Goal: Task Accomplishment & Management: Manage account settings

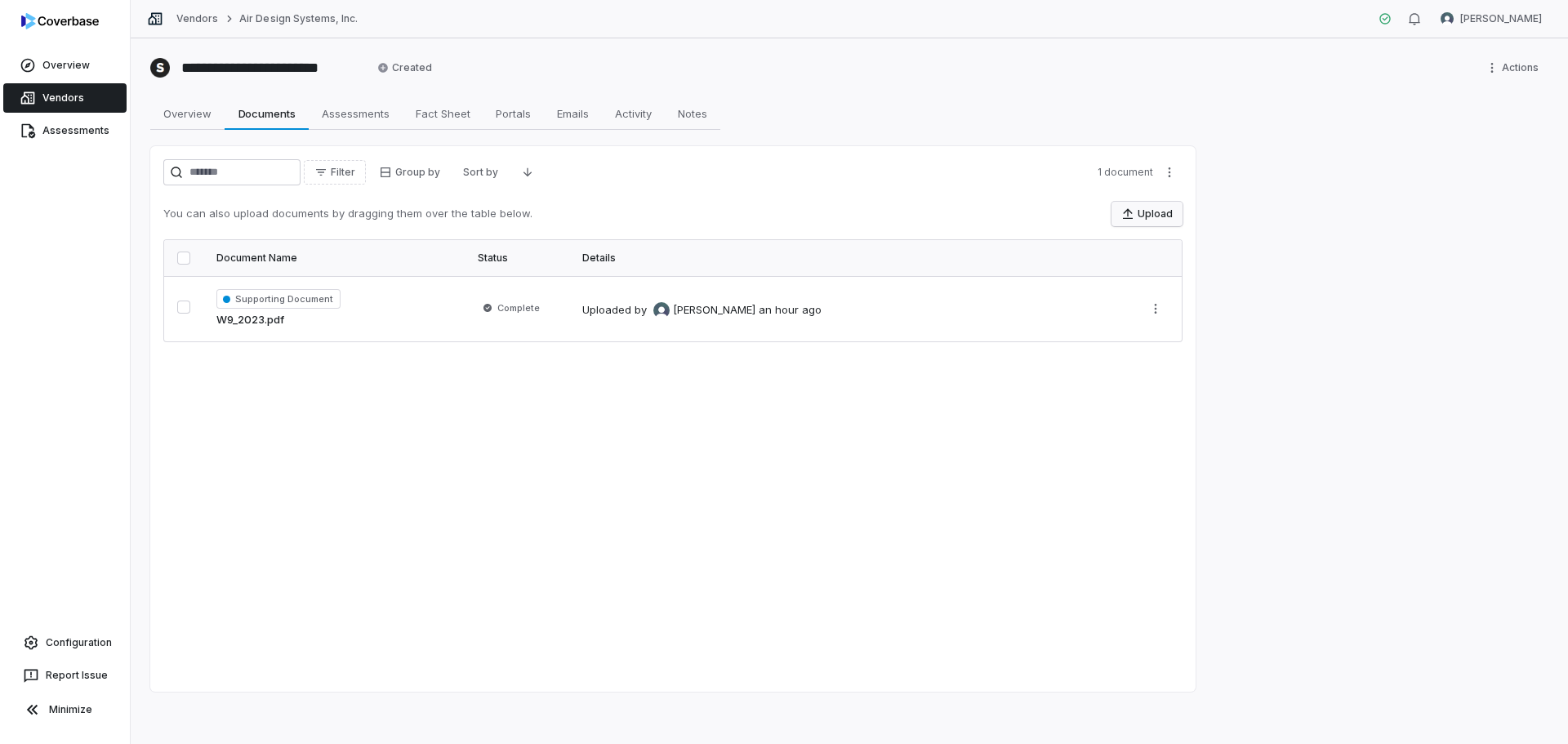
click at [1155, 217] on button "Upload" at bounding box center [1147, 214] width 71 height 25
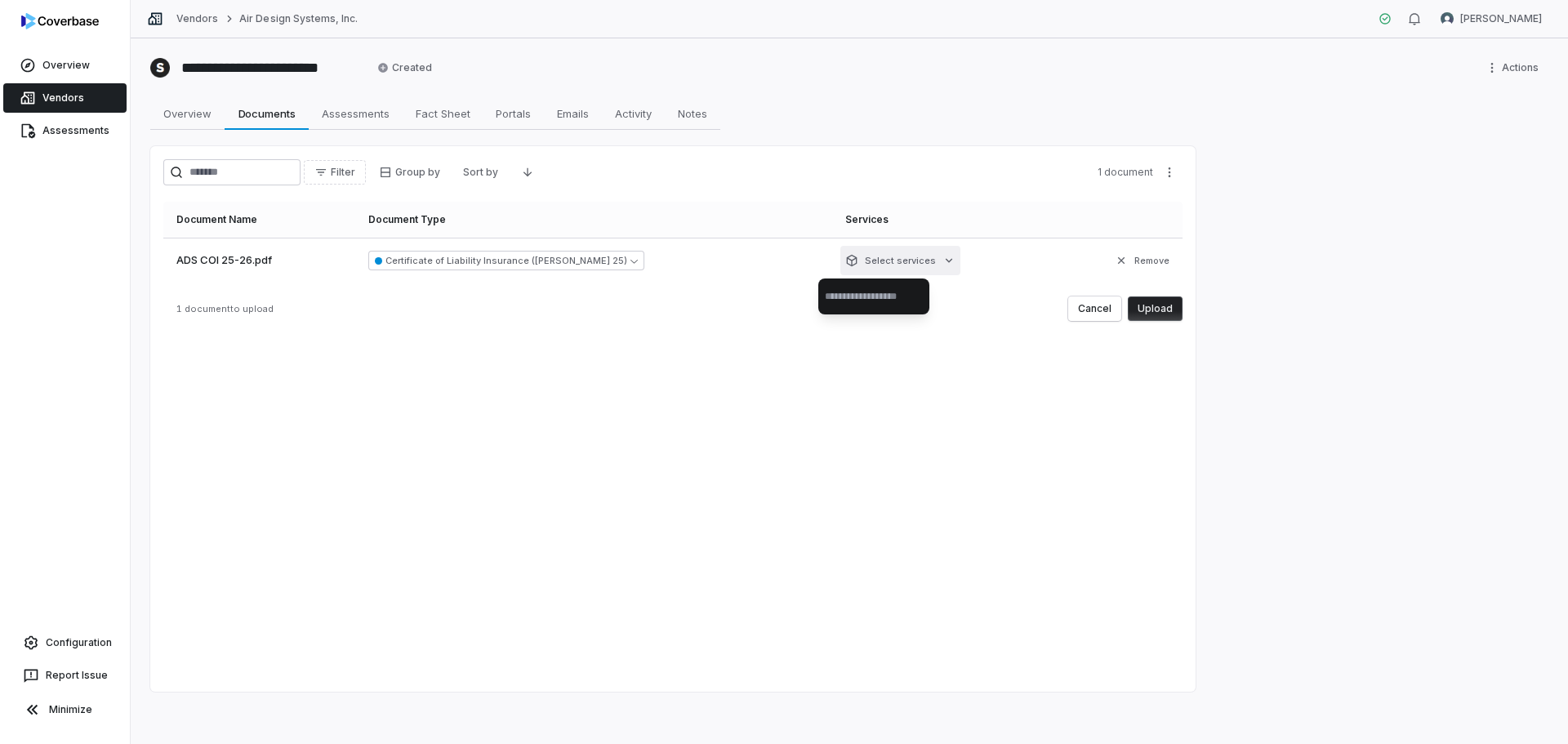
click at [879, 268] on html "**********" at bounding box center [784, 372] width 1568 height 744
click at [1160, 308] on button "Upload" at bounding box center [1155, 309] width 55 height 25
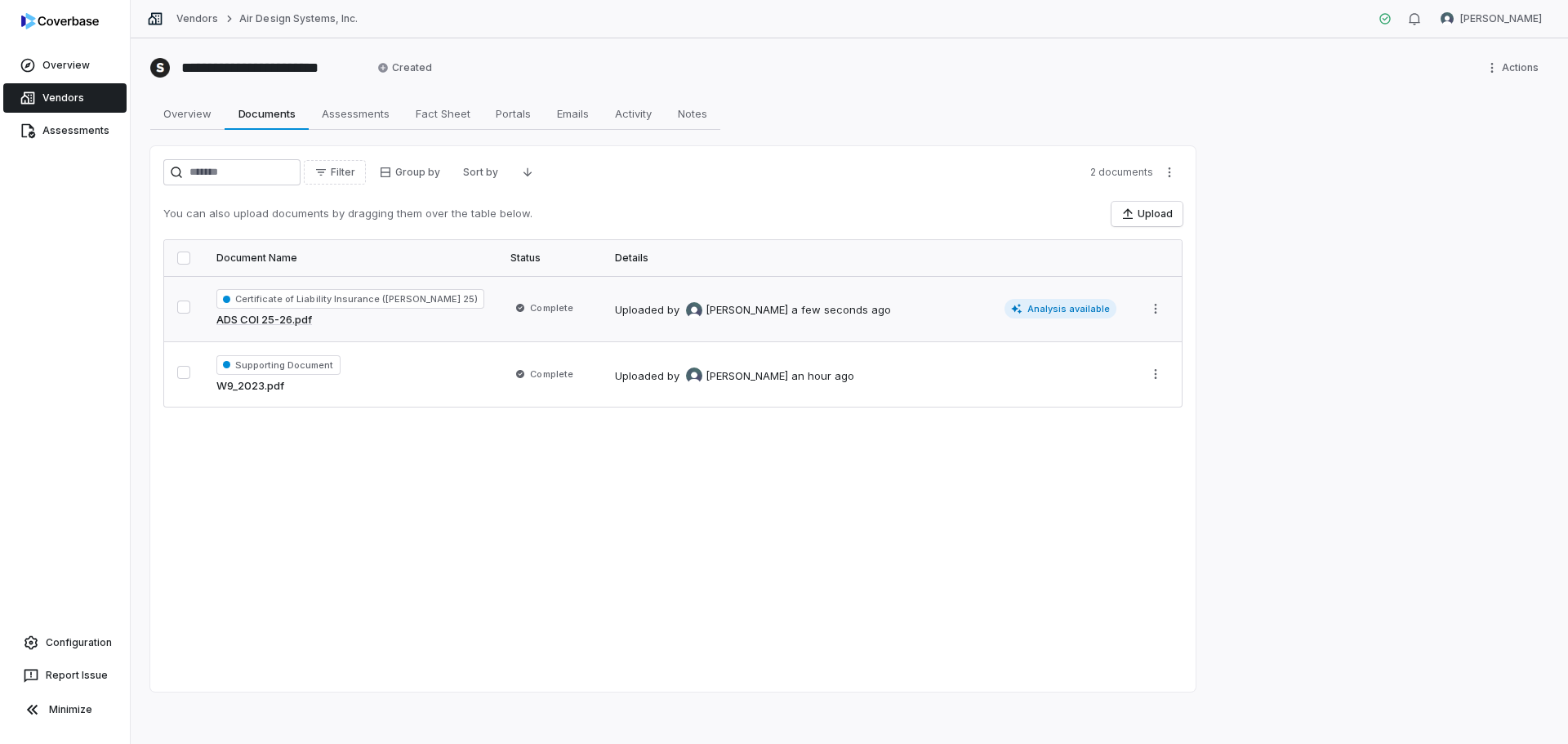
click at [1067, 306] on span "Analysis available" at bounding box center [1060, 308] width 113 height 19
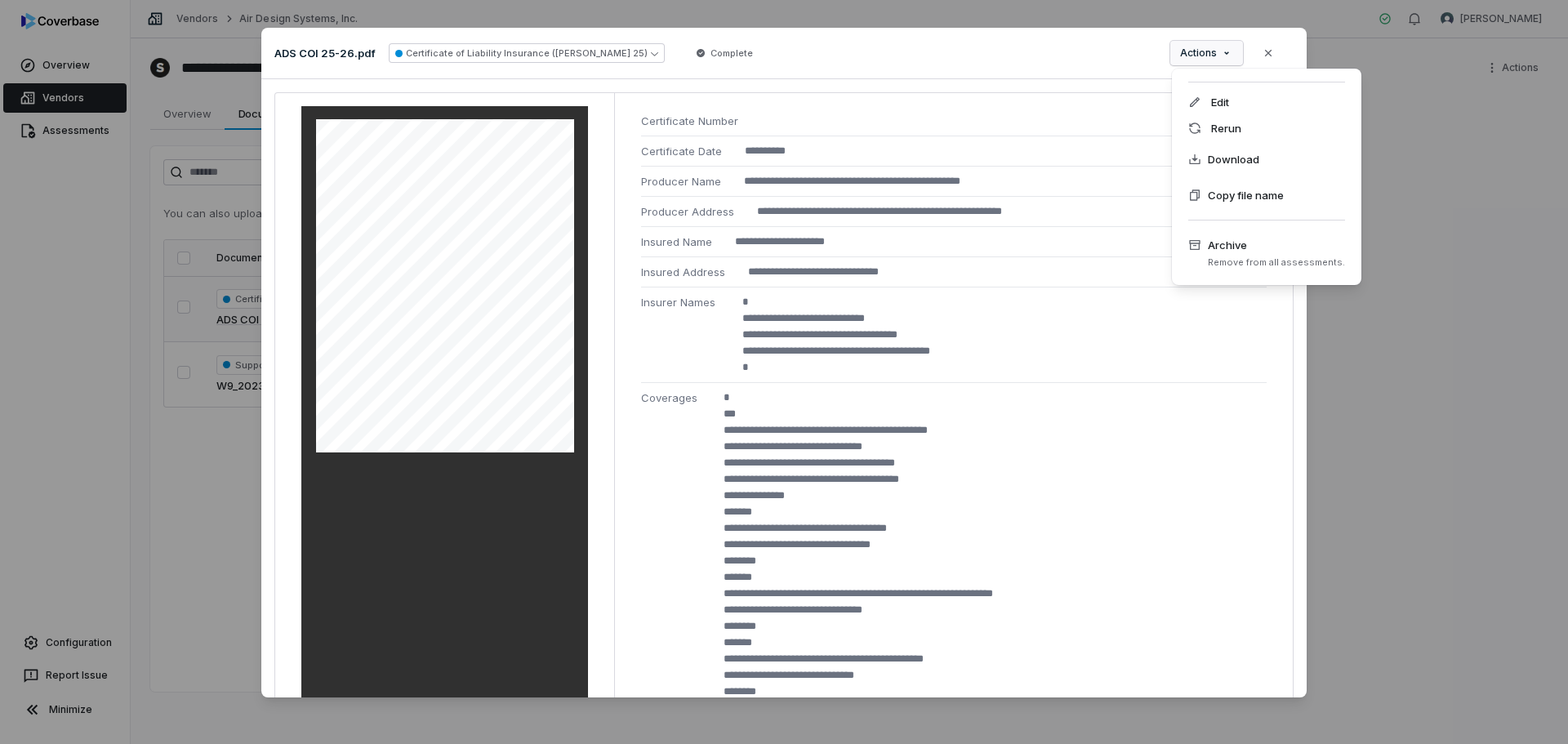
click at [1206, 61] on div "**********" at bounding box center [784, 372] width 1568 height 740
click at [1098, 64] on div "**********" at bounding box center [784, 372] width 1568 height 740
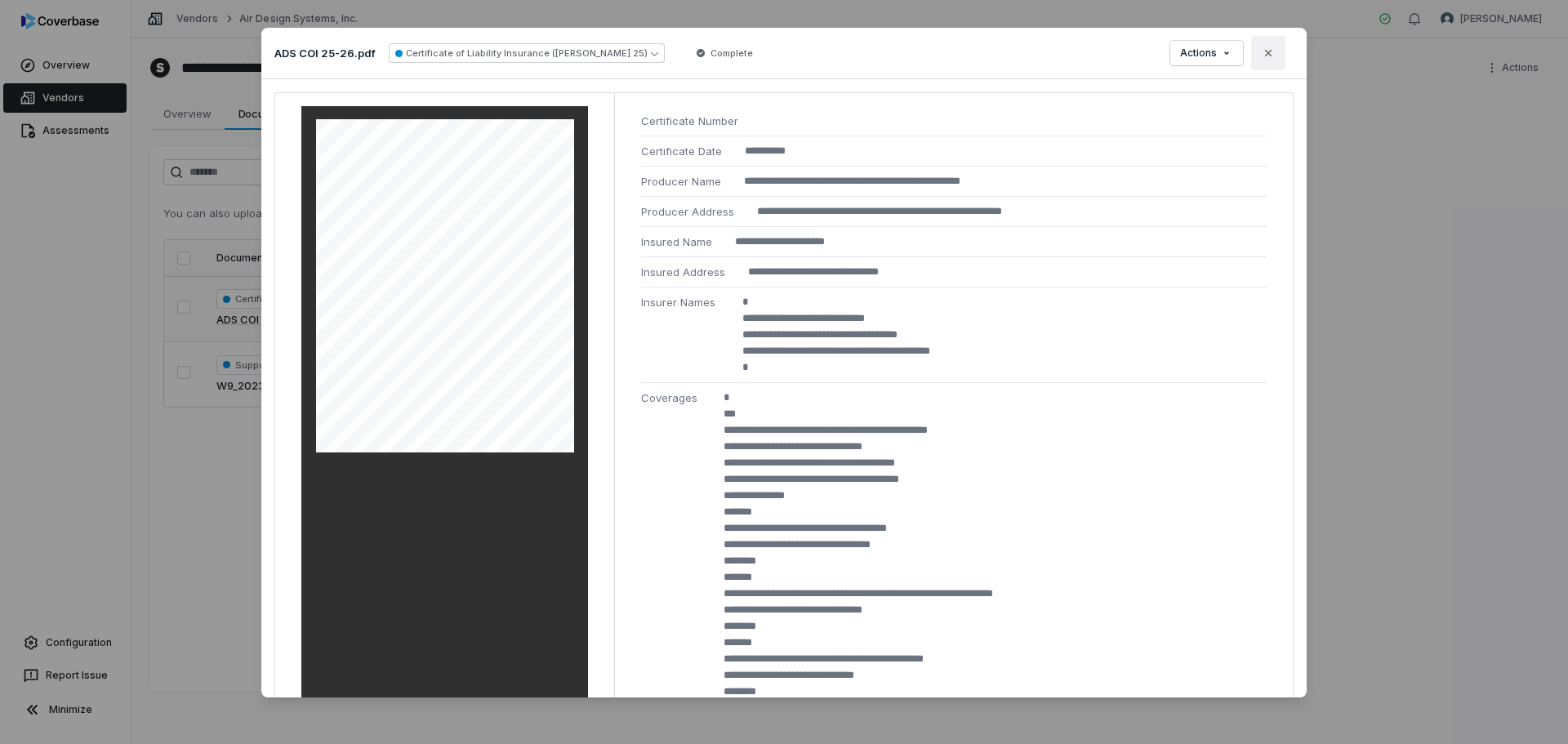
click at [1278, 56] on button "Close" at bounding box center [1268, 53] width 35 height 35
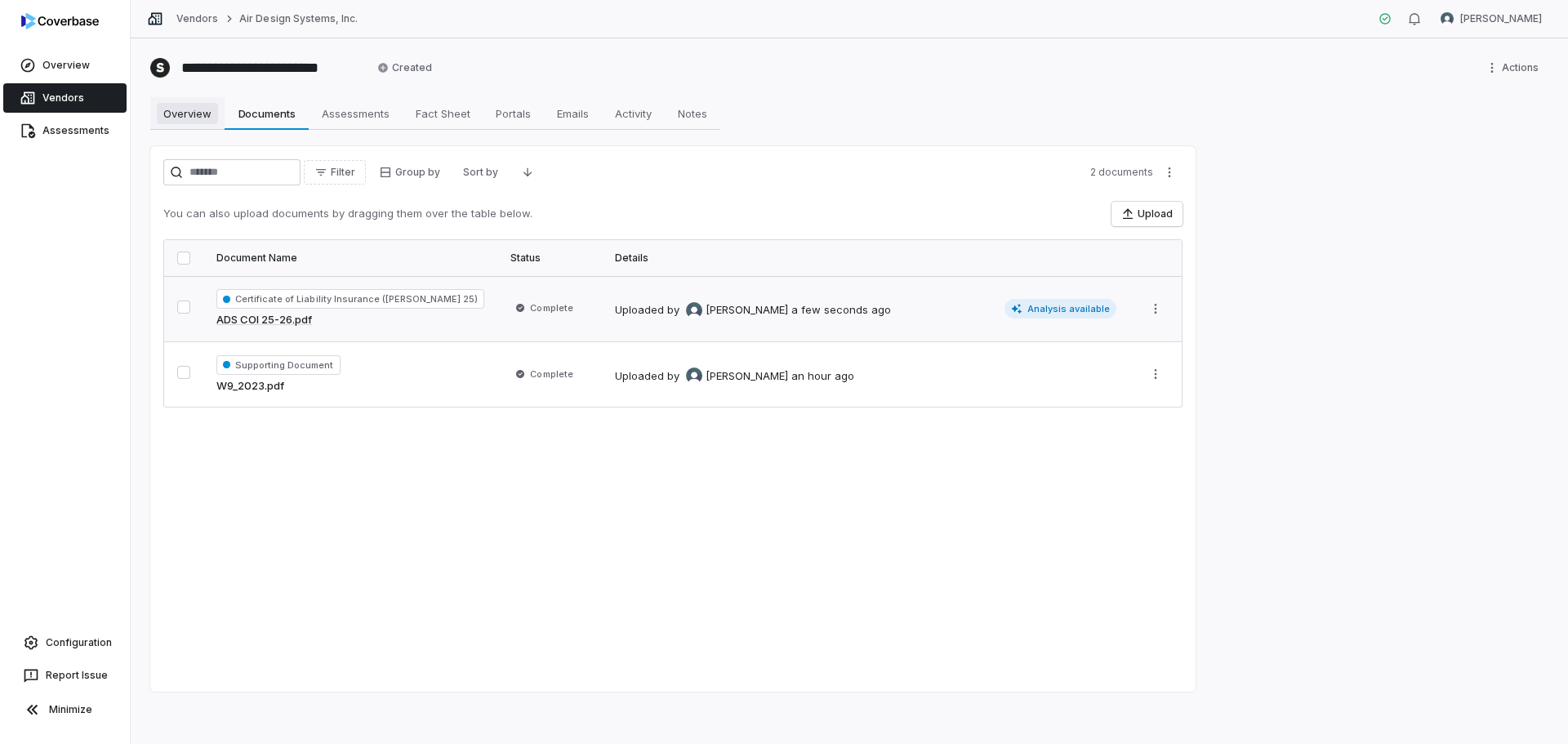
click at [180, 120] on span "Overview" at bounding box center [187, 113] width 61 height 21
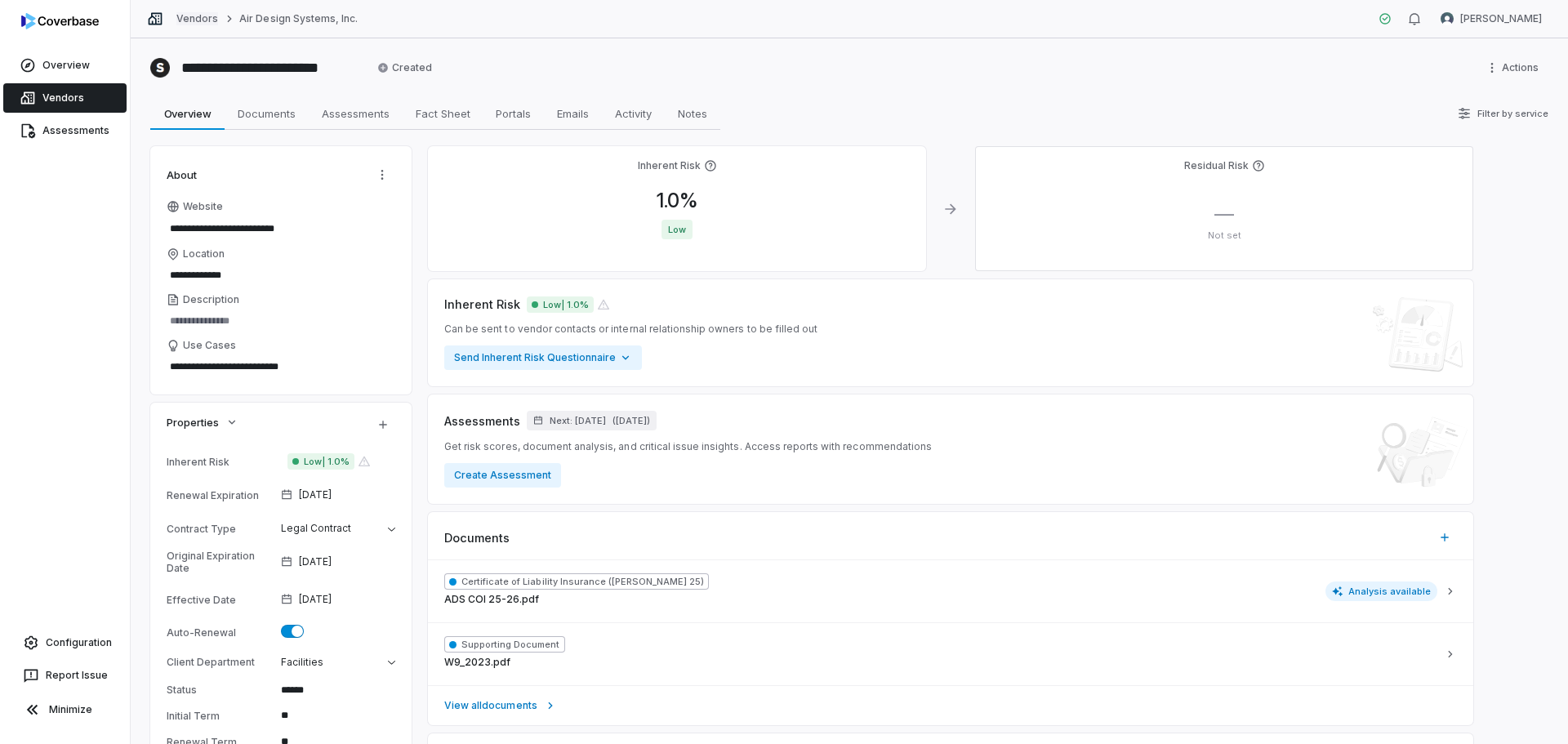
click at [184, 15] on link "Vendors" at bounding box center [197, 19] width 42 height 13
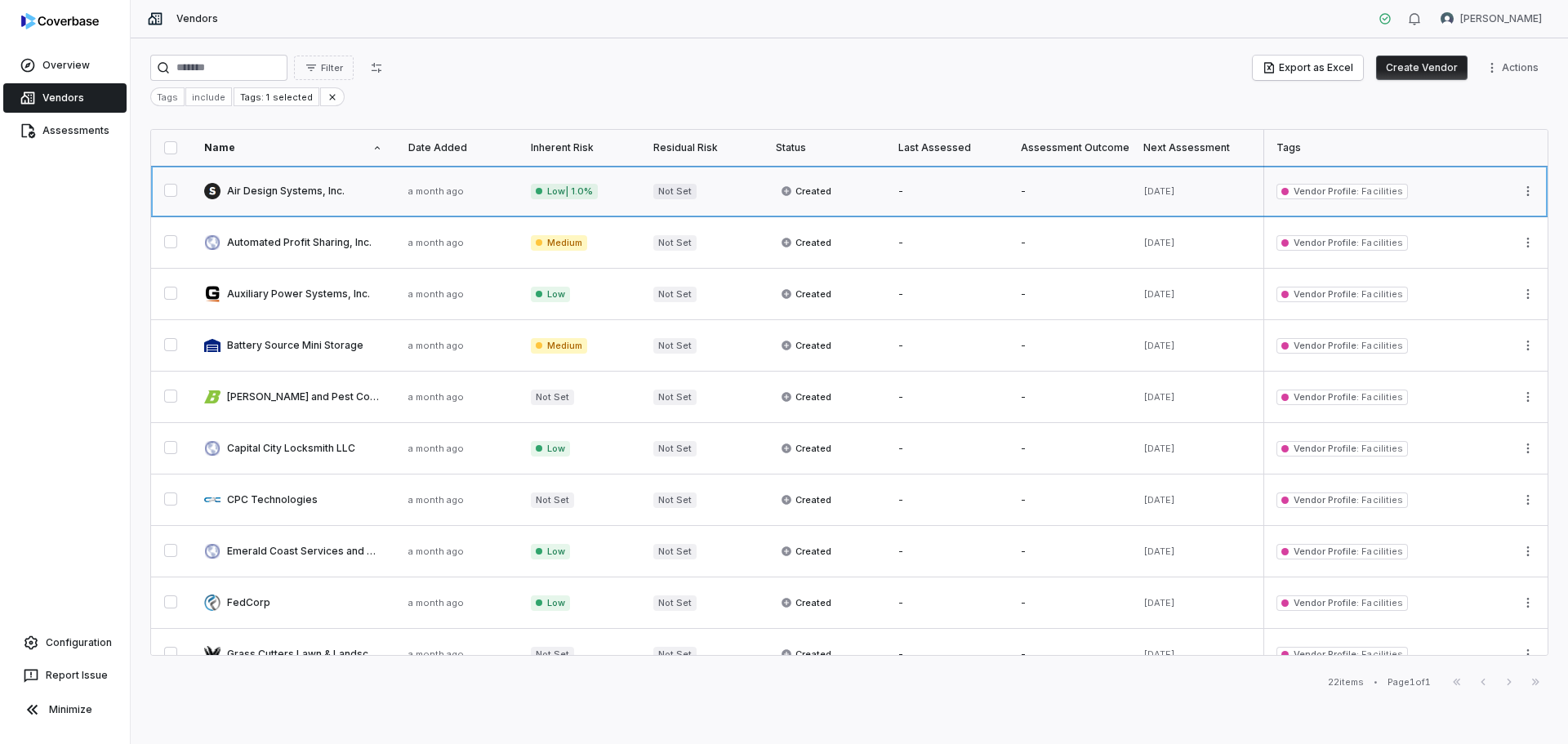
click at [649, 190] on link at bounding box center [702, 190] width 122 height 50
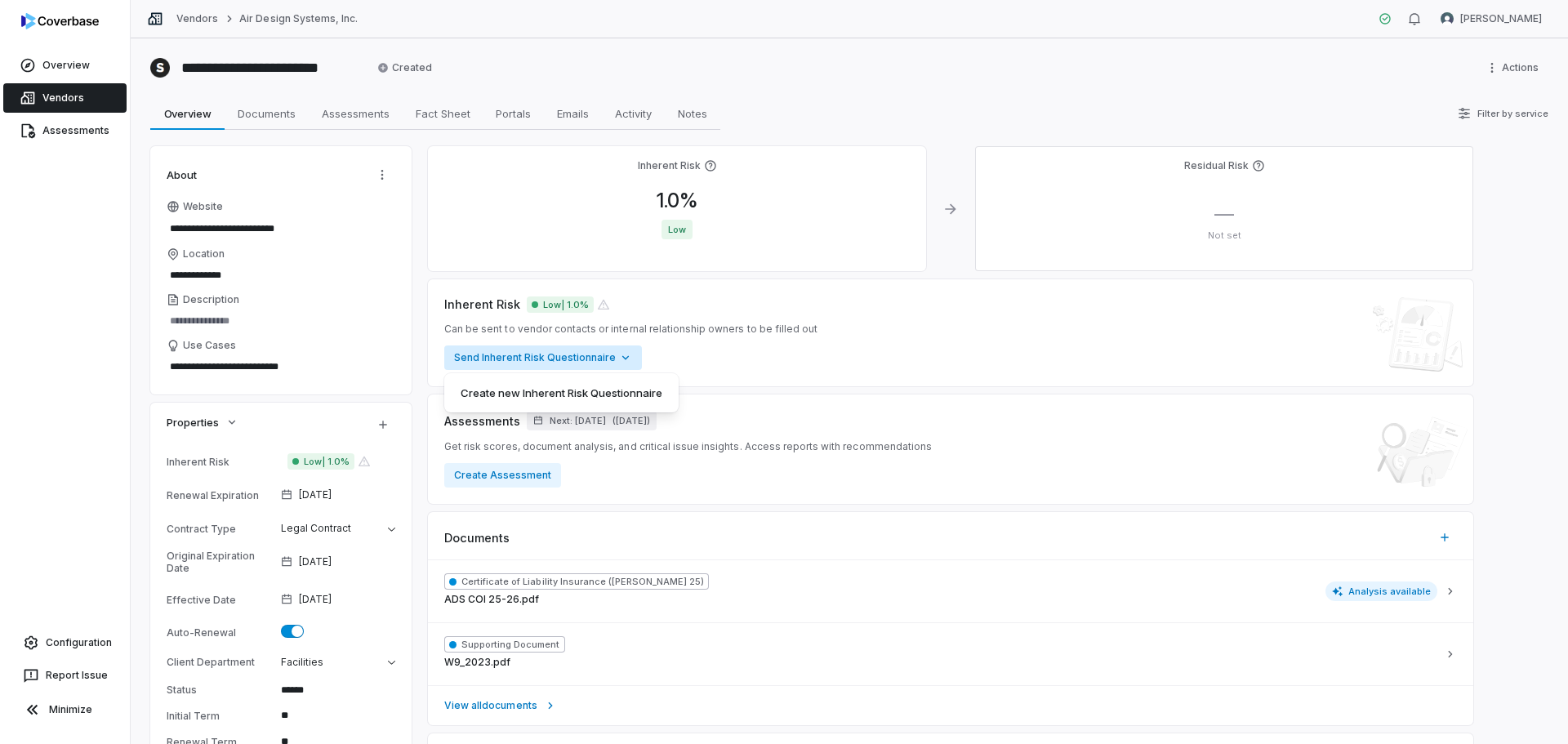
click at [599, 357] on html "**********" at bounding box center [784, 372] width 1568 height 744
click at [658, 394] on icon at bounding box center [656, 392] width 13 height 13
click at [50, 279] on html "**********" at bounding box center [784, 372] width 1568 height 744
click at [200, 26] on div "Vendors Air Design Systems, Inc." at bounding box center [252, 19] width 211 height 16
click at [192, 19] on link "Vendors" at bounding box center [197, 19] width 42 height 13
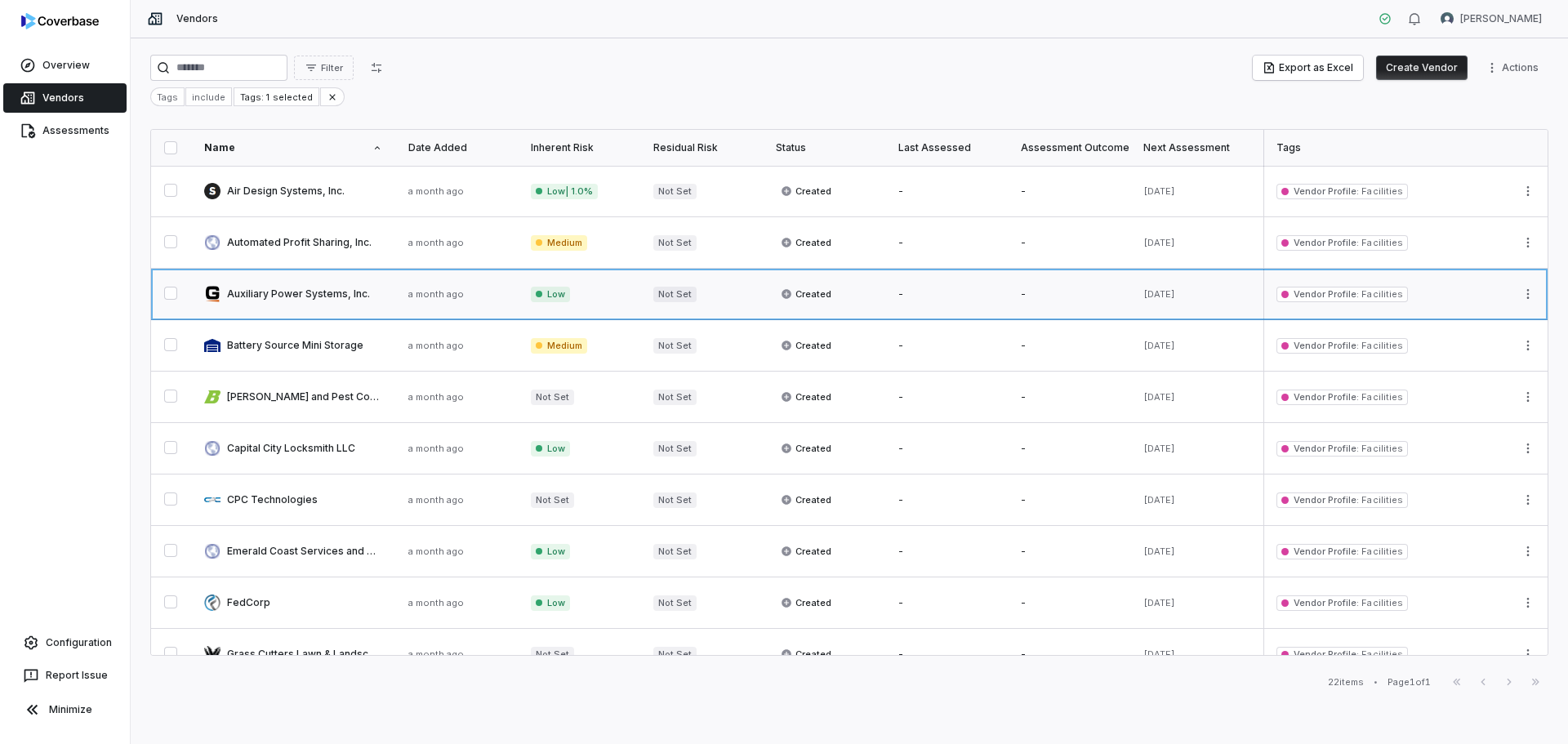
click at [298, 290] on link at bounding box center [293, 293] width 204 height 50
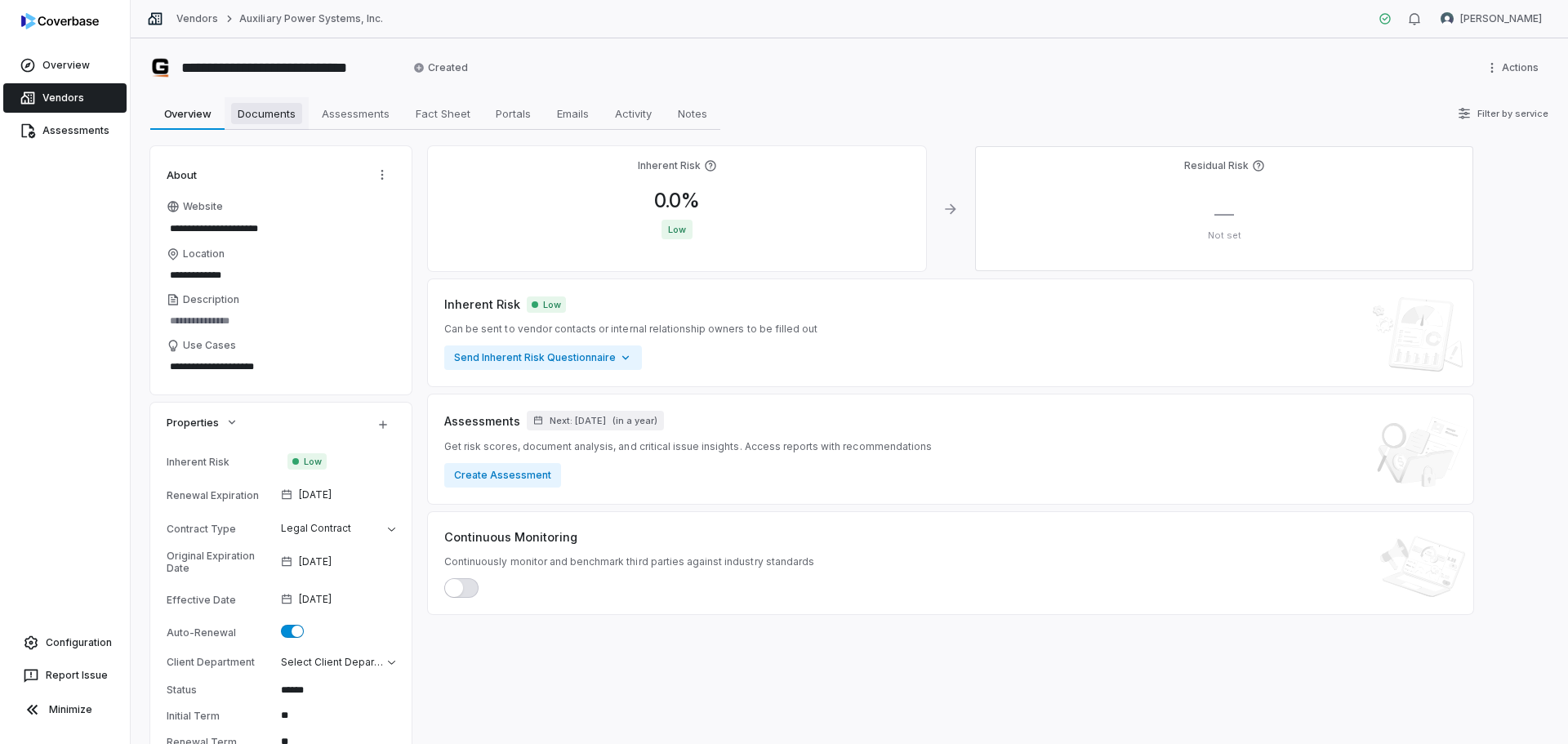
click at [261, 117] on span "Documents" at bounding box center [267, 113] width 71 height 21
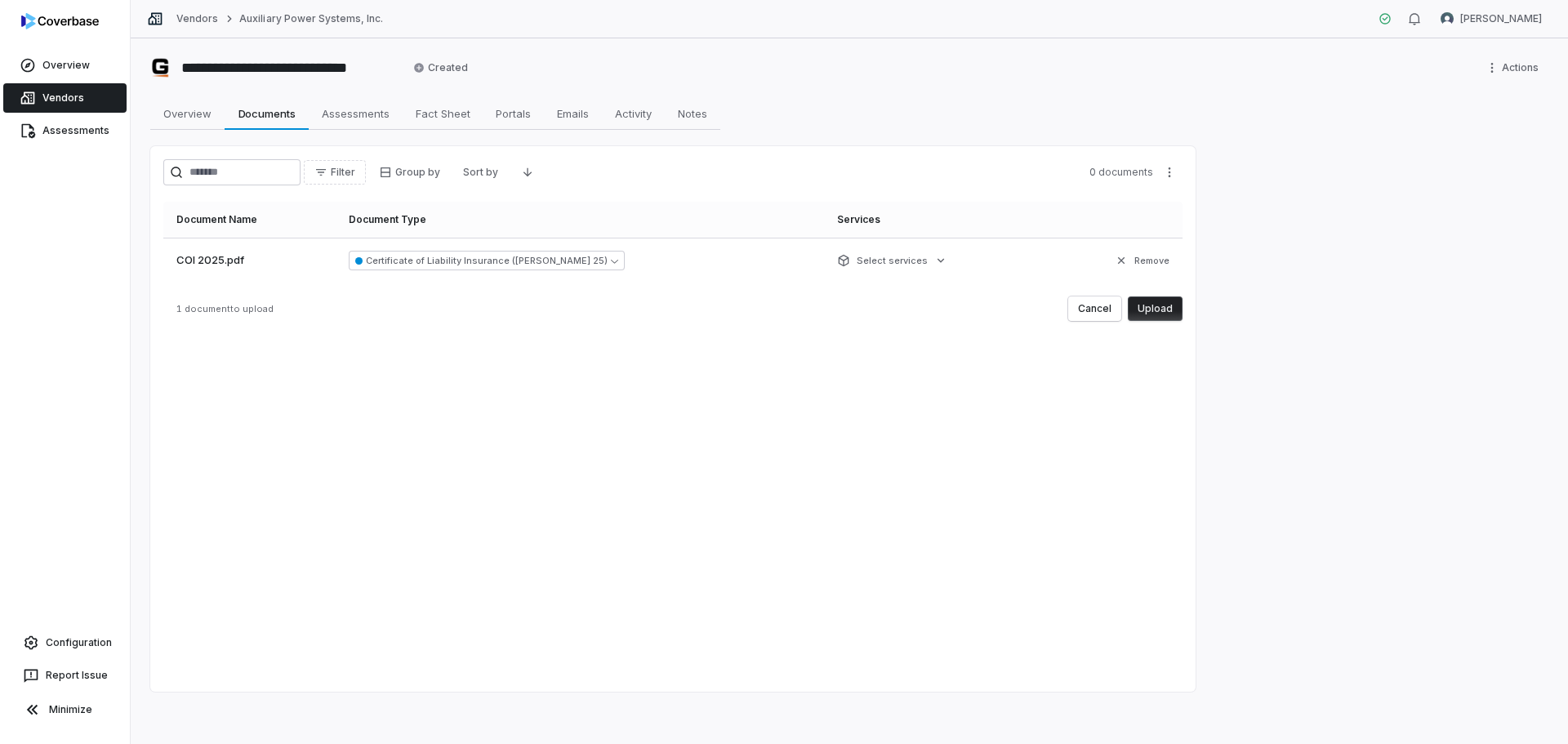
click at [1156, 307] on button "Upload" at bounding box center [1155, 309] width 55 height 25
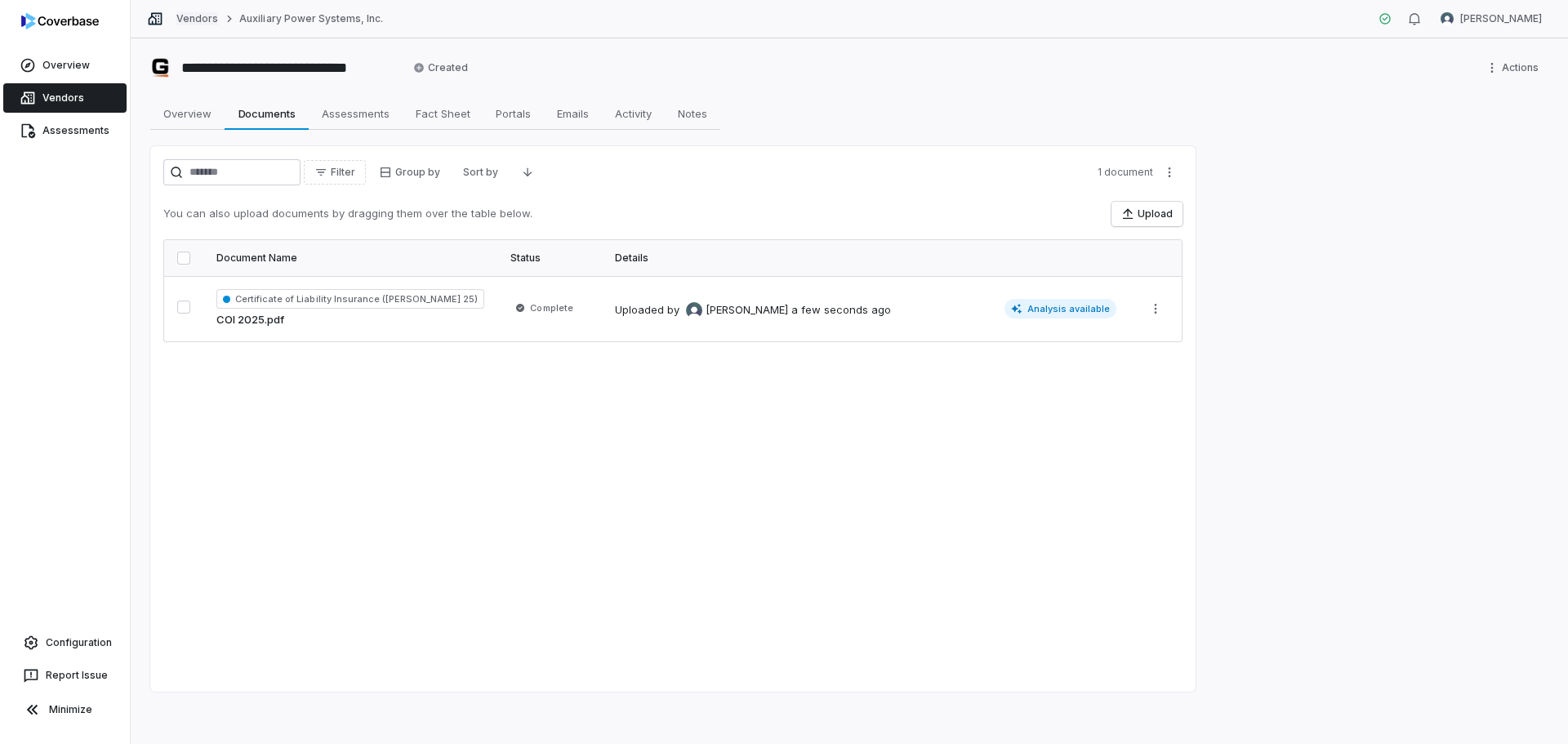
click at [207, 15] on link "Vendors" at bounding box center [197, 19] width 42 height 13
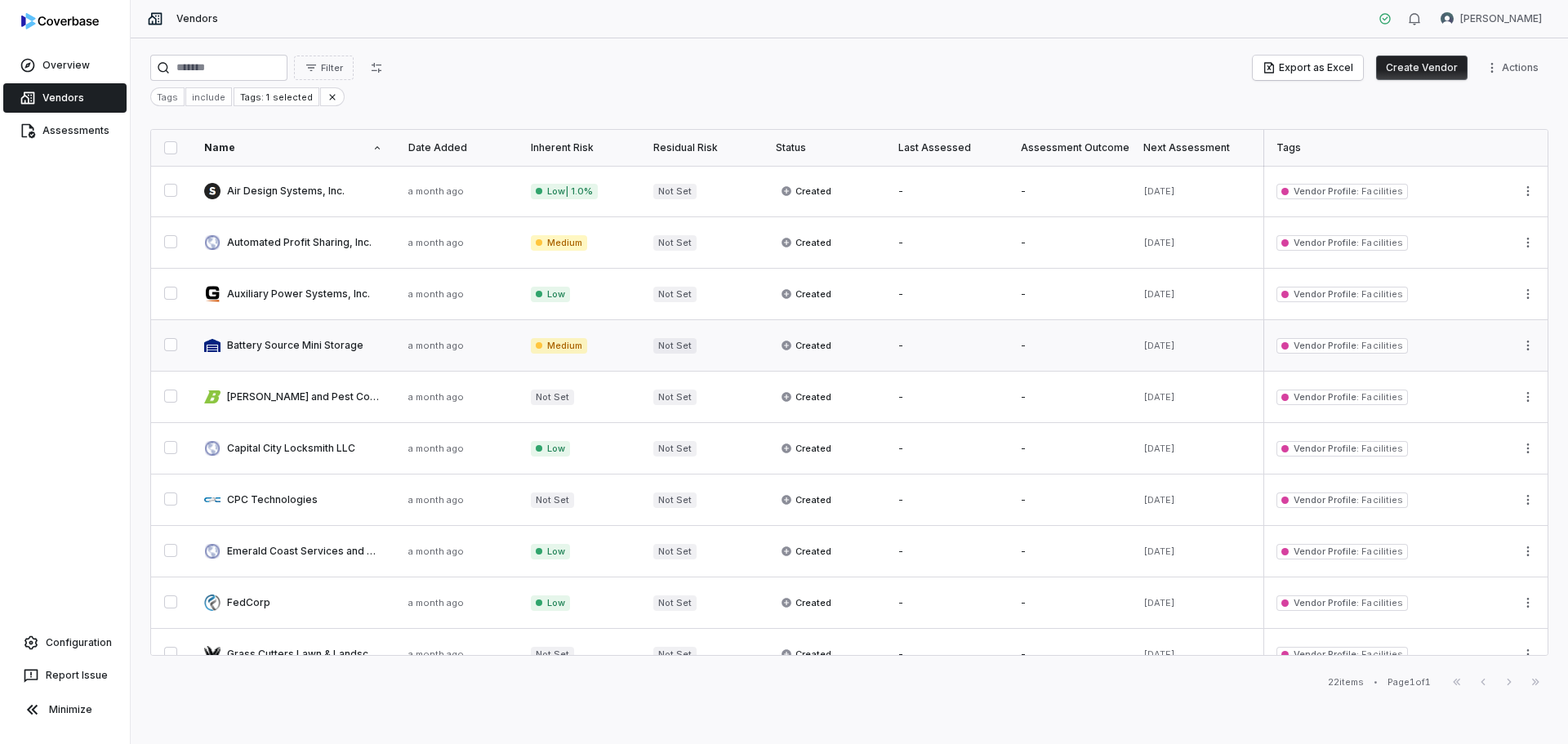
click at [261, 342] on link at bounding box center [293, 345] width 204 height 50
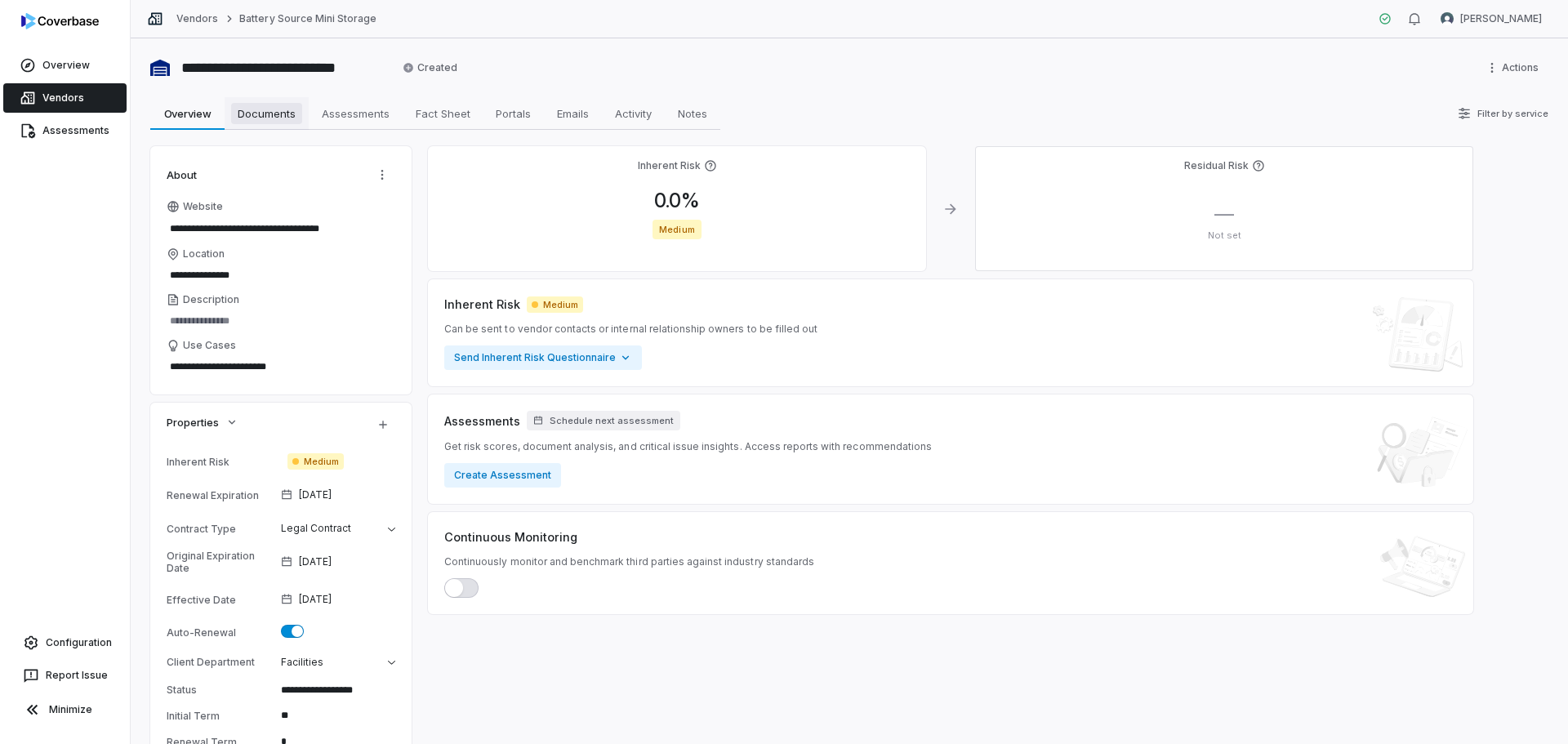
click at [262, 111] on span "Documents" at bounding box center [267, 113] width 71 height 21
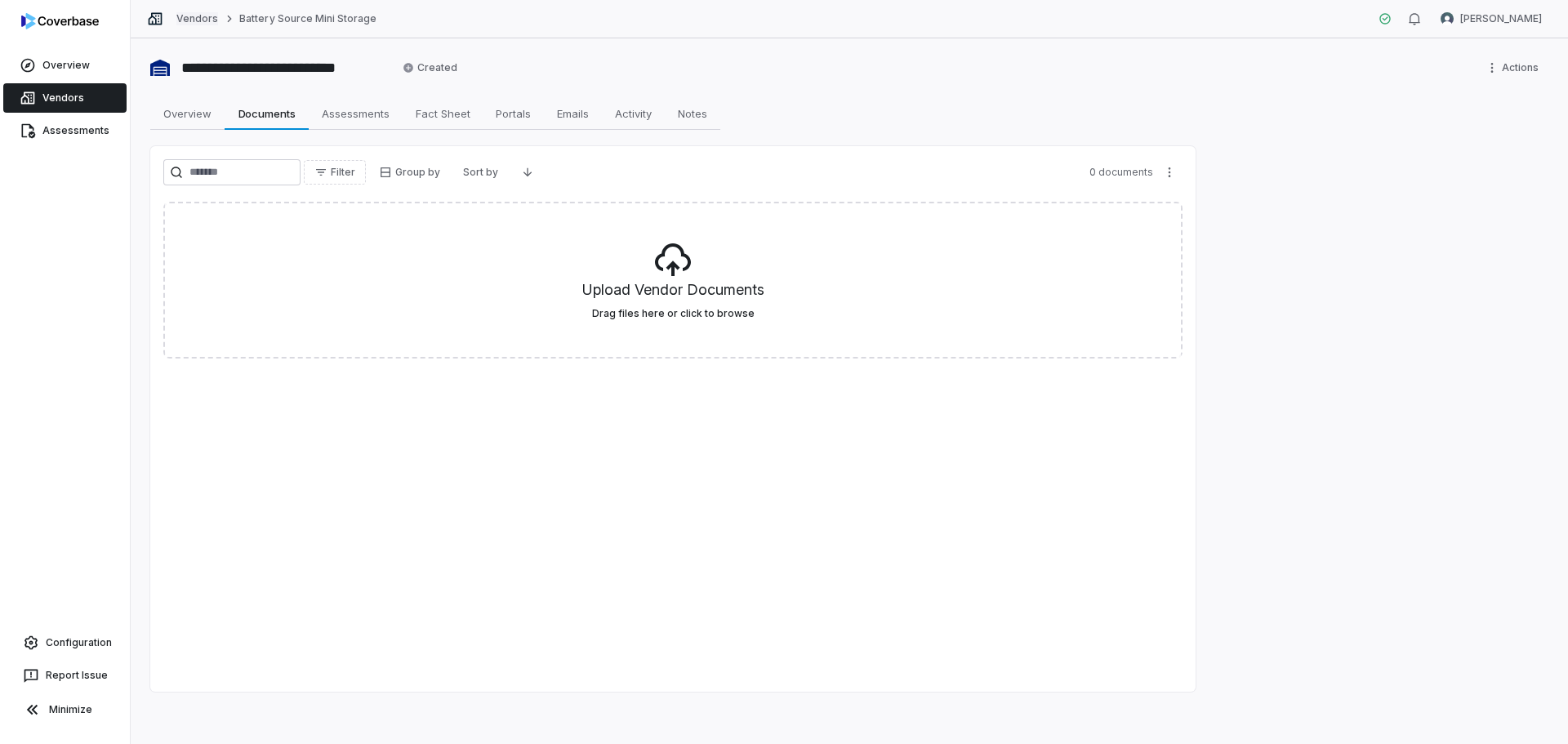
click at [195, 20] on link "Vendors" at bounding box center [197, 19] width 42 height 13
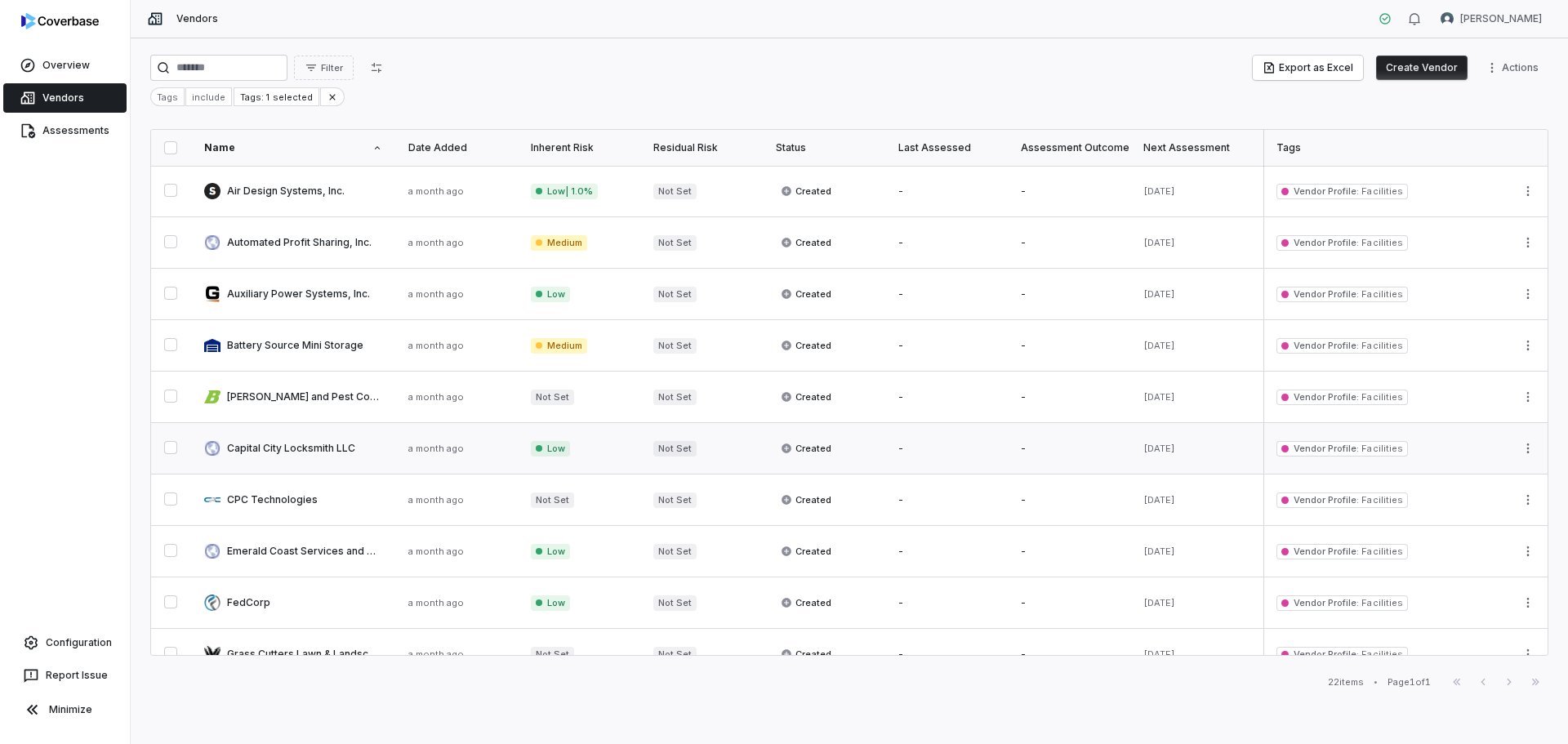
click at [300, 449] on link at bounding box center [293, 447] width 204 height 50
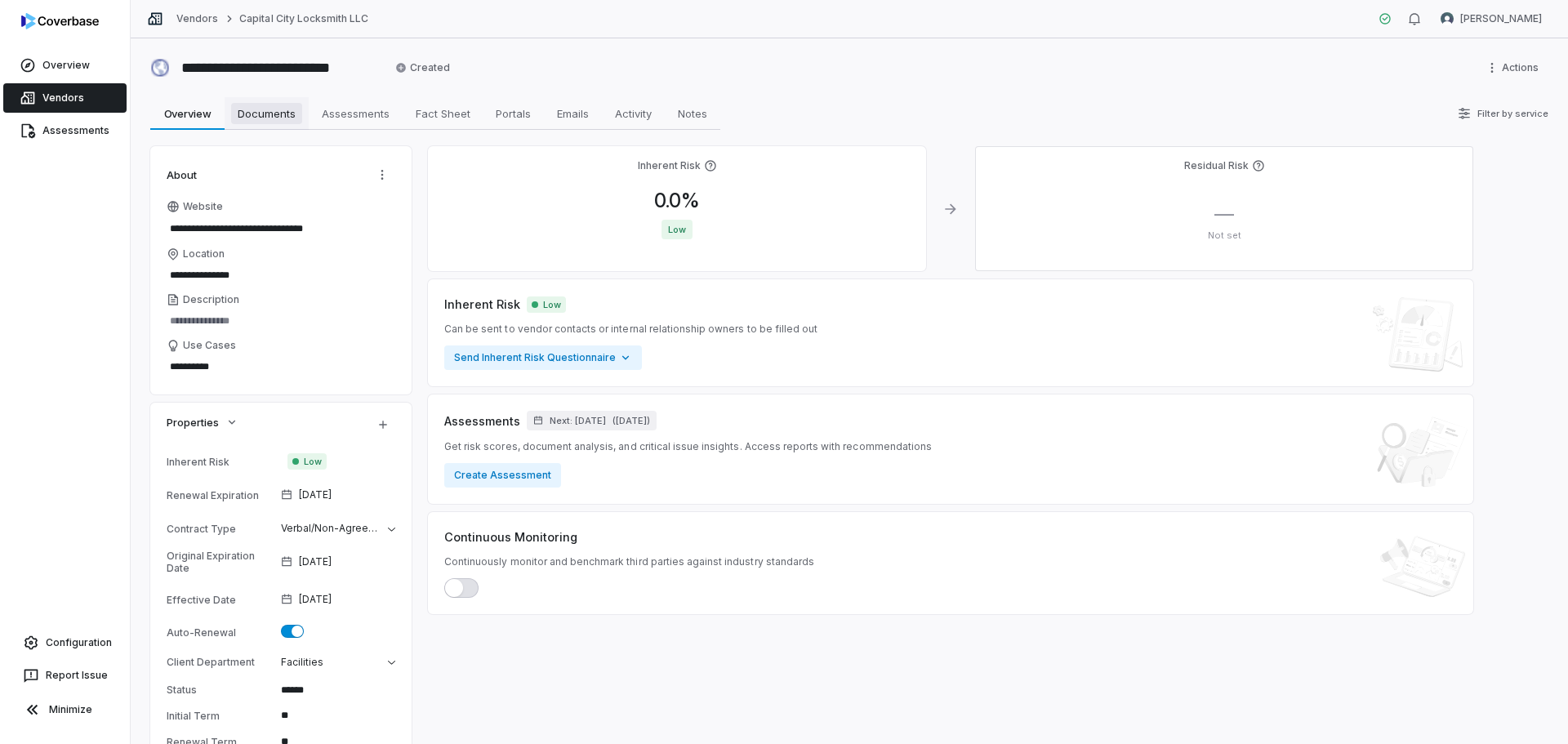
click at [253, 117] on span "Documents" at bounding box center [267, 113] width 71 height 21
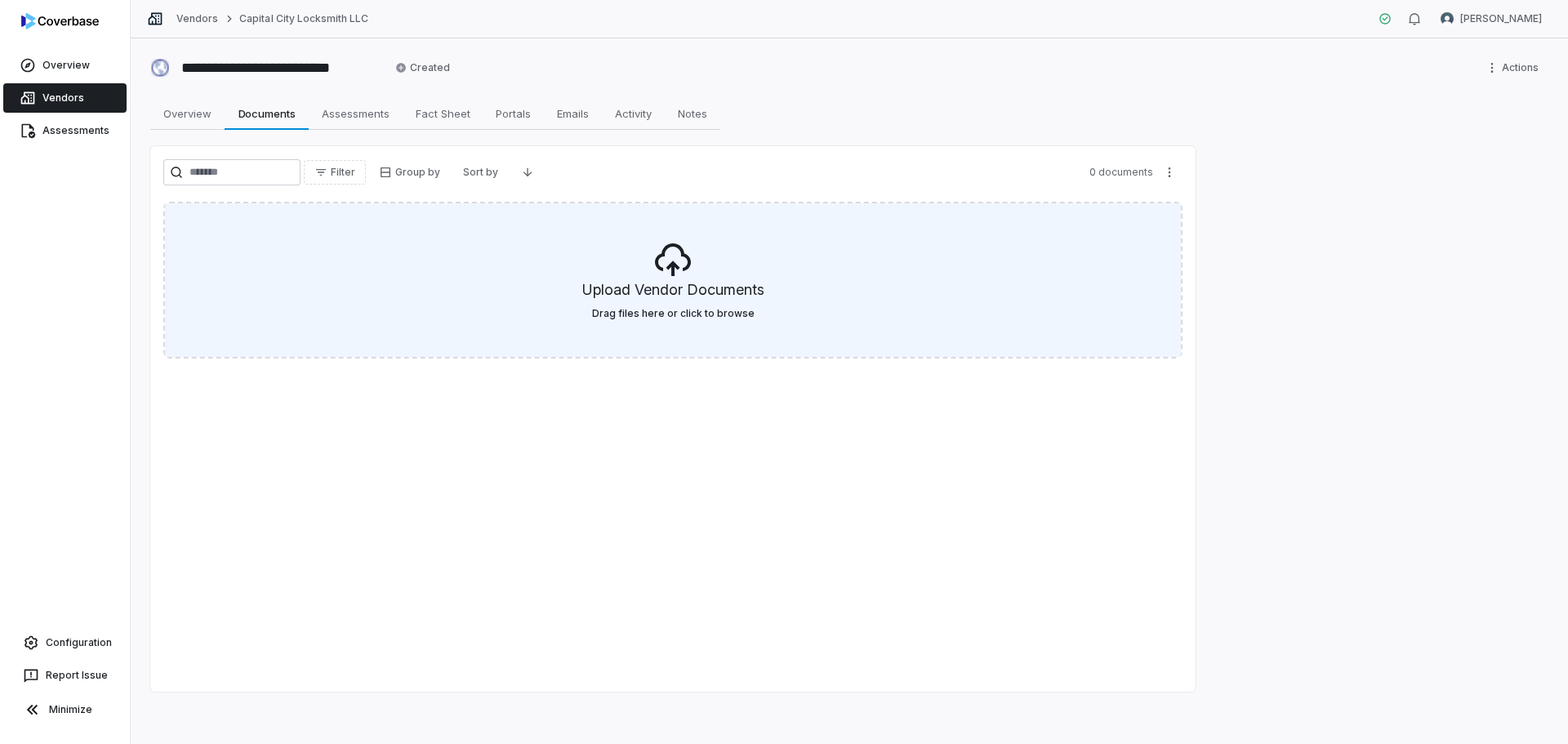
click at [658, 283] on h5 "Upload Vendor Documents" at bounding box center [673, 292] width 182 height 27
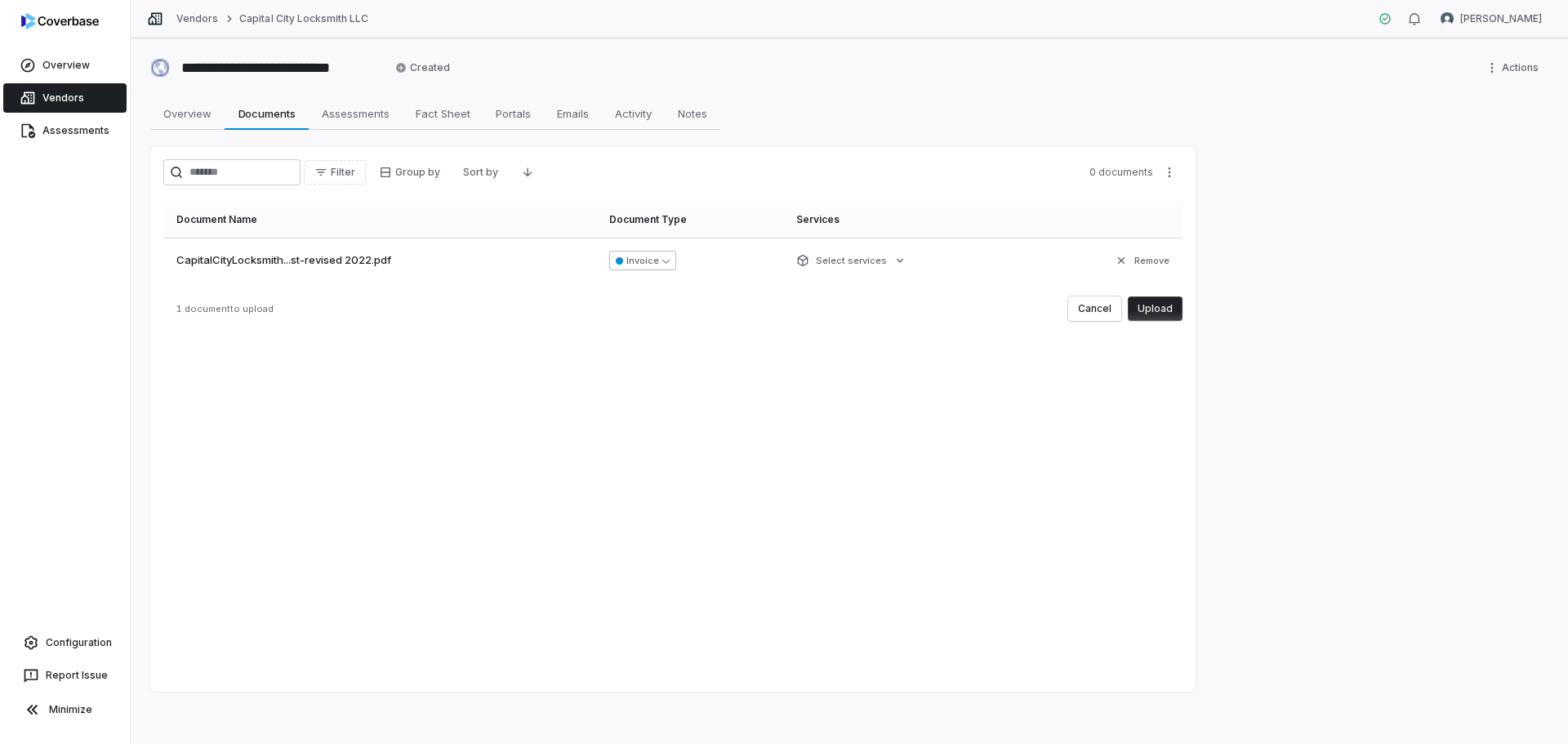
click at [664, 265] on button "Invoice" at bounding box center [643, 260] width 67 height 19
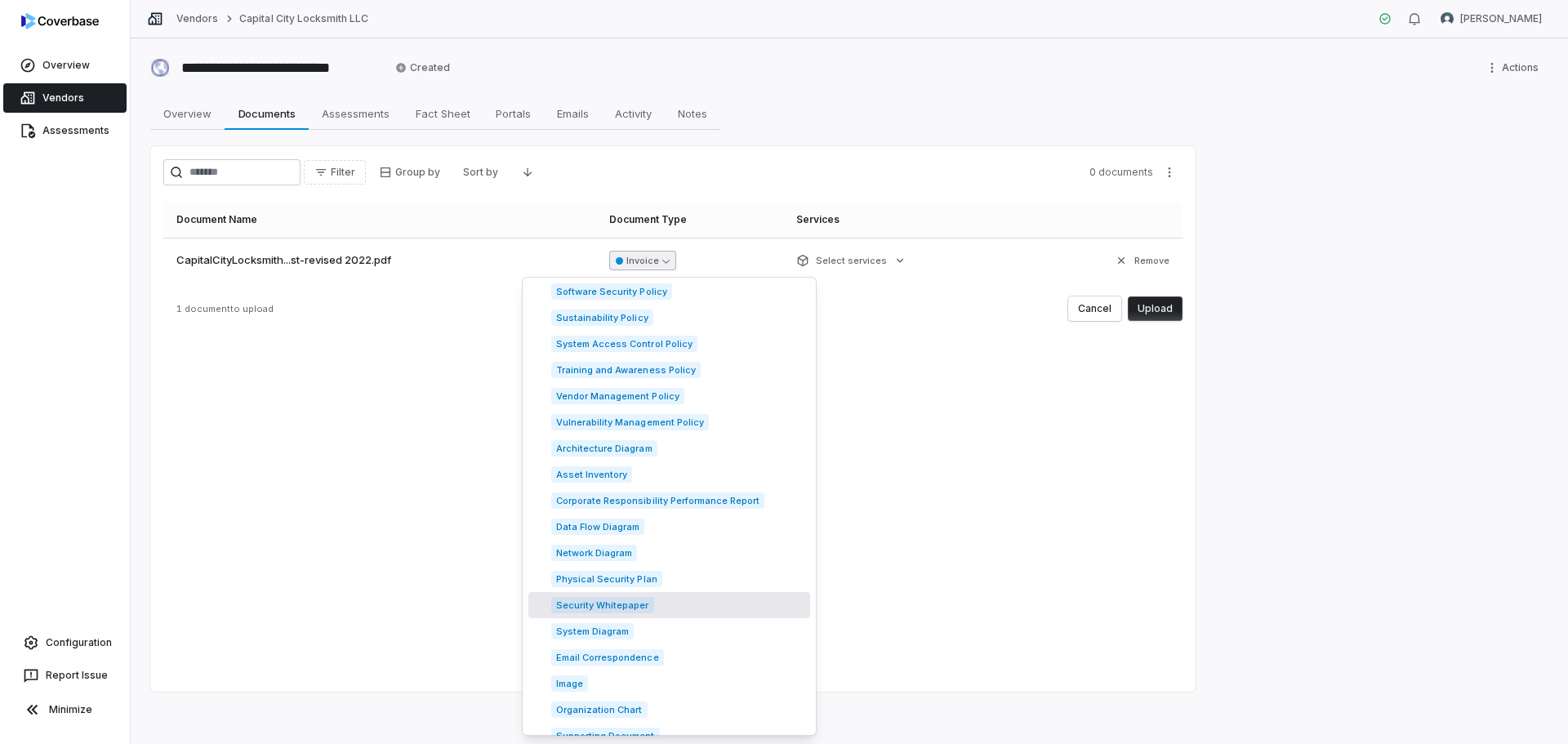
scroll to position [2304, 0]
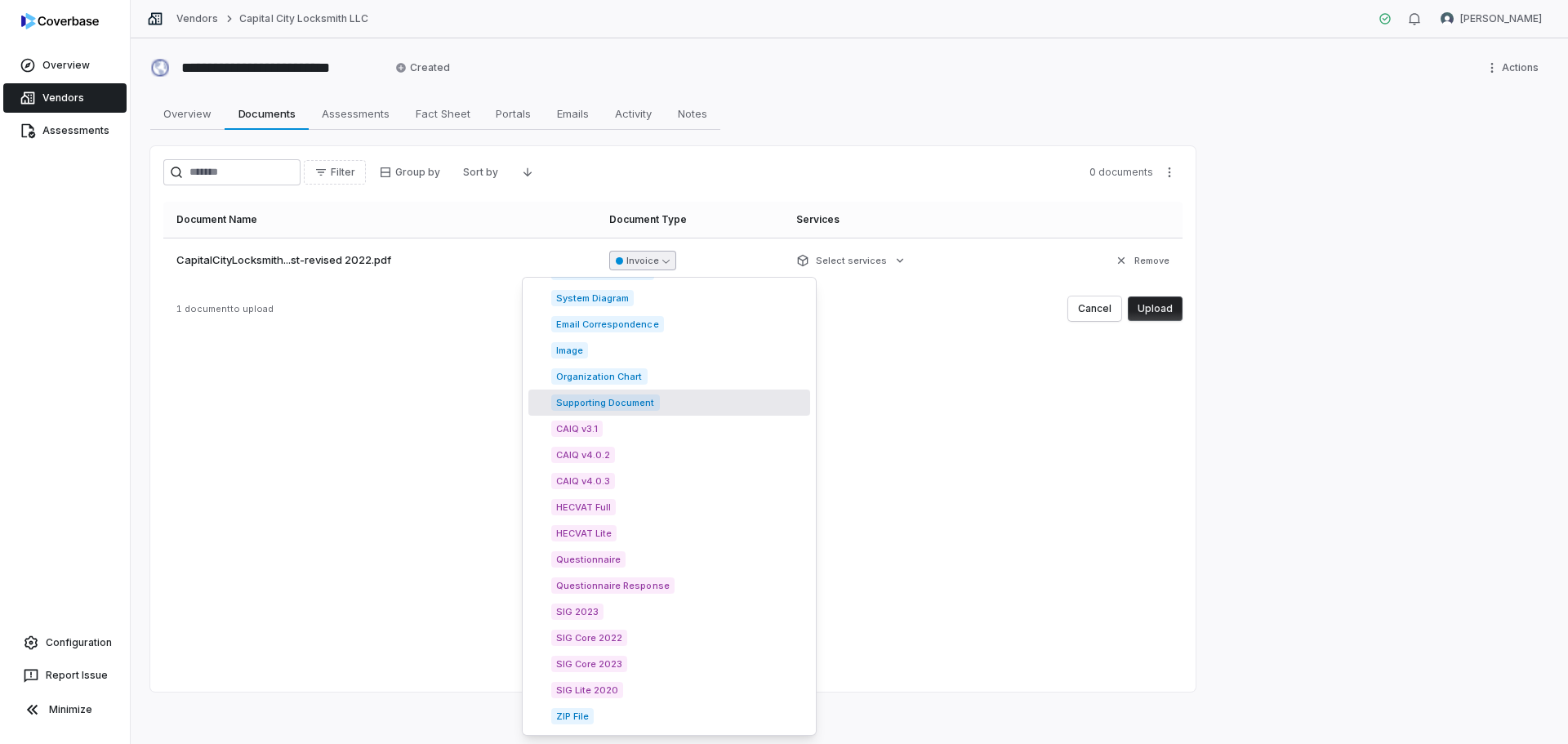
click at [650, 407] on span "Supporting Document" at bounding box center [605, 402] width 109 height 16
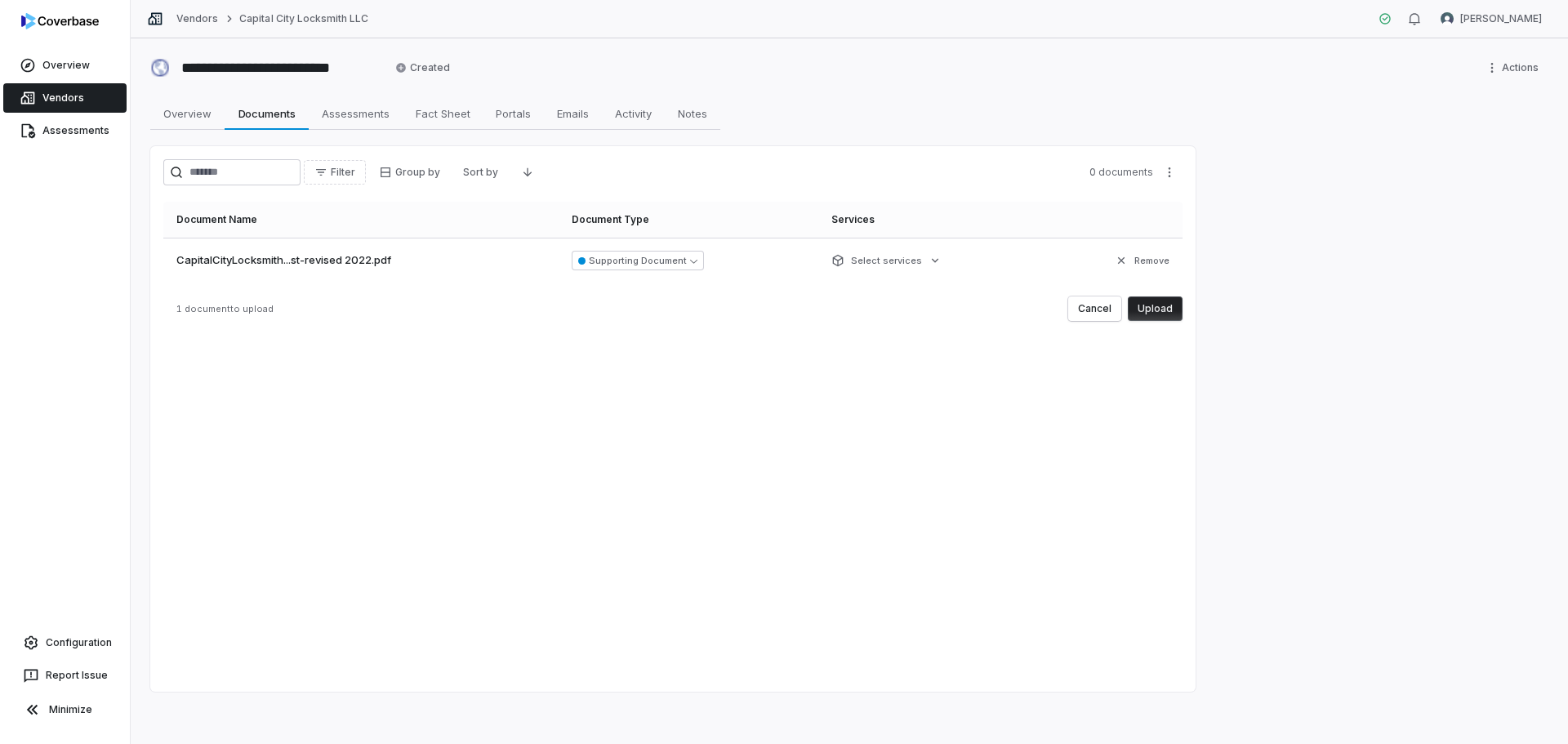
click at [1170, 313] on button "Upload" at bounding box center [1155, 309] width 55 height 25
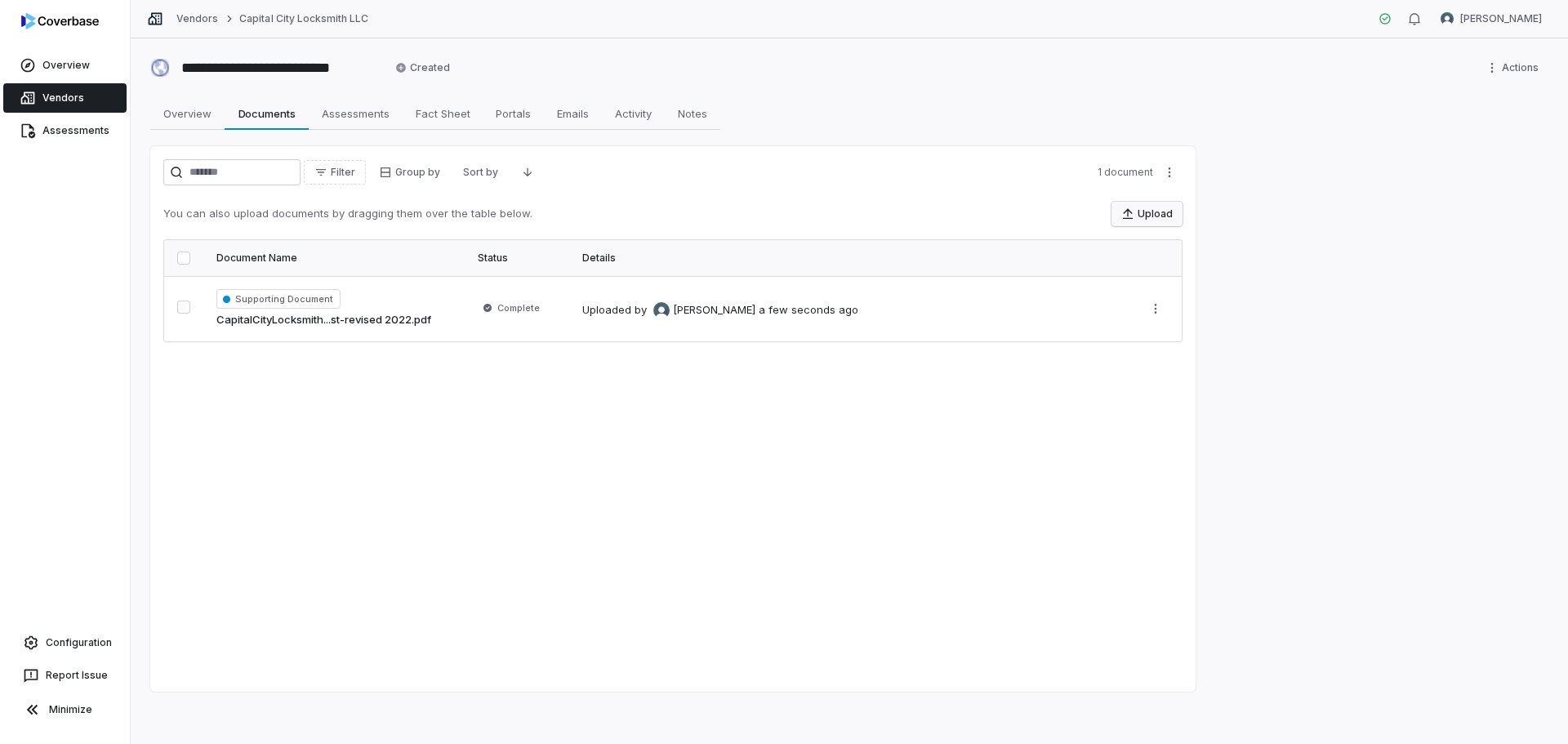
click at [1135, 225] on button "Upload" at bounding box center [1147, 214] width 71 height 25
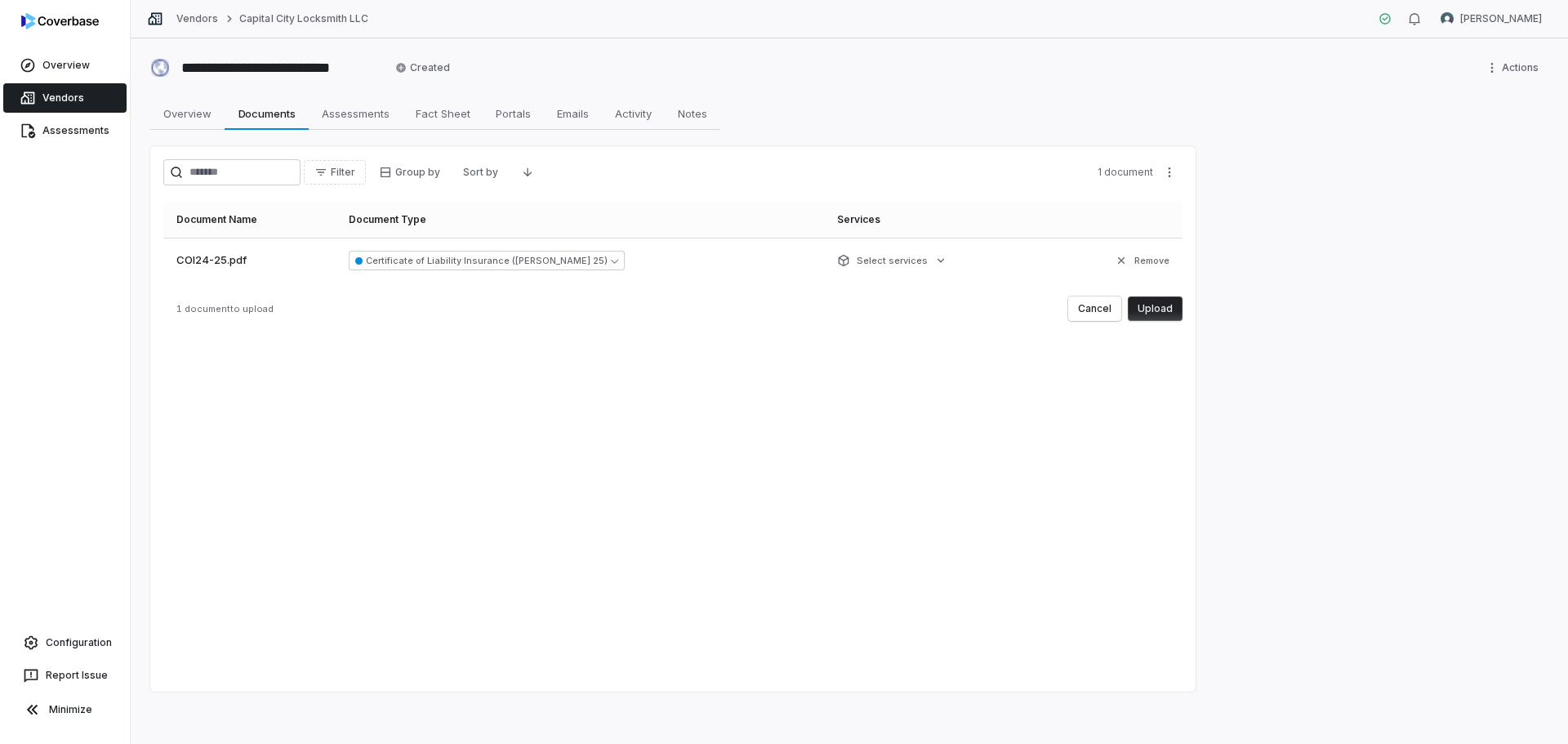
click at [1151, 308] on button "Upload" at bounding box center [1155, 309] width 55 height 25
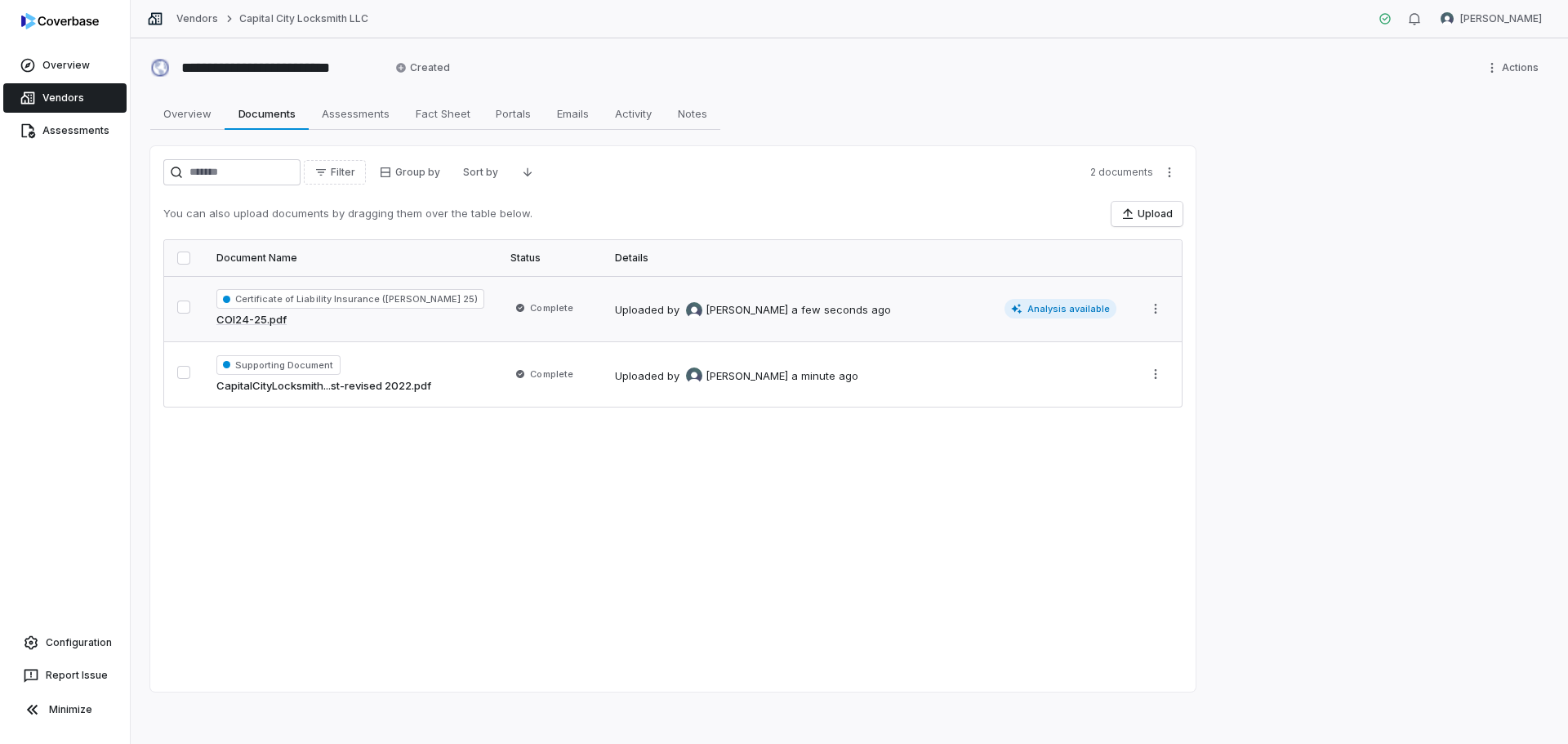
click at [1060, 314] on span "Analysis available" at bounding box center [1060, 308] width 113 height 19
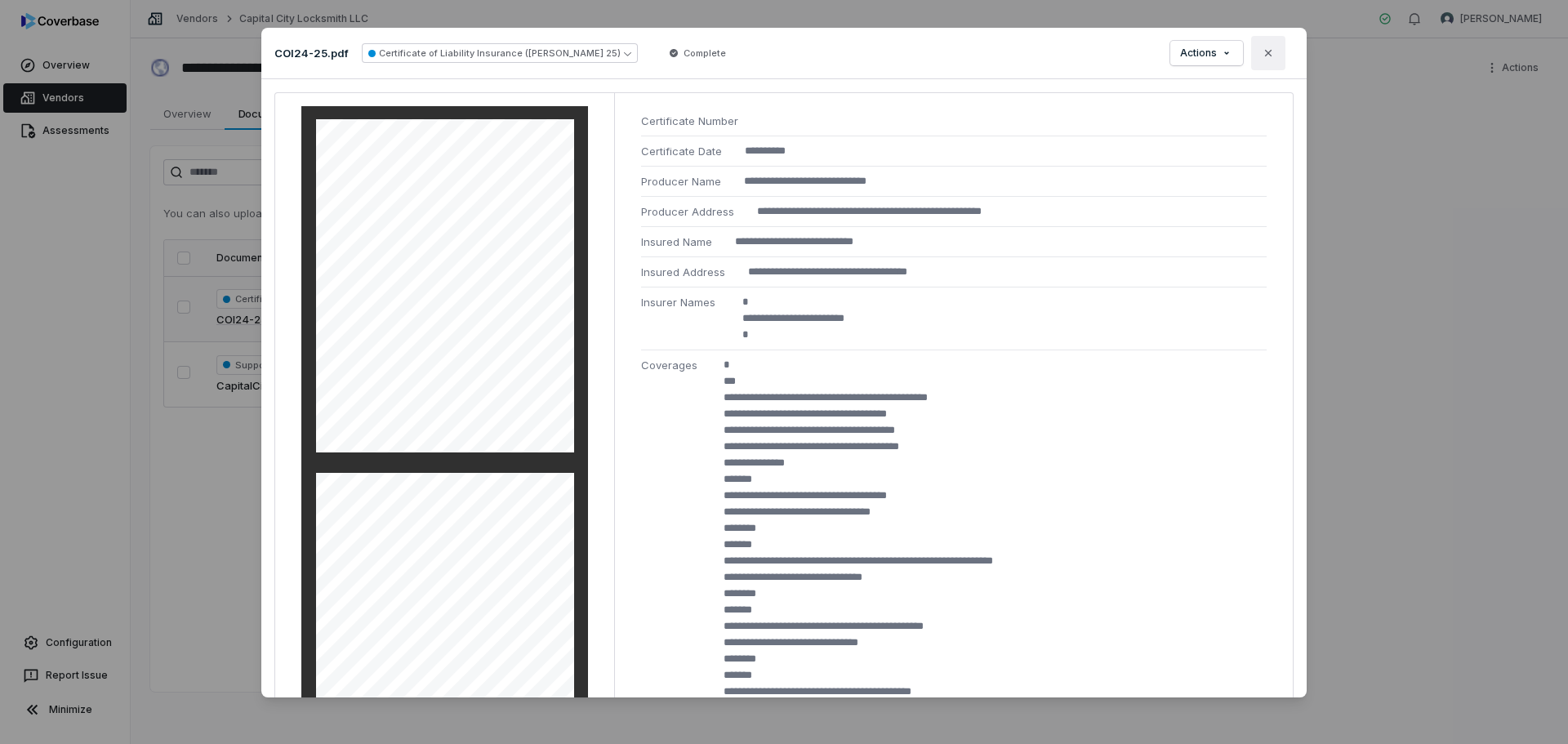
click at [1276, 58] on button "Close" at bounding box center [1268, 53] width 35 height 35
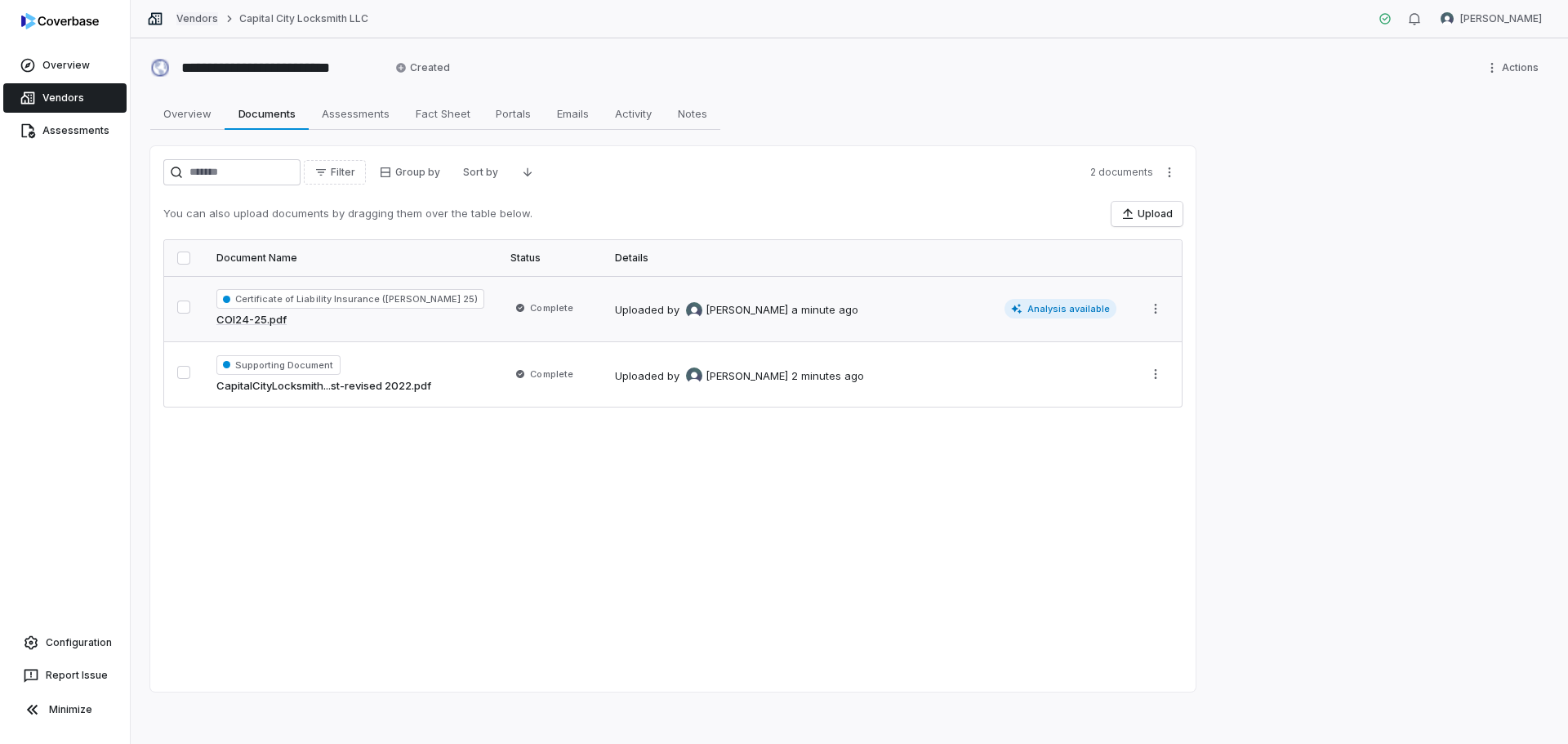
click at [193, 21] on link "Vendors" at bounding box center [197, 19] width 42 height 13
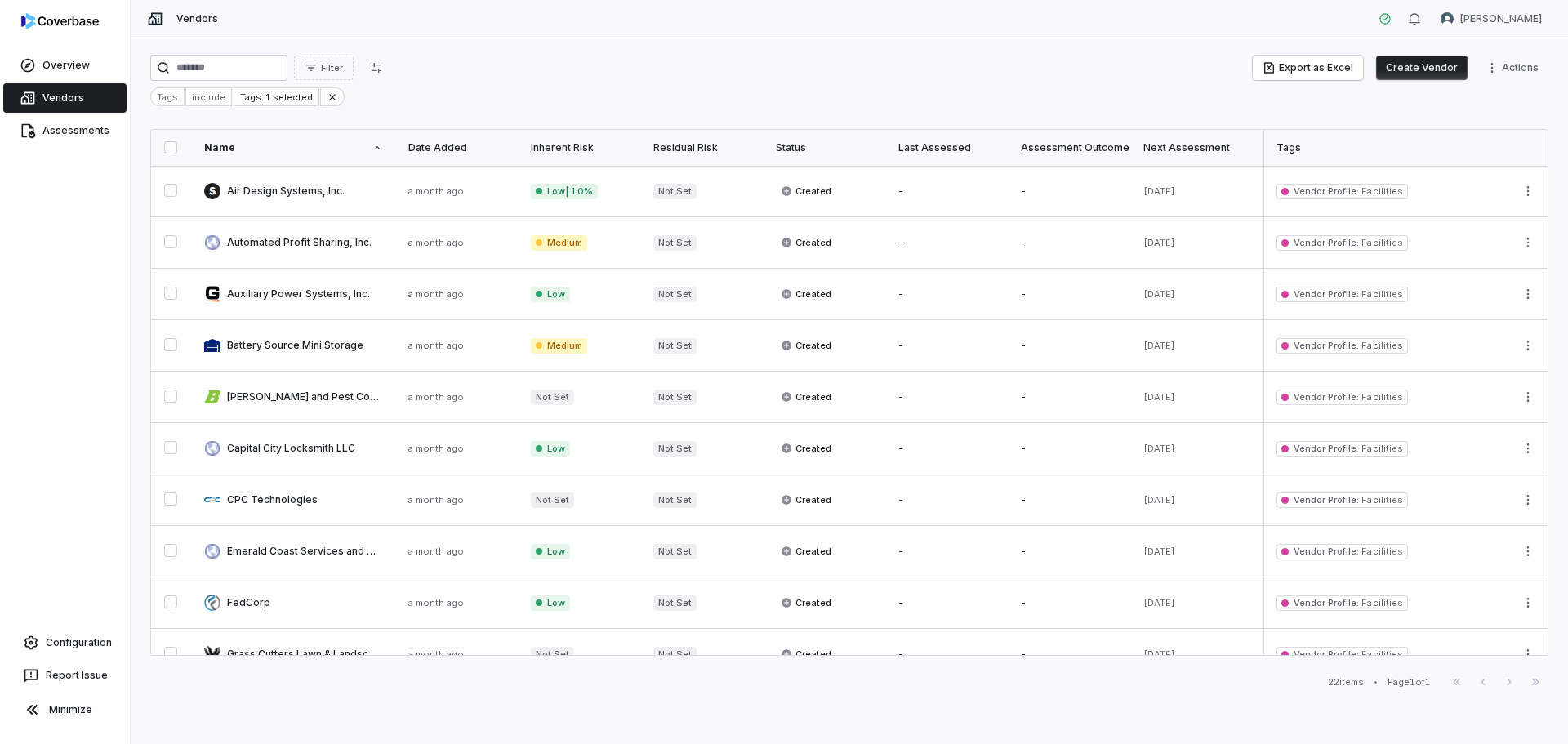
click at [167, 105] on div "Tags" at bounding box center [167, 97] width 35 height 19
click at [168, 98] on div "Tags" at bounding box center [167, 97] width 35 height 19
click at [1495, 67] on html "Overview Vendors Assessments Configuration Report Issue Minimize Vendors [PERSO…" at bounding box center [784, 372] width 1568 height 744
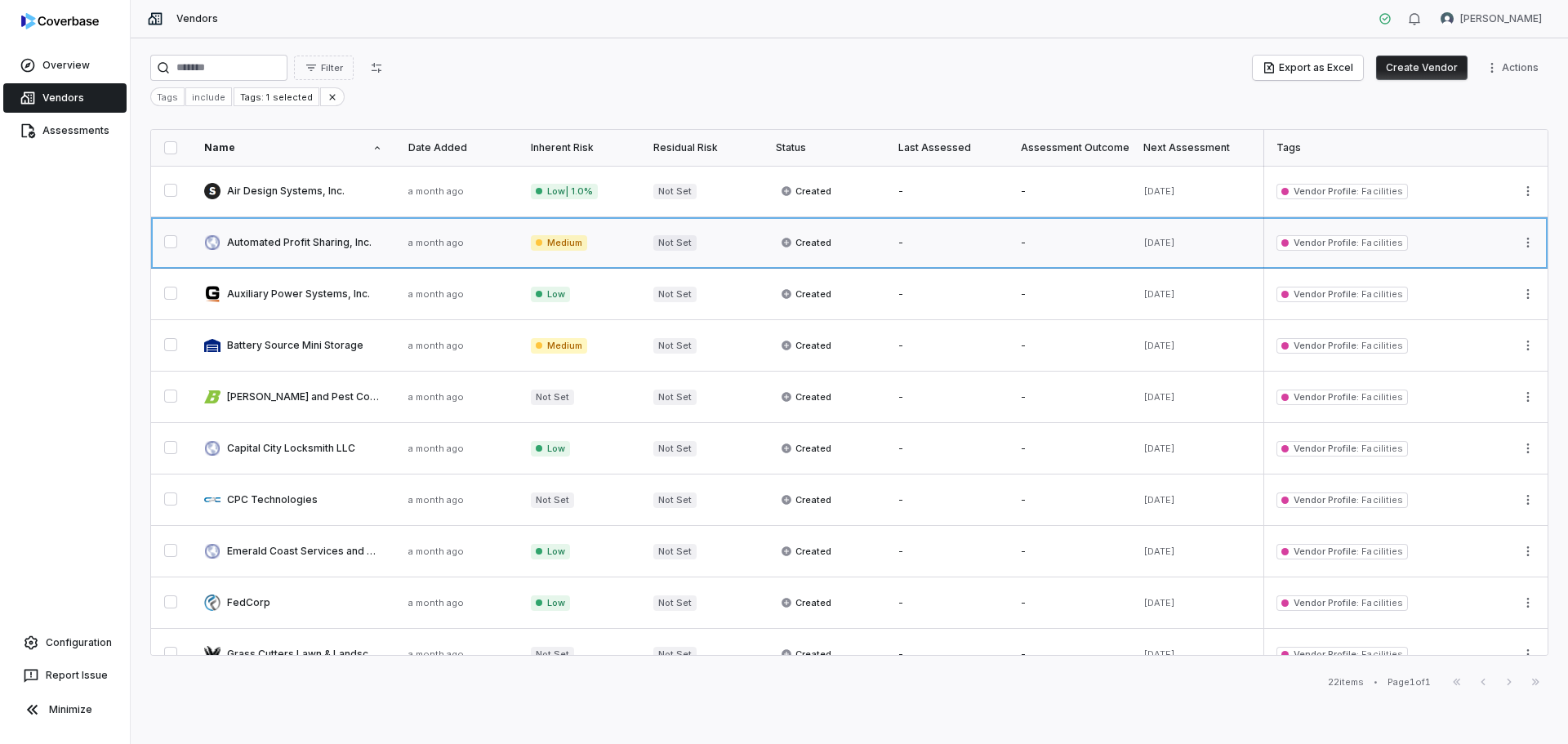
click at [305, 246] on link at bounding box center [293, 242] width 204 height 50
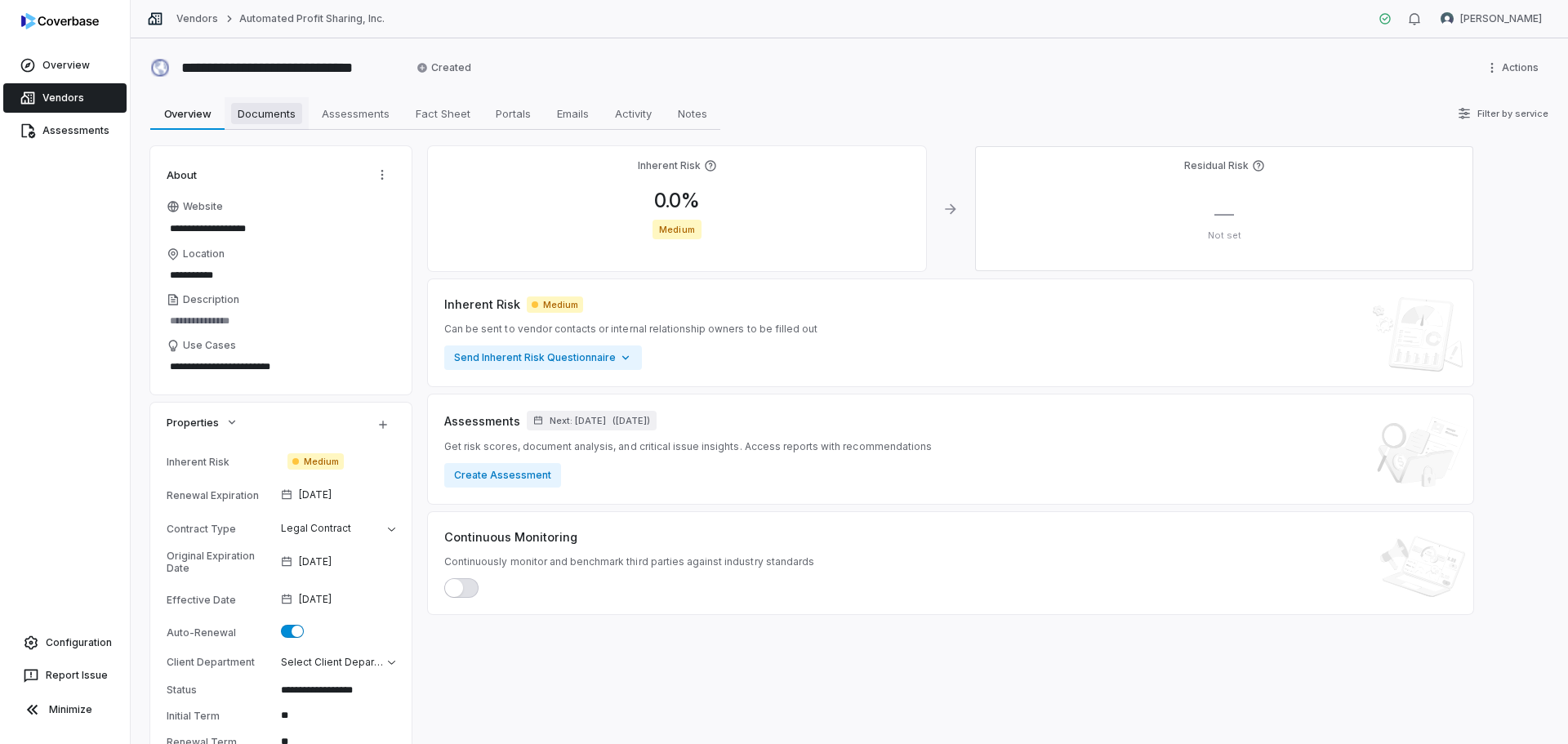
click at [266, 120] on span "Documents" at bounding box center [267, 113] width 71 height 21
type textarea "*"
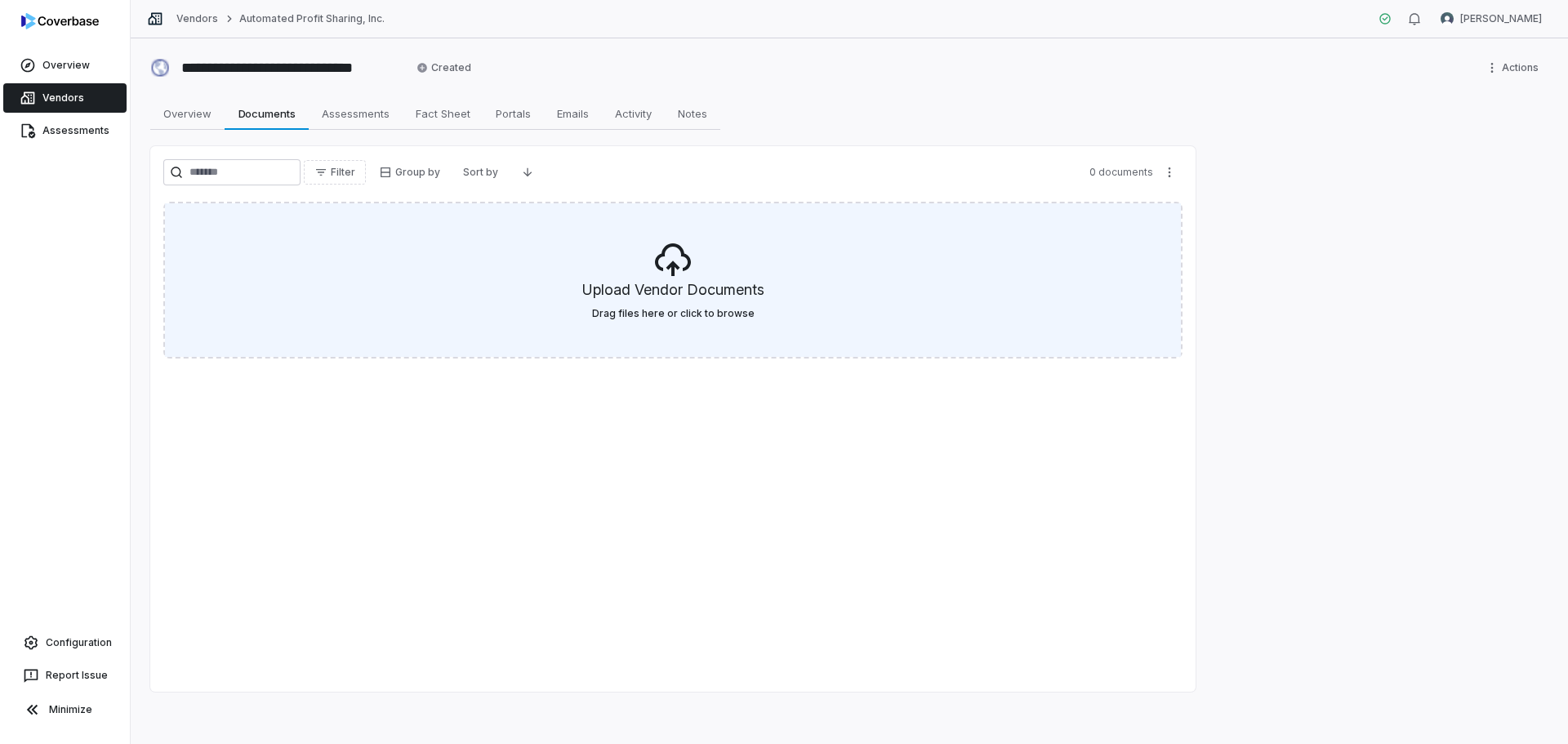
click at [676, 323] on div "Upload Vendor Documents Drag files here or click to browse" at bounding box center [672, 280] width 1016 height 153
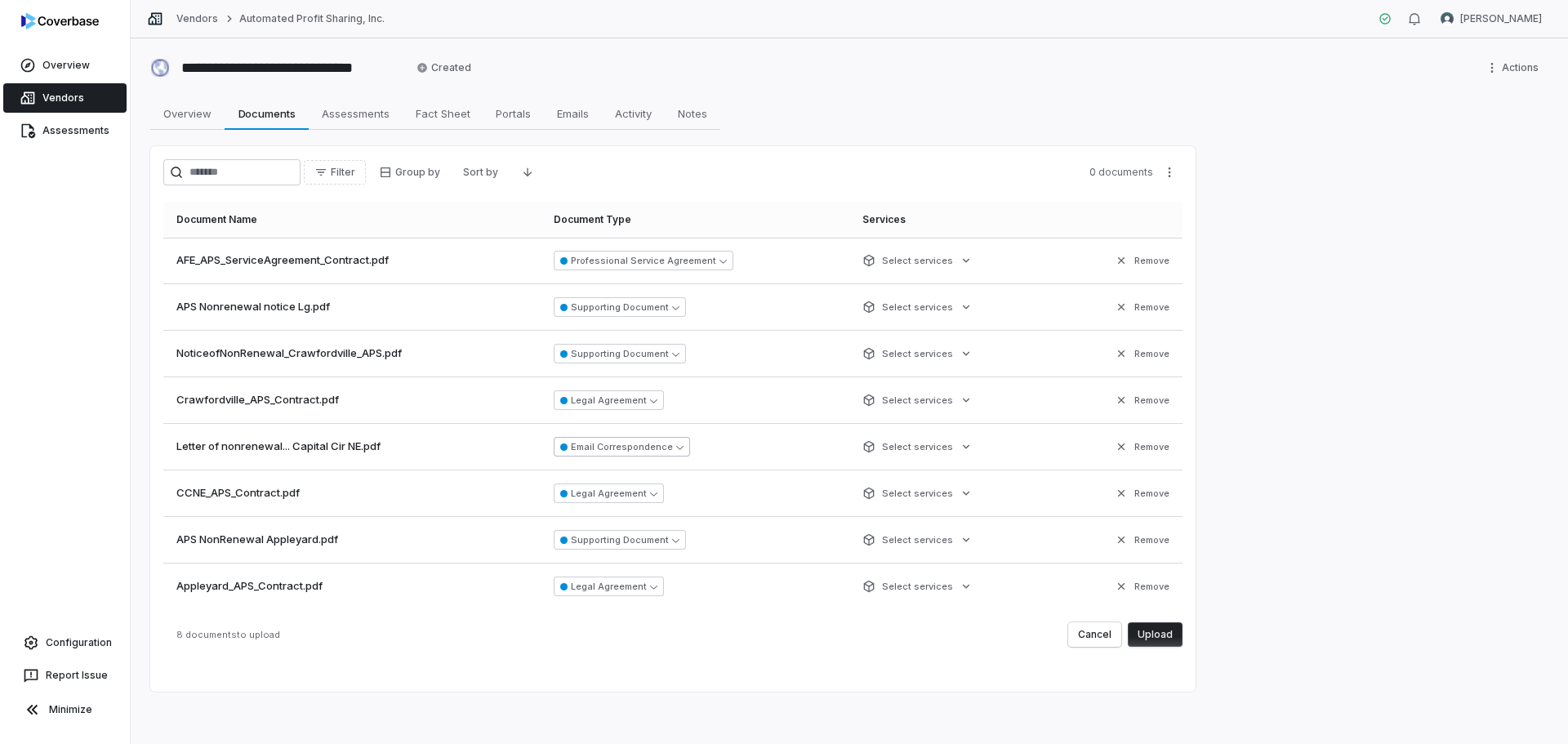
click at [668, 444] on button "Email Correspondence" at bounding box center [622, 446] width 136 height 19
drag, startPoint x: 708, startPoint y: 55, endPoint x: 841, endPoint y: 38, distance: 134.1
click at [841, 38] on div "**********" at bounding box center [849, 391] width 1437 height 705
click at [642, 441] on button "Email Correspondence" at bounding box center [622, 446] width 136 height 19
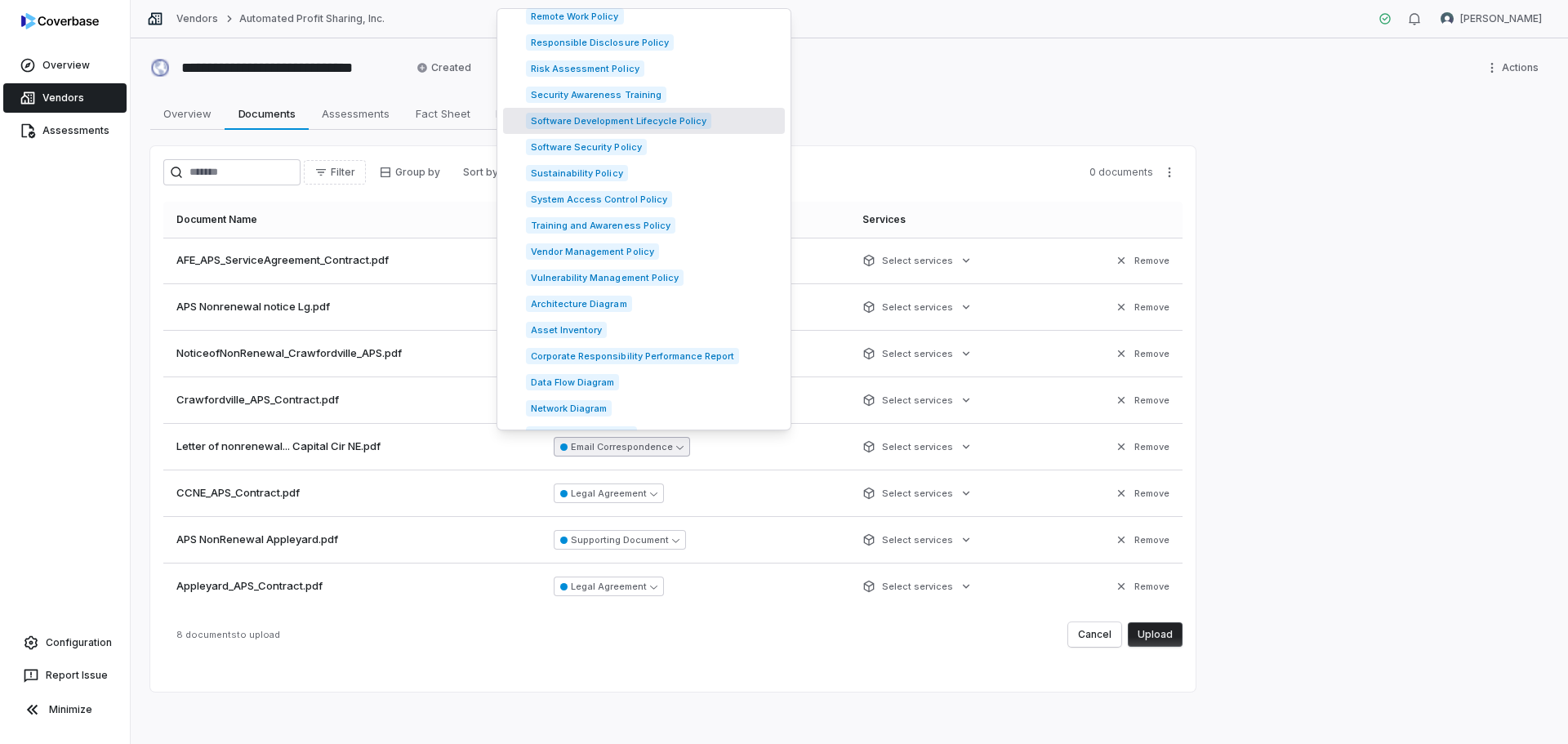
scroll to position [2341, 0]
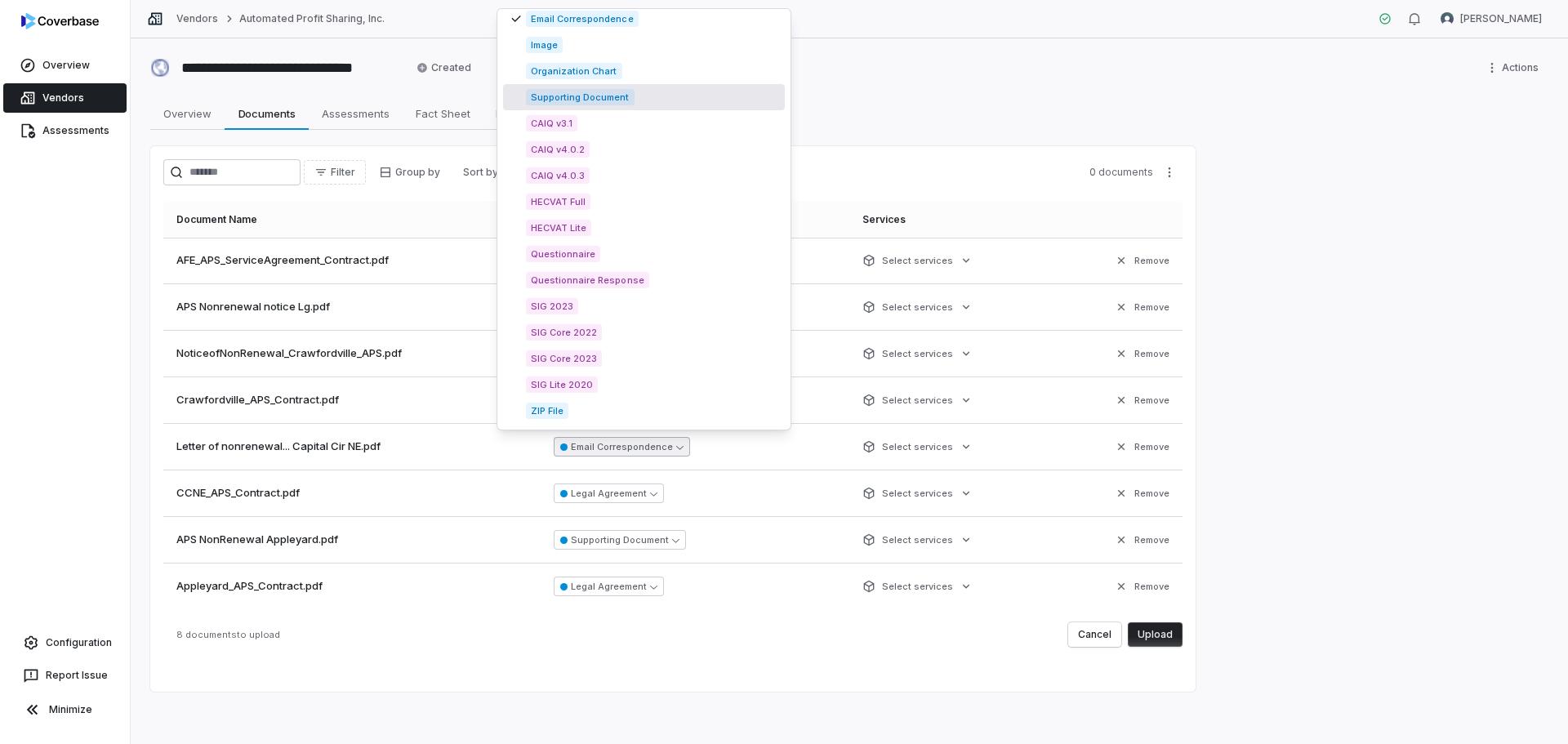
click at [597, 93] on span "Supporting Document" at bounding box center [580, 97] width 109 height 16
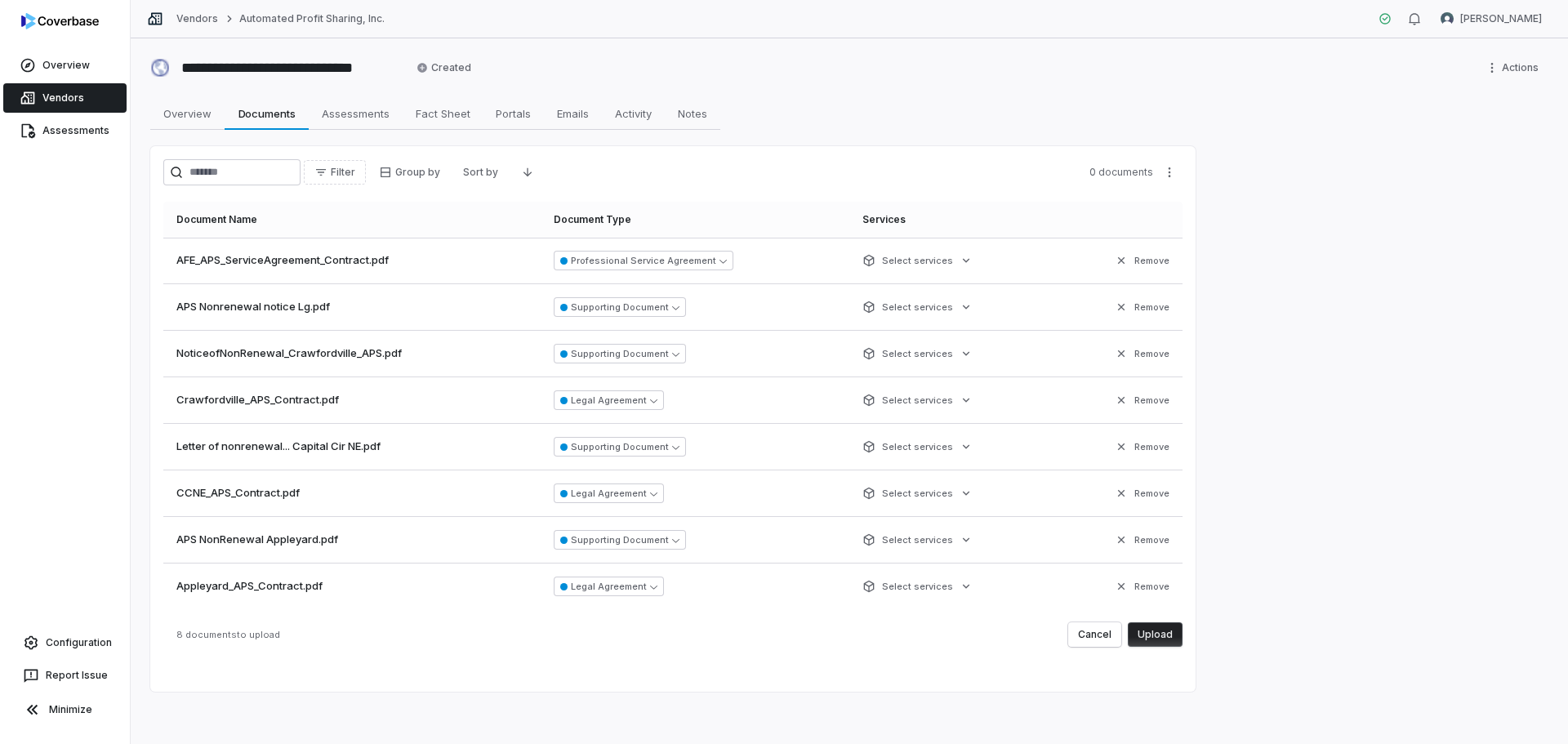
click at [1168, 632] on button "Upload" at bounding box center [1155, 634] width 55 height 25
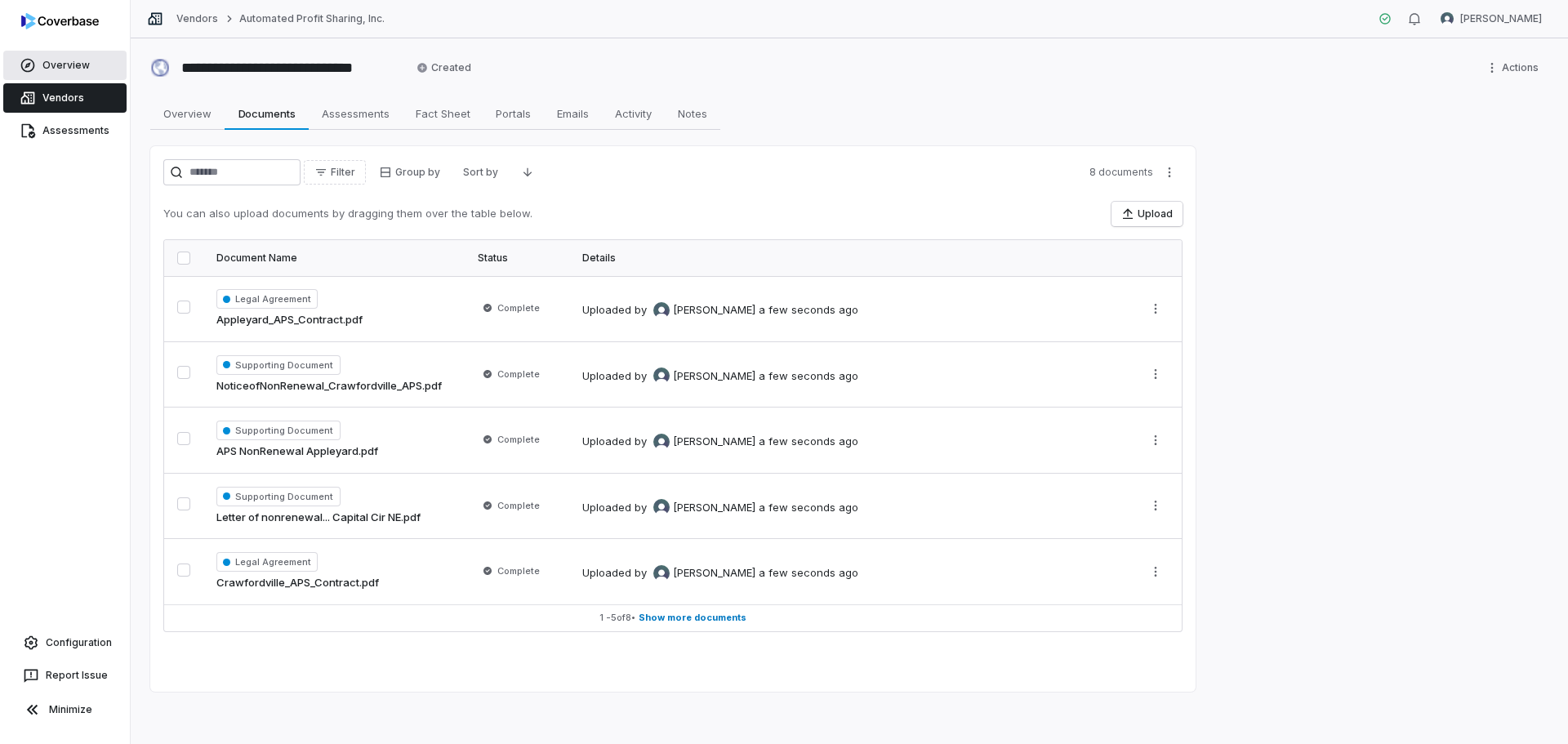
click at [50, 64] on link "Overview" at bounding box center [65, 65] width 123 height 29
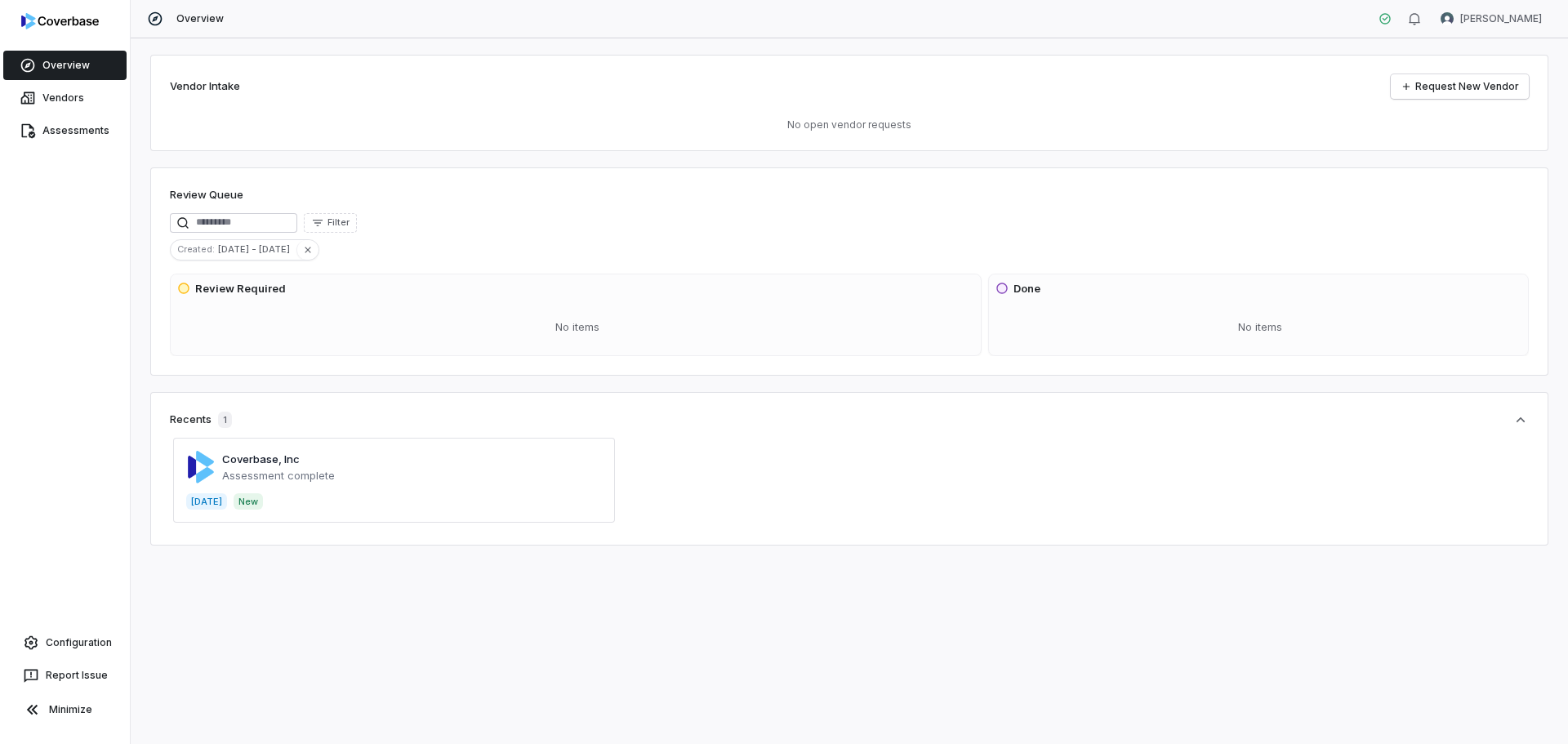
click at [318, 474] on span at bounding box center [393, 480] width 442 height 85
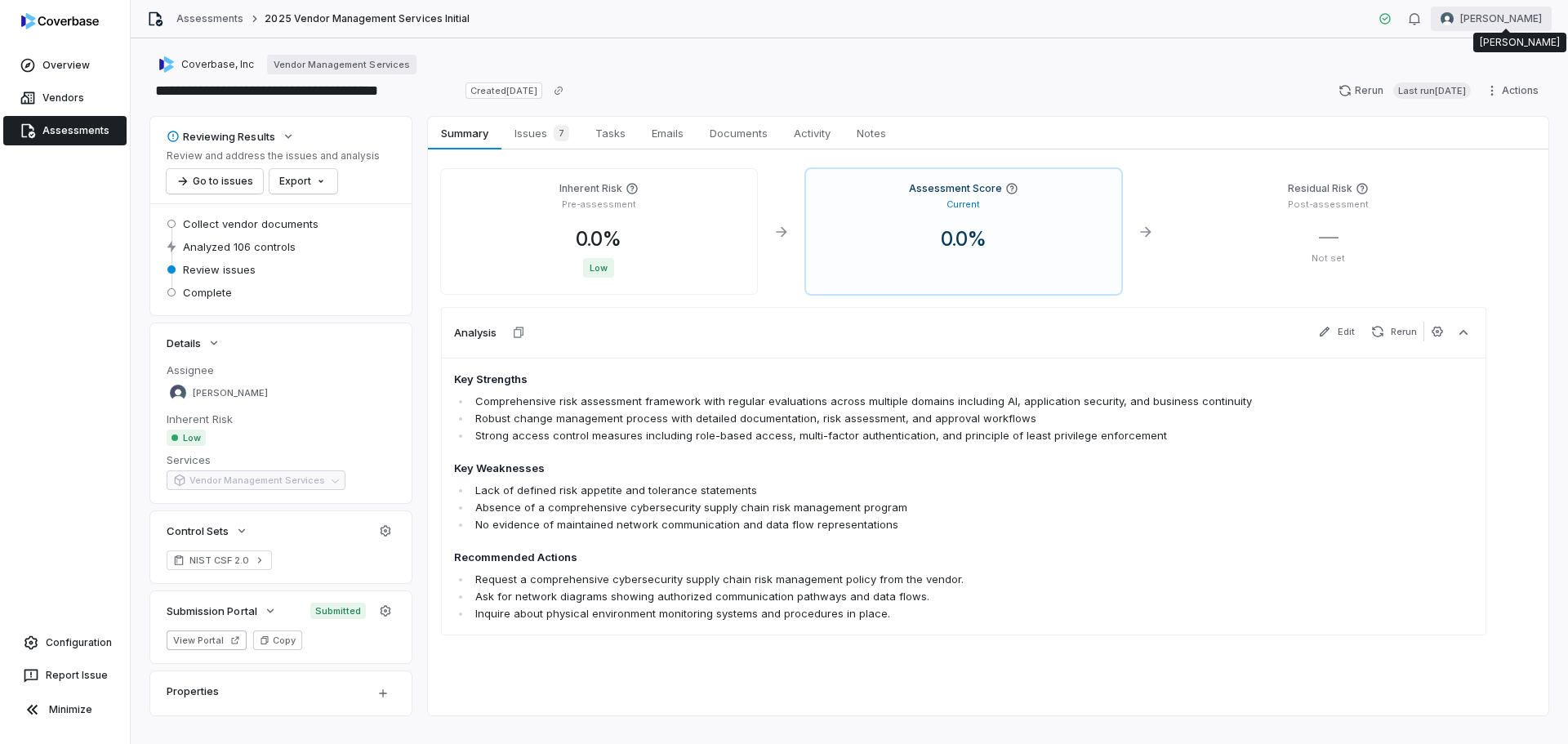
click at [1522, 21] on html "**********" at bounding box center [784, 372] width 1568 height 744
click at [1491, 81] on div "Organization" at bounding box center [1482, 83] width 125 height 26
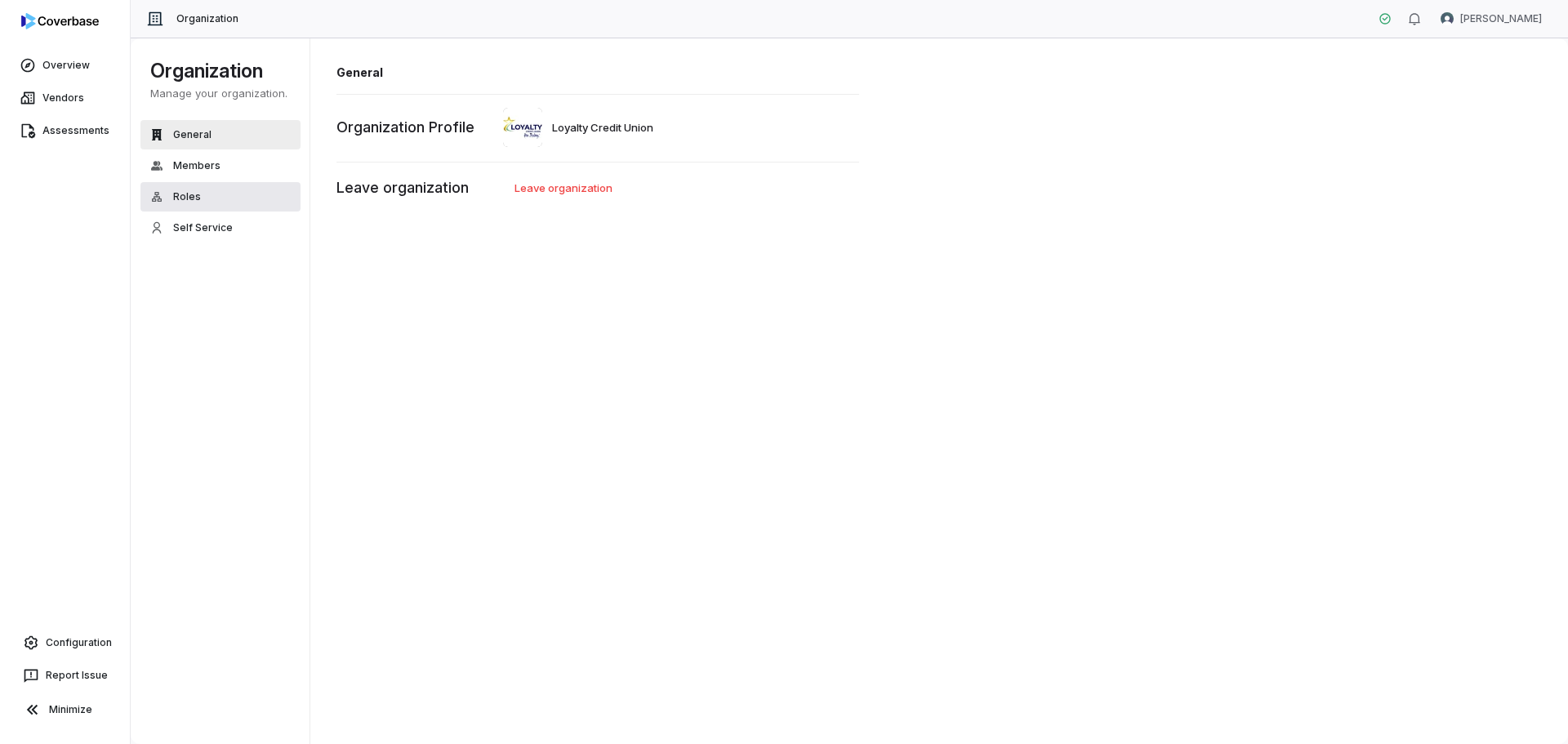
click at [175, 193] on span "Roles" at bounding box center [186, 197] width 27 height 13
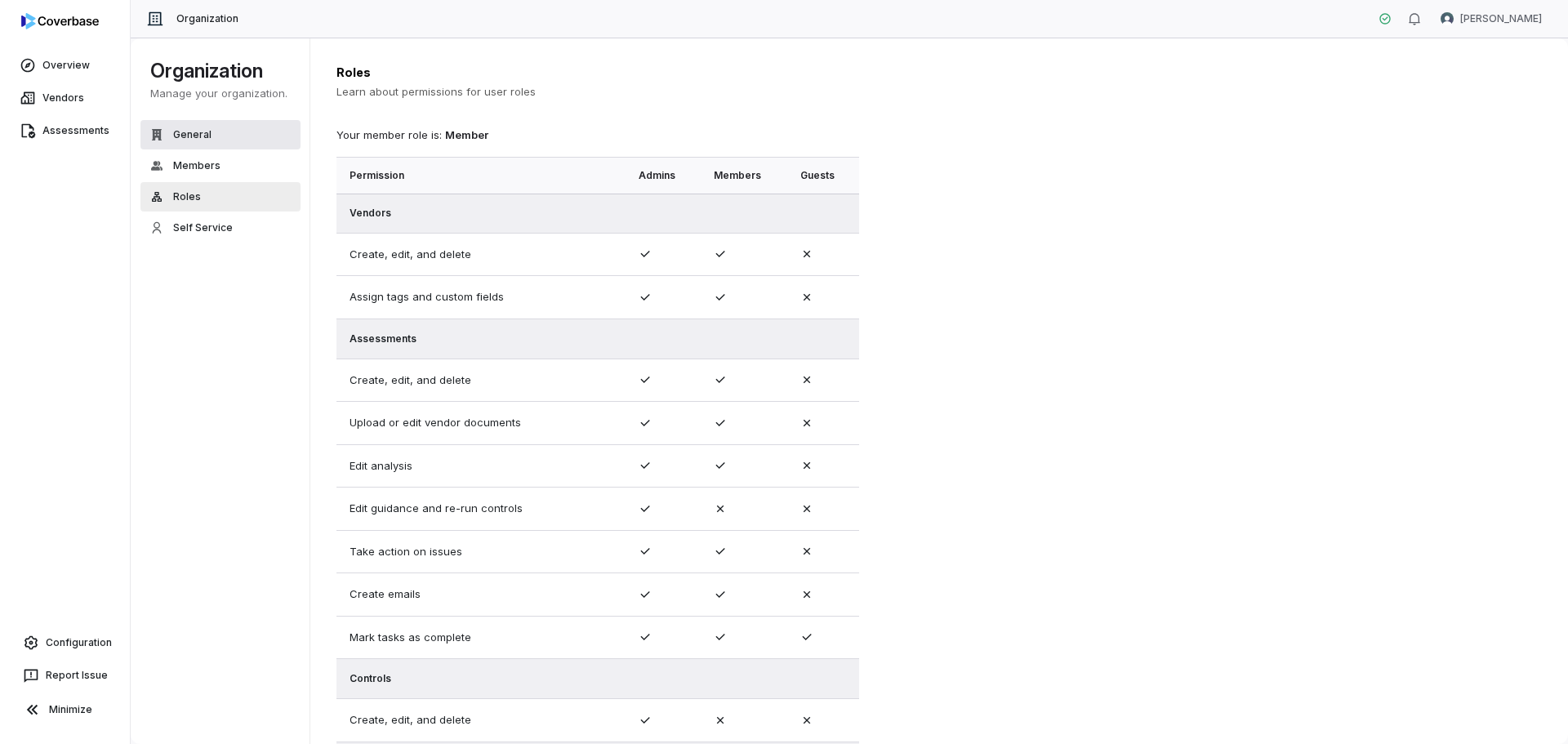
click at [198, 141] on span "General" at bounding box center [191, 135] width 38 height 13
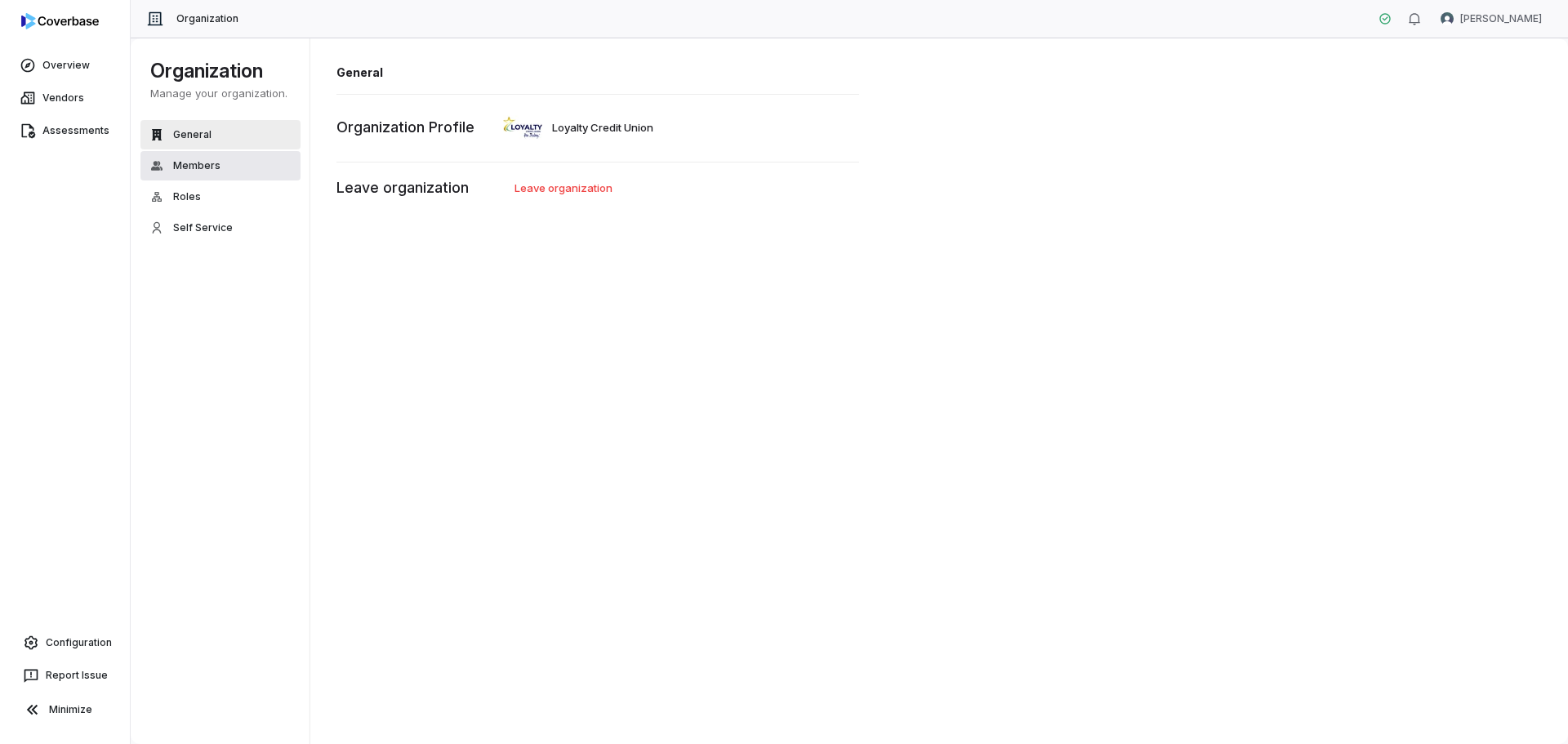
click at [220, 156] on button "Members" at bounding box center [221, 166] width 160 height 29
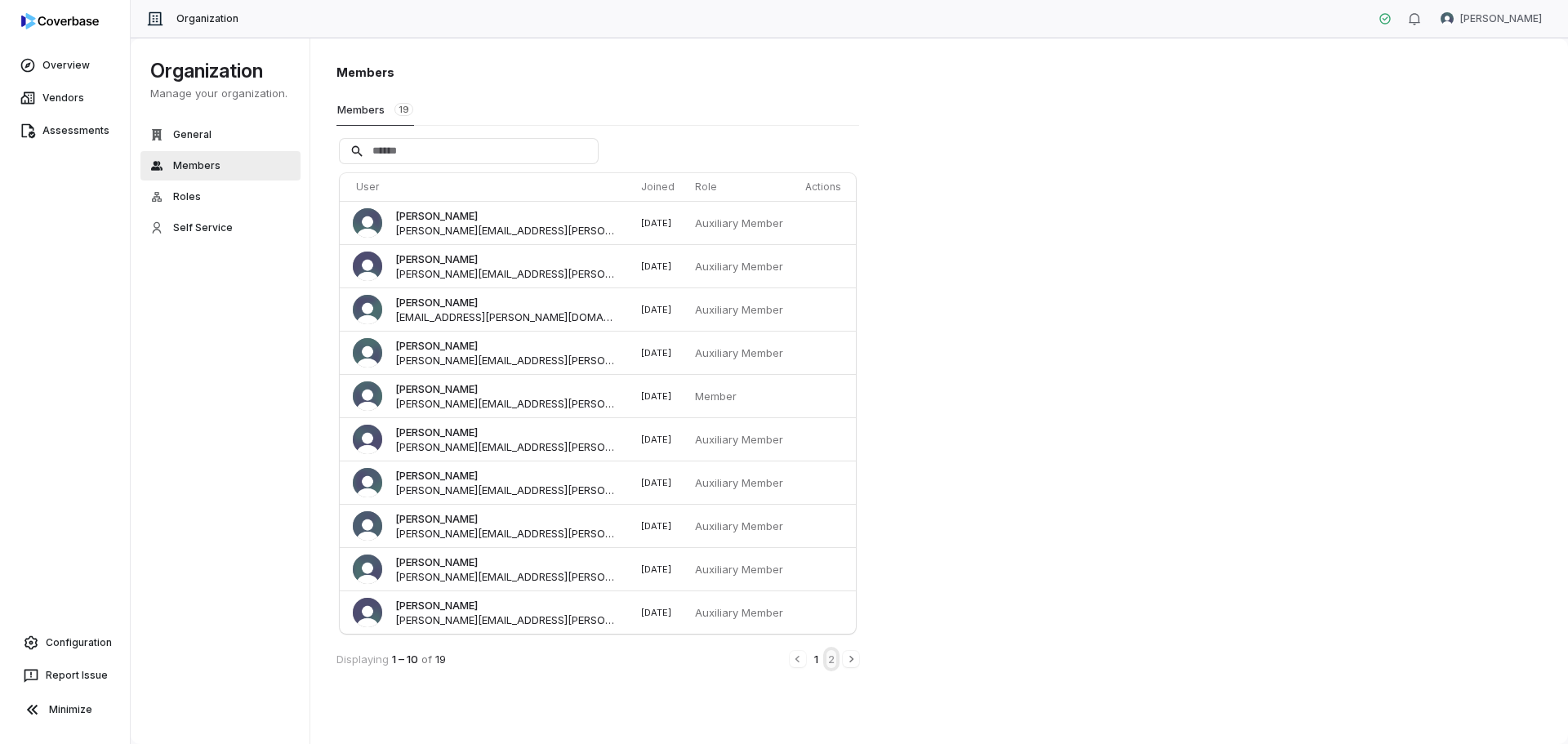
click at [832, 652] on button "2" at bounding box center [831, 659] width 10 height 18
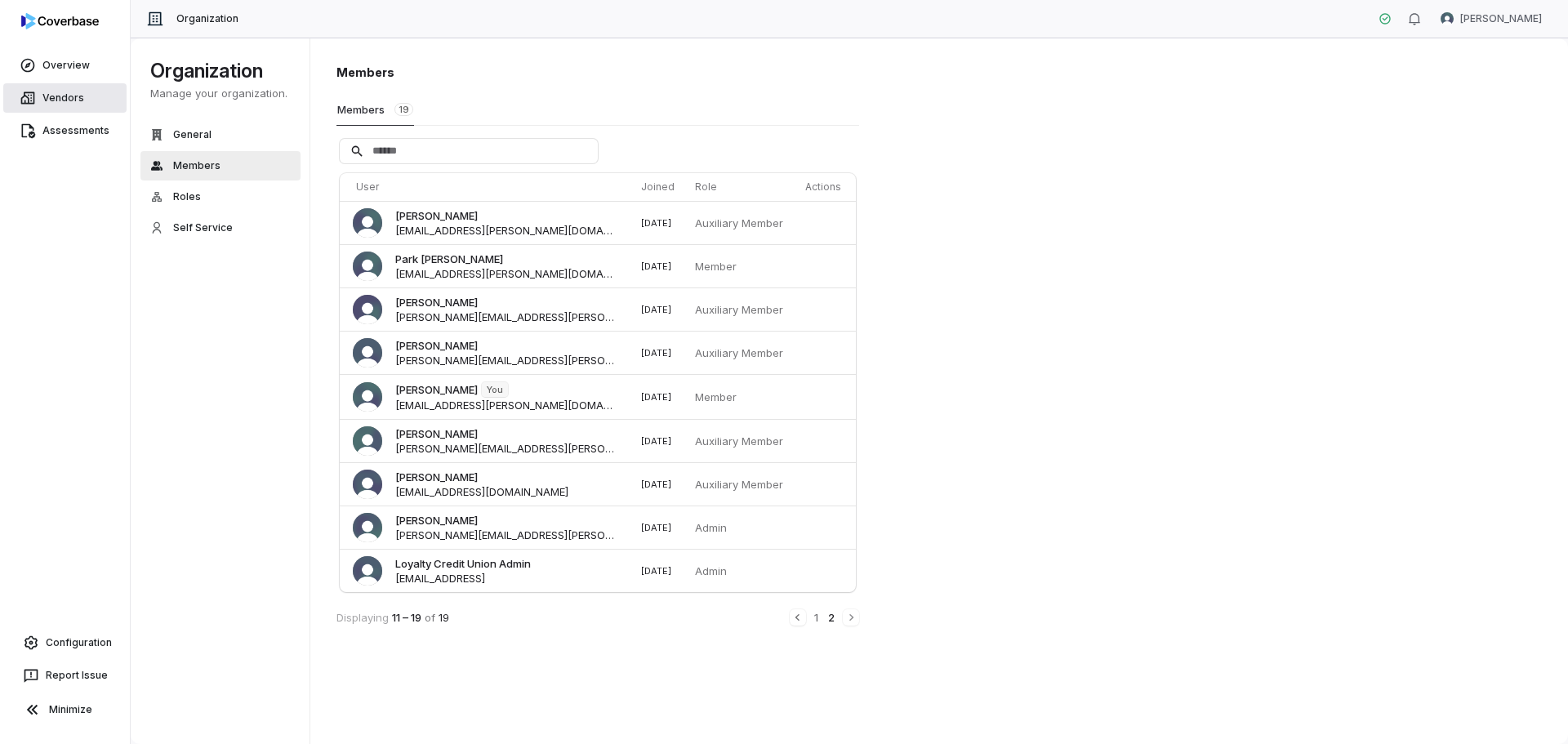
click at [36, 100] on link "Vendors" at bounding box center [65, 97] width 123 height 29
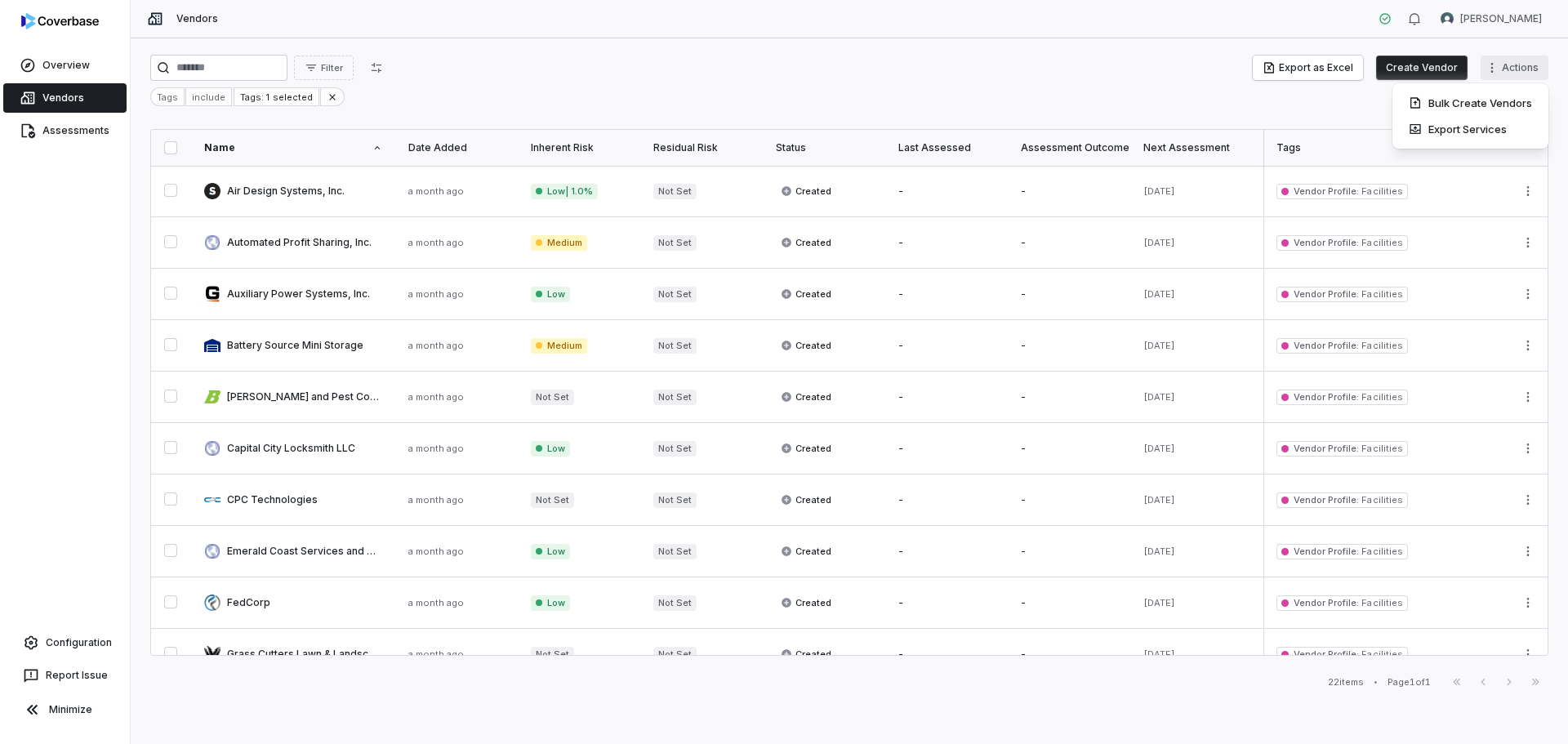
click at [1515, 68] on html "Overview Vendors Assessments Configuration Report Issue Minimize Vendors [PERSO…" at bounding box center [784, 372] width 1568 height 744
click at [61, 634] on html "Overview Vendors Assessments Configuration Report Issue Minimize Vendors [PERSO…" at bounding box center [784, 372] width 1568 height 744
click at [72, 650] on link "Configuration" at bounding box center [65, 642] width 117 height 29
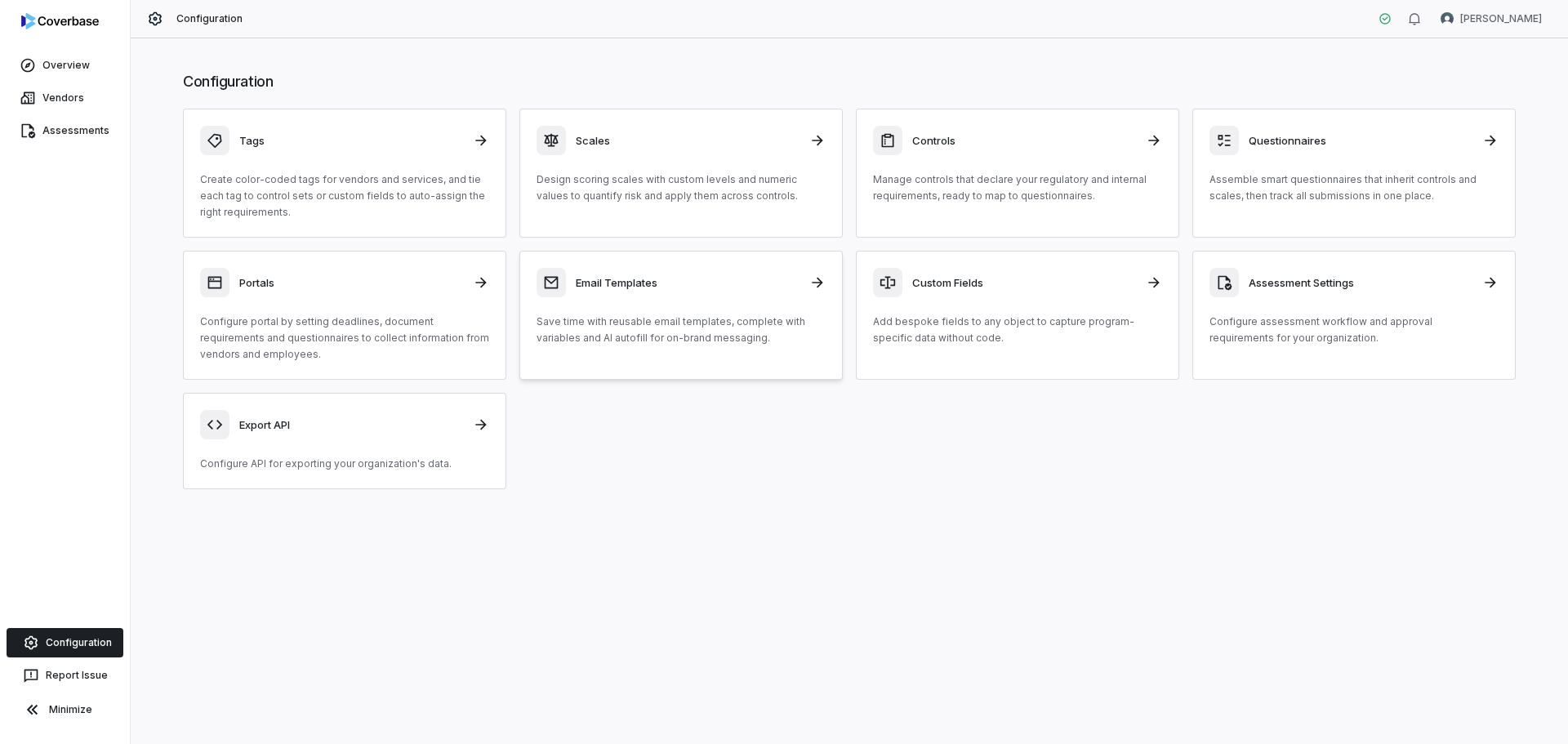
click at [652, 306] on div "Email Templates Save time with reusable email templates, complete with variable…" at bounding box center [681, 306] width 289 height 78
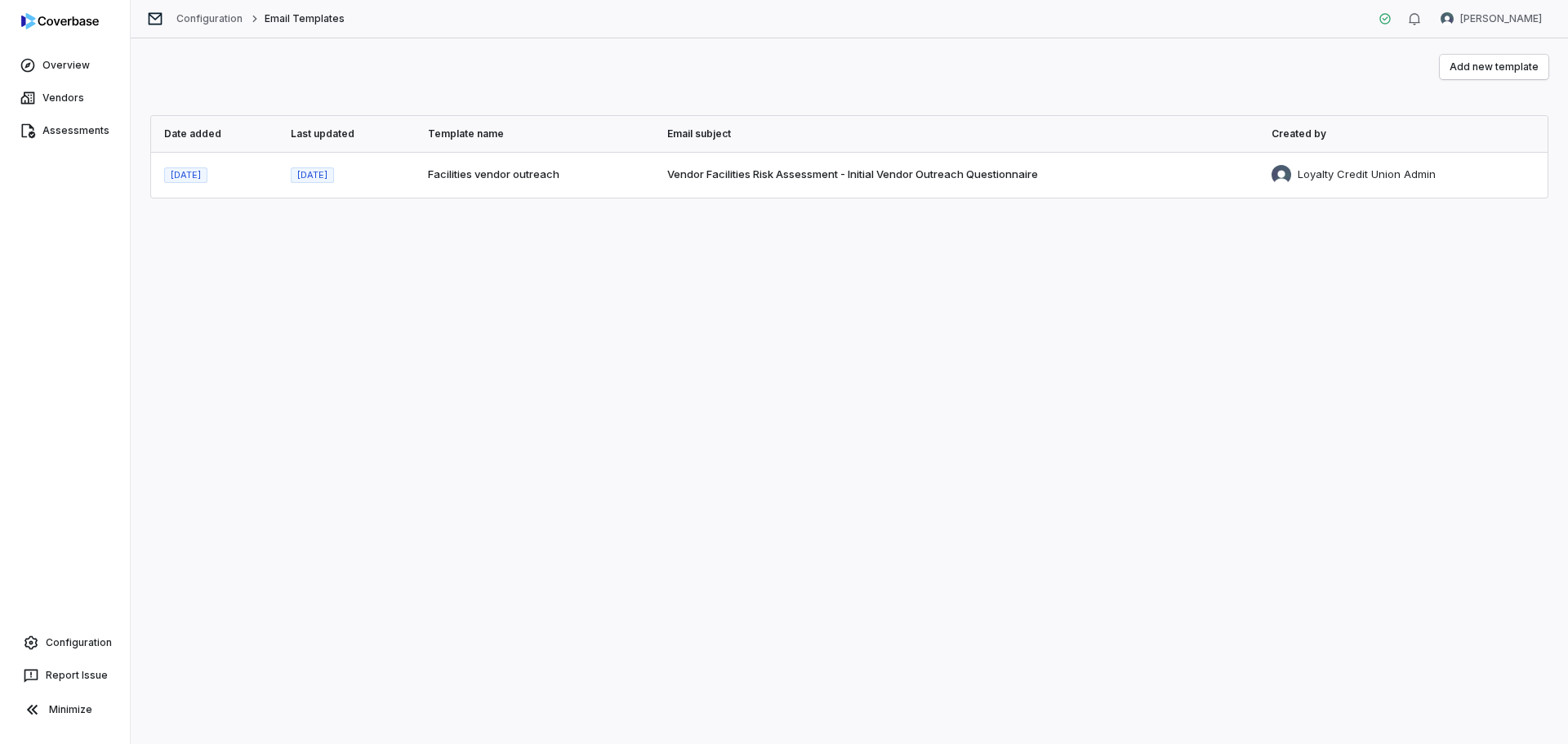
click at [488, 190] on td "Facilities vendor outreach" at bounding box center [534, 174] width 240 height 46
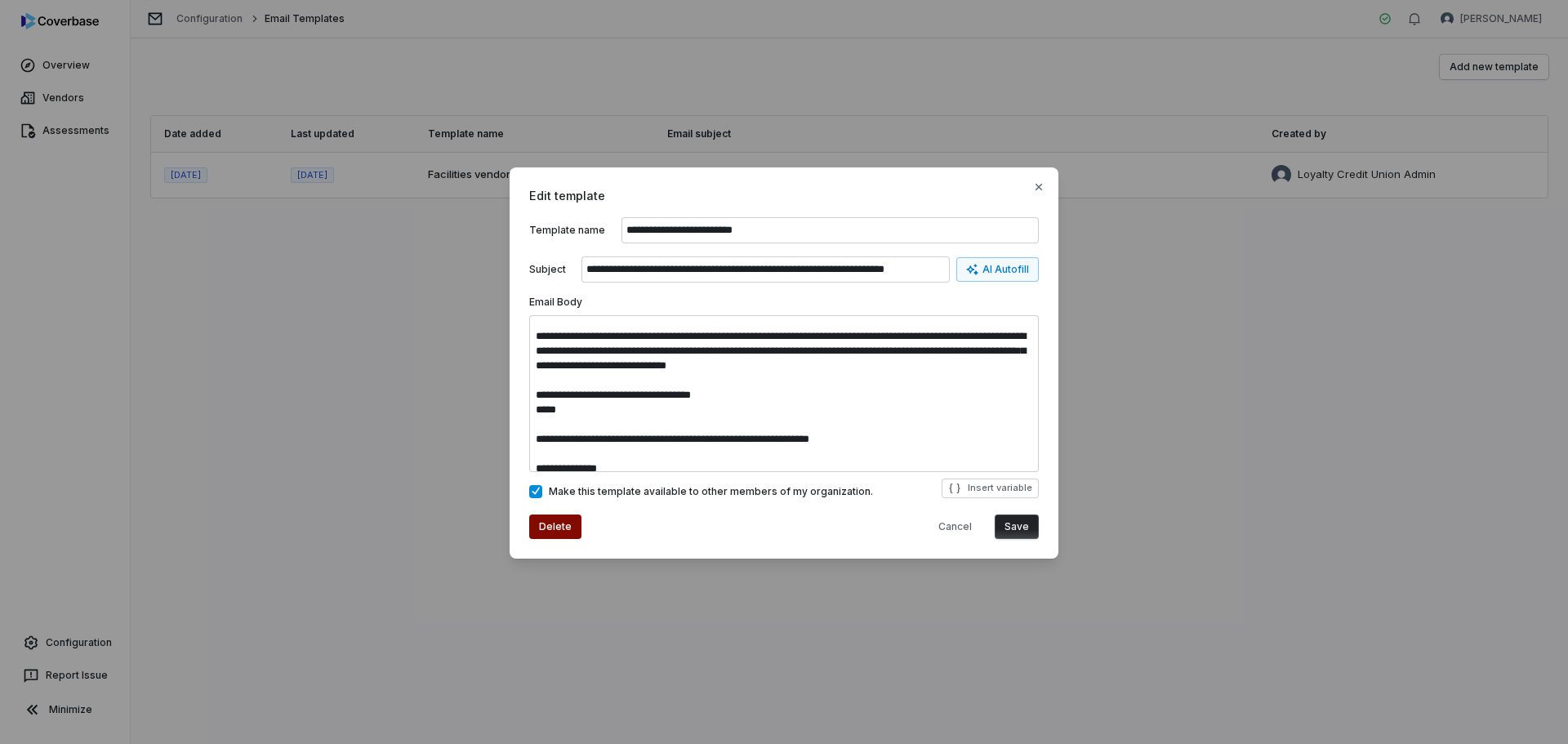
scroll to position [29, 0]
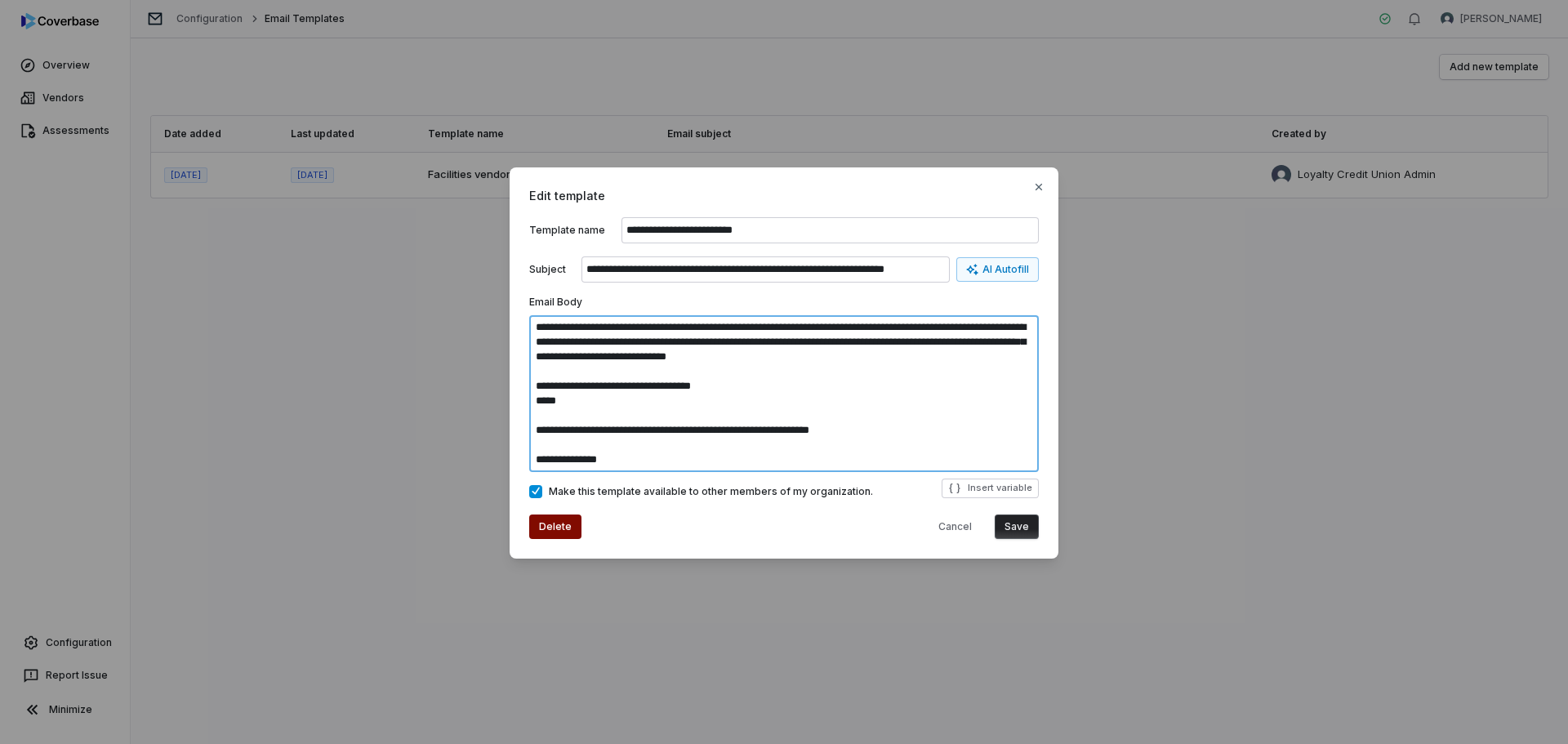
drag, startPoint x: 571, startPoint y: 404, endPoint x: 534, endPoint y: 397, distance: 37.7
click at [534, 397] on textarea "**********" at bounding box center [783, 393] width 509 height 157
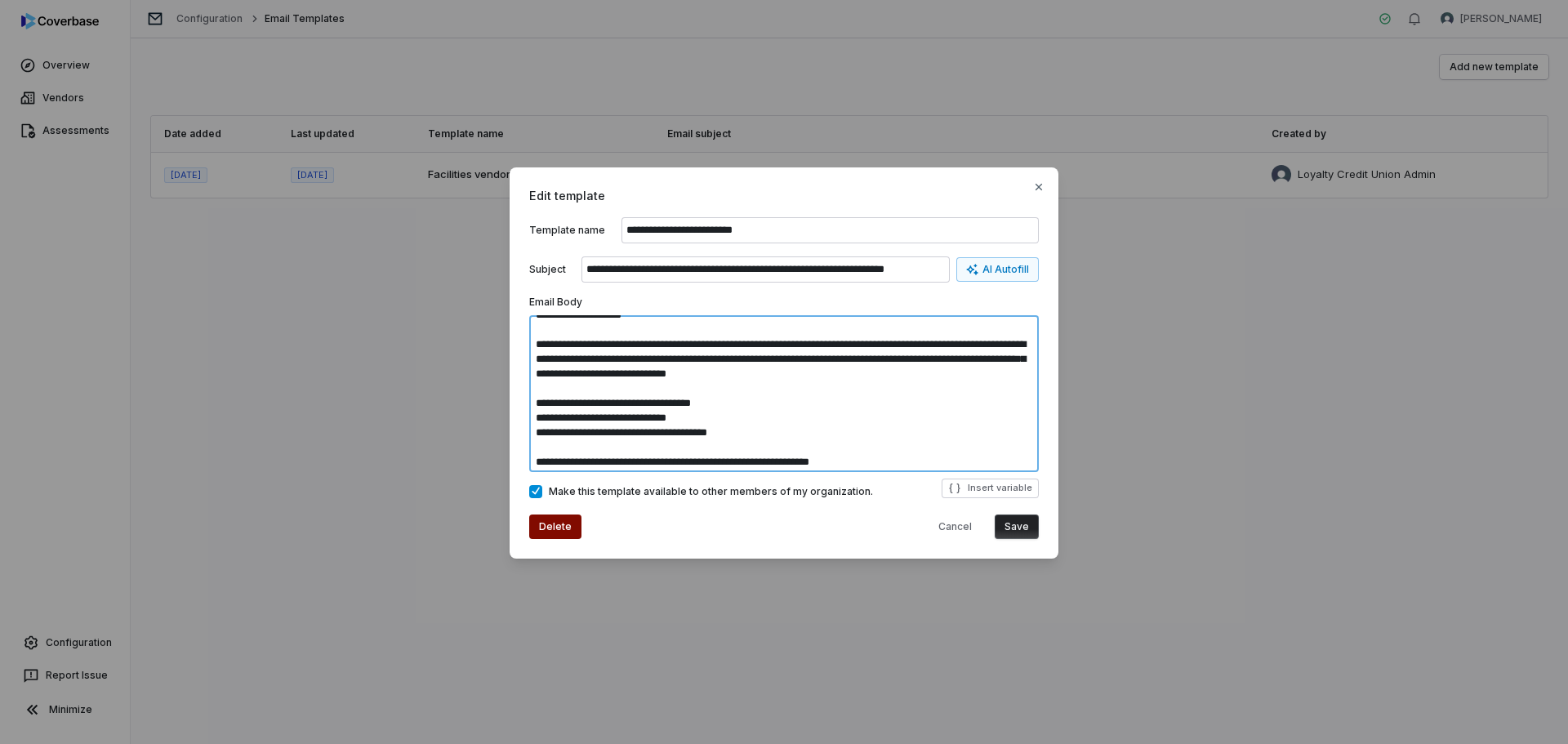
scroll to position [0, 0]
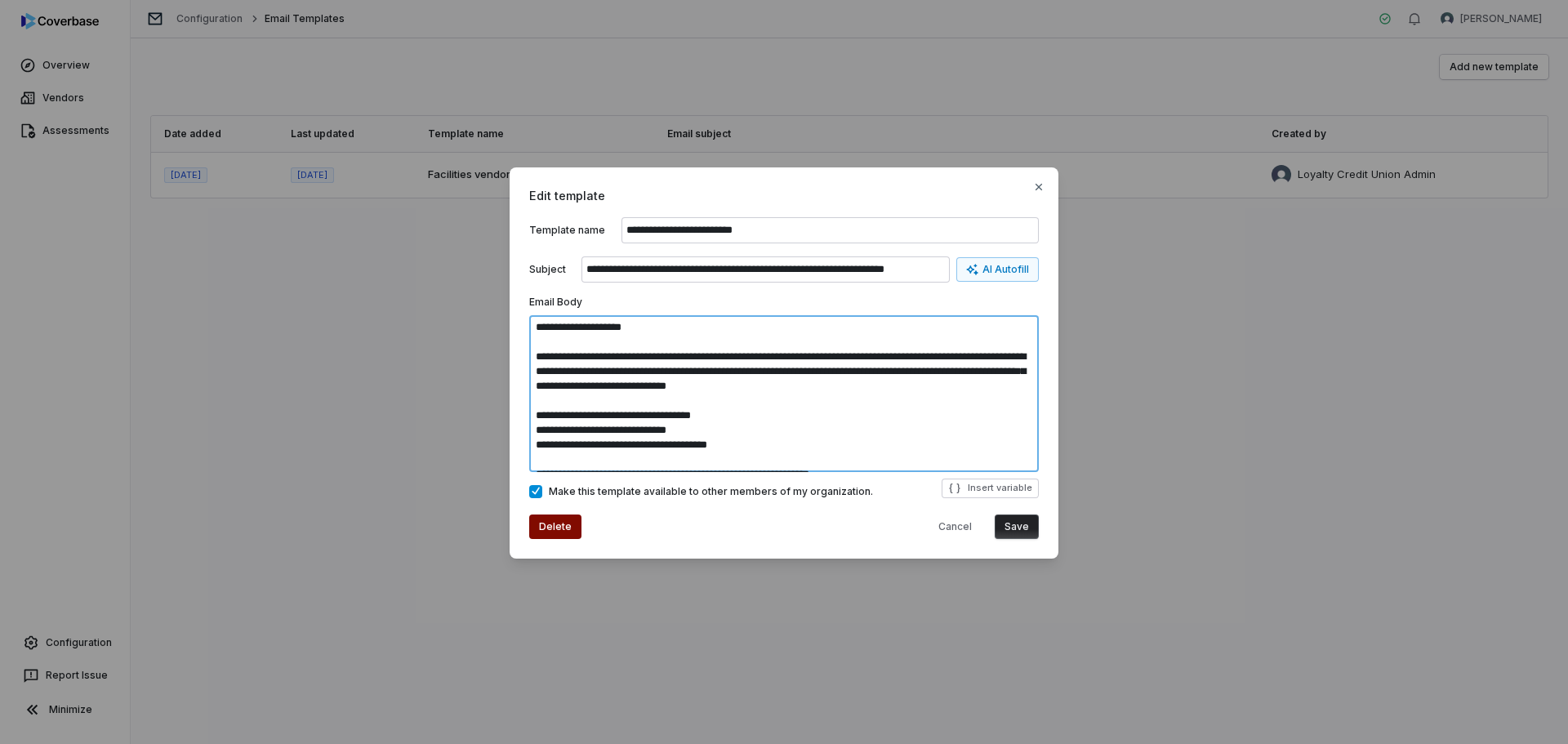
click at [566, 370] on textarea "**********" at bounding box center [783, 393] width 509 height 157
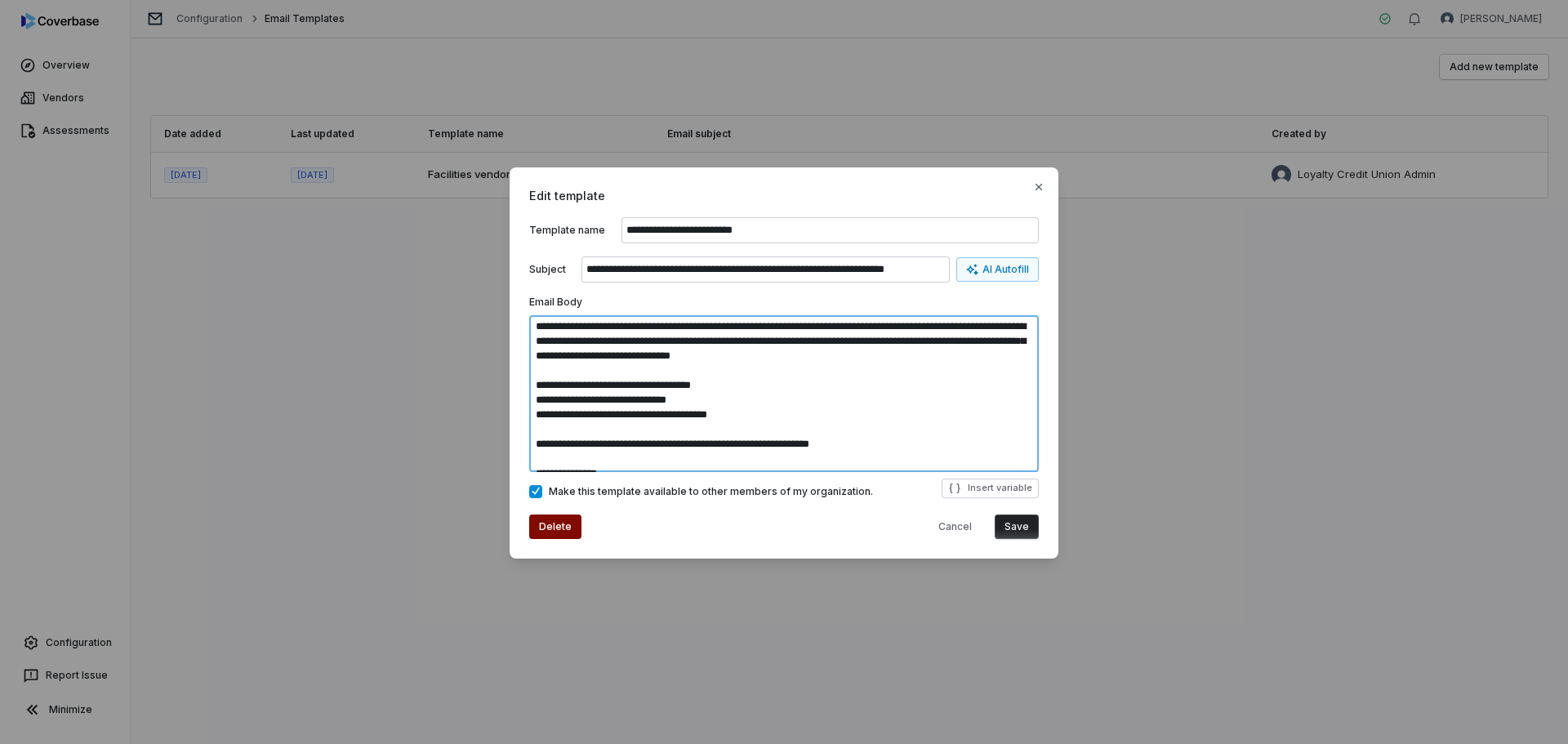
scroll to position [44, 0]
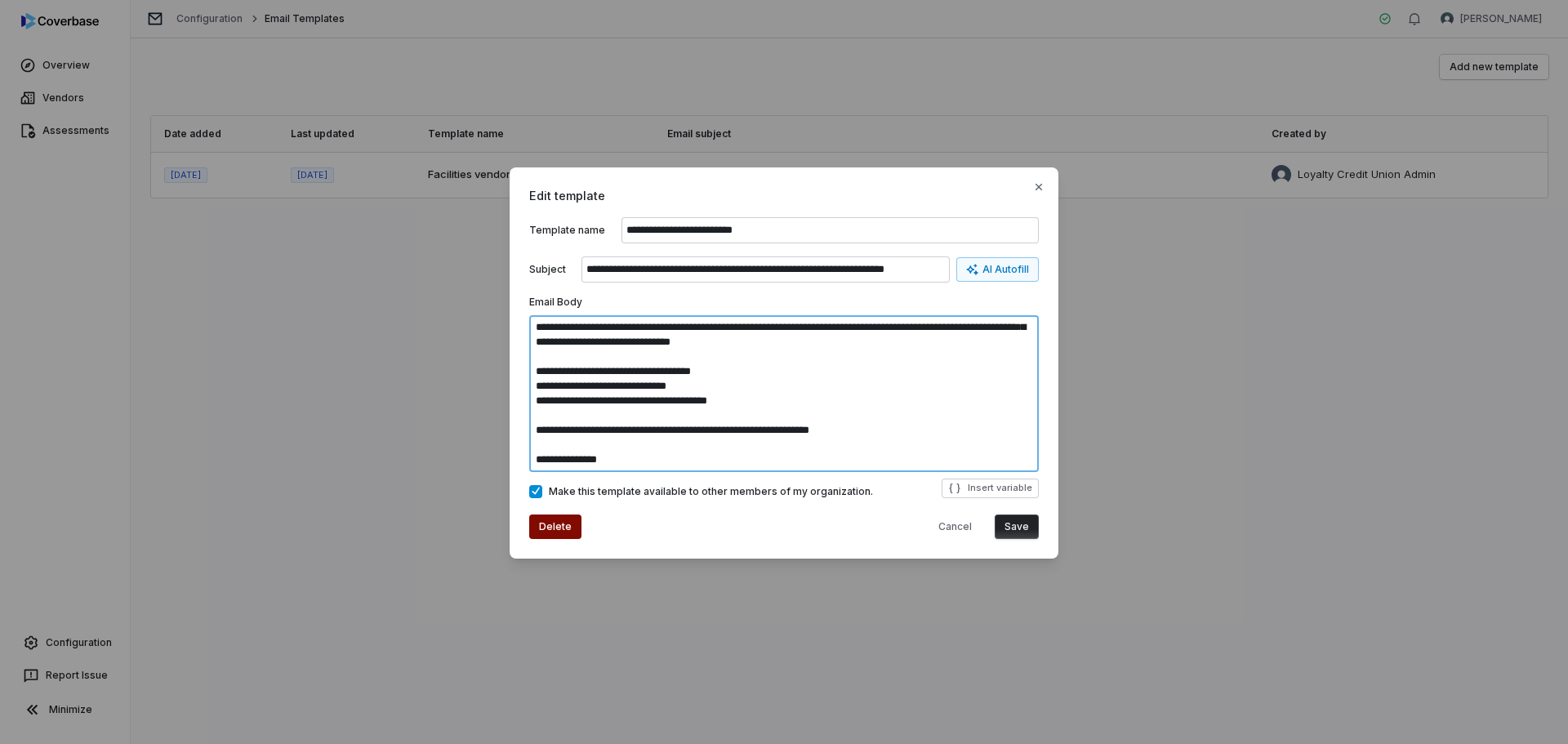
type textarea "**********"
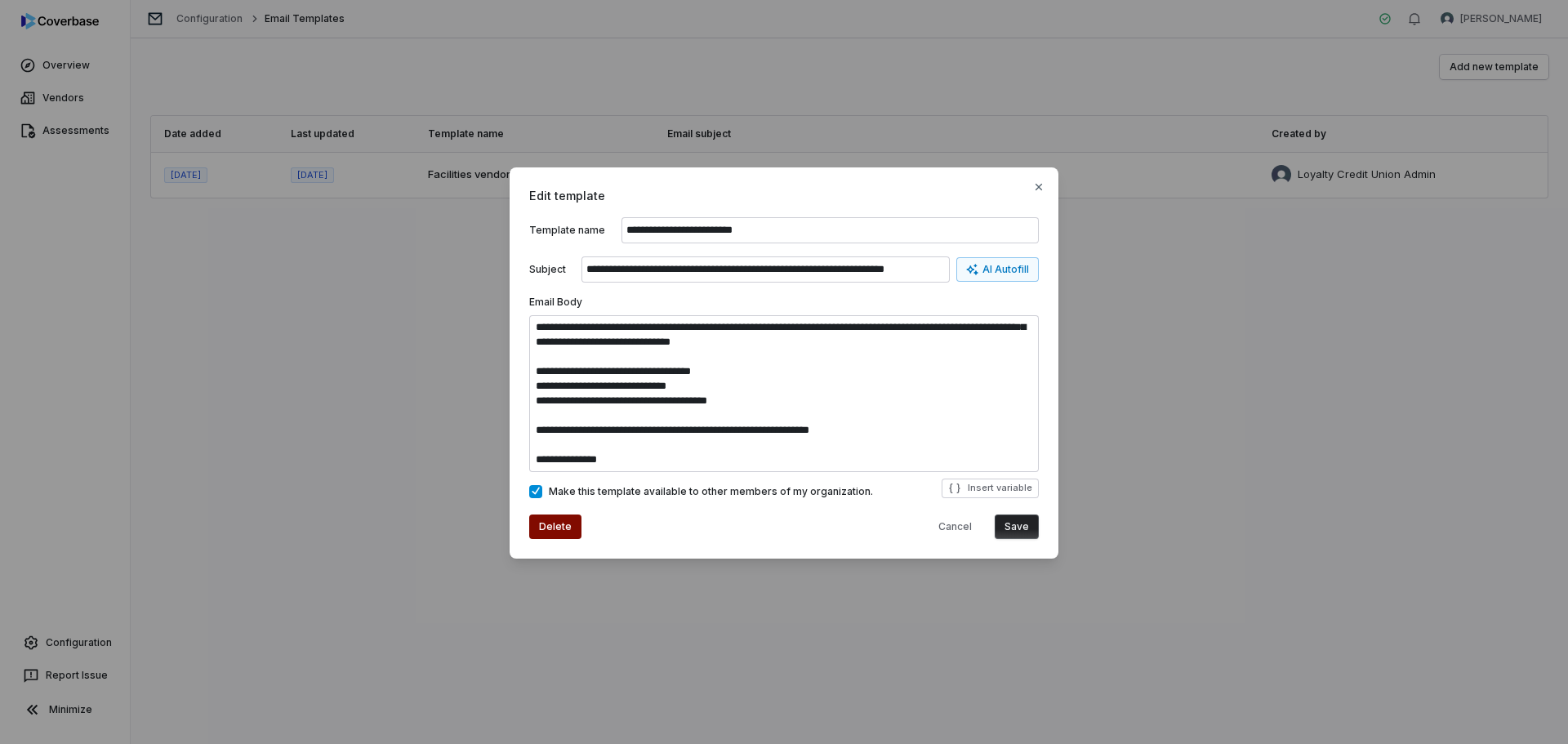
click at [1032, 531] on button "Save" at bounding box center [1017, 527] width 44 height 25
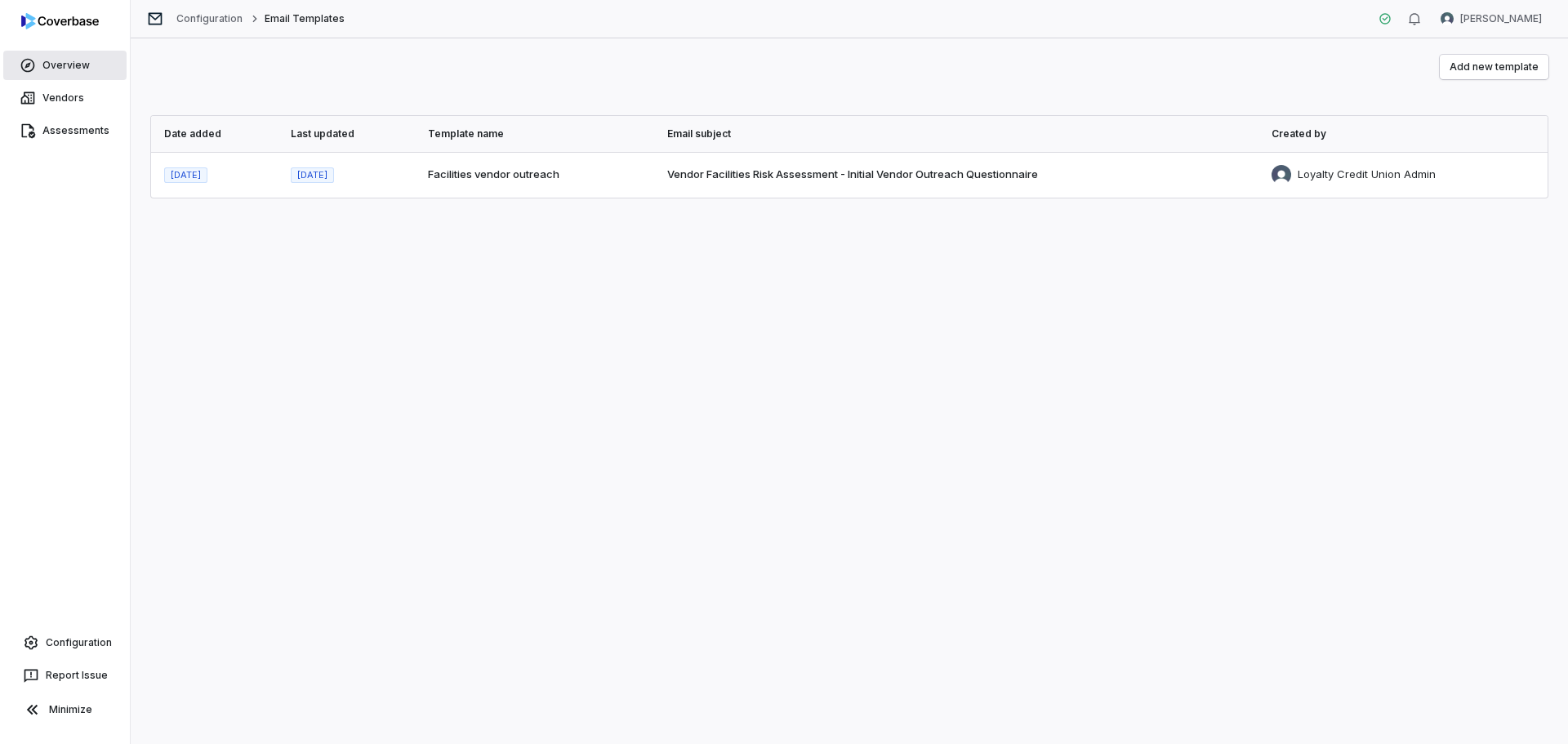
click at [55, 67] on link "Overview" at bounding box center [65, 65] width 123 height 29
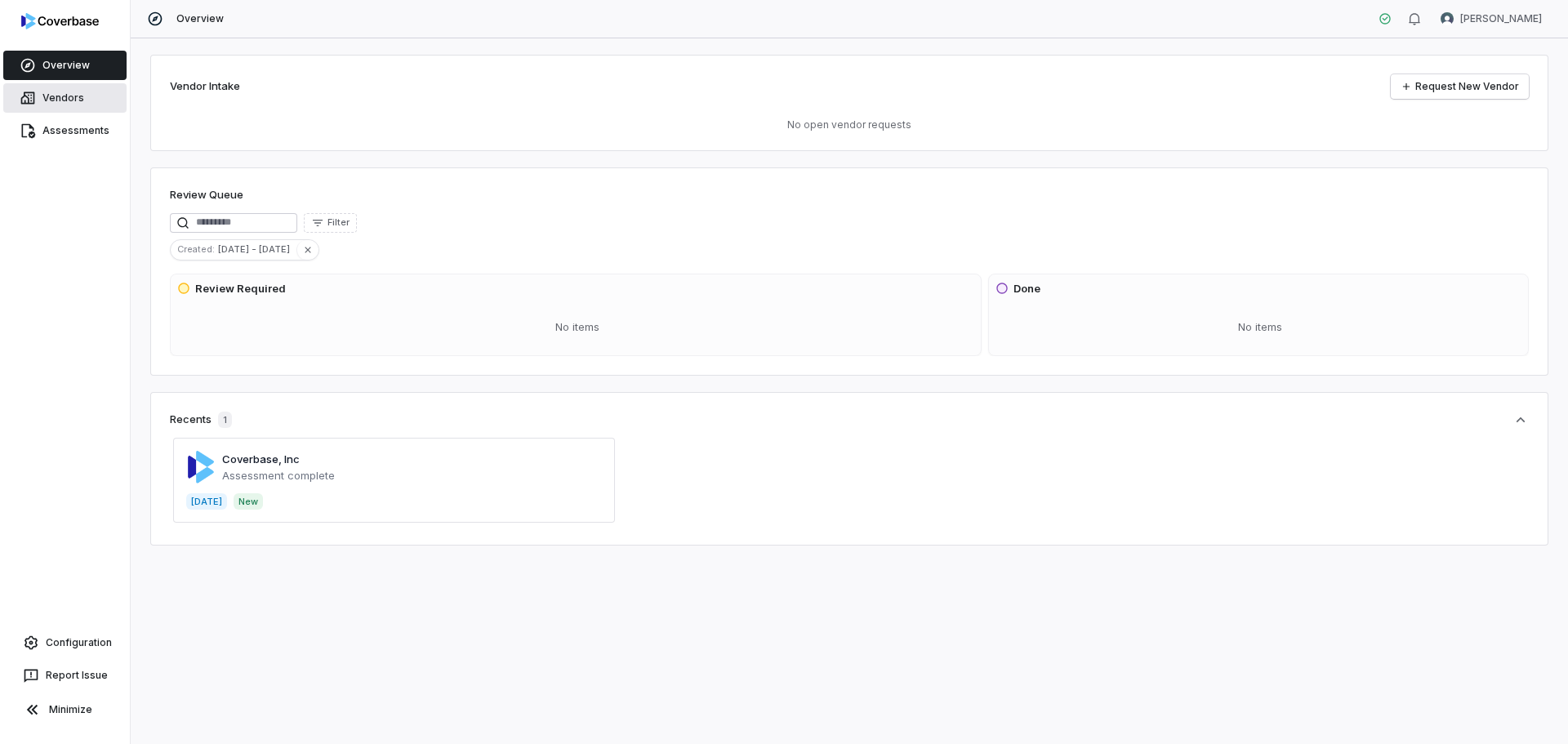
click at [51, 95] on link "Vendors" at bounding box center [65, 97] width 123 height 29
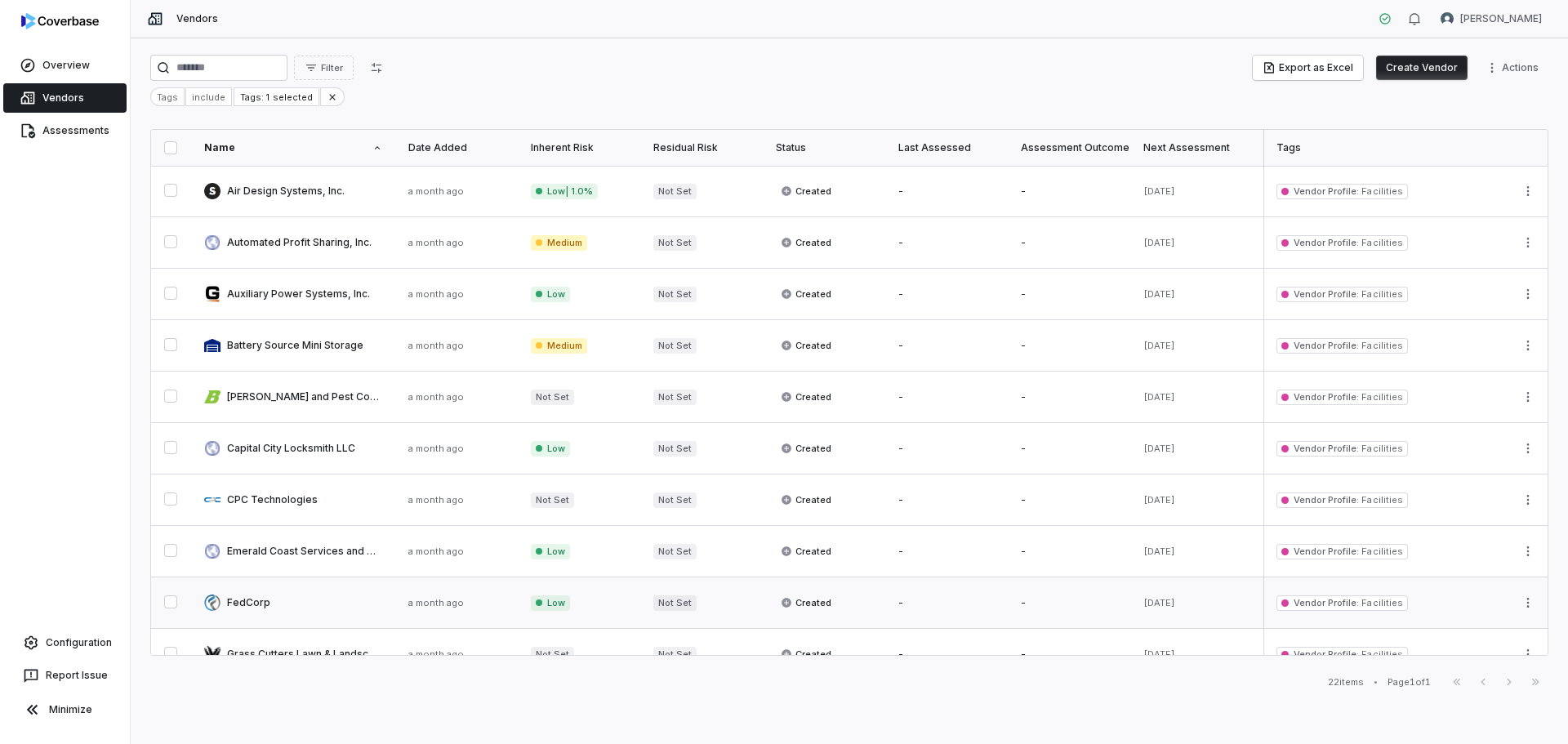
click at [262, 603] on link at bounding box center [293, 602] width 204 height 50
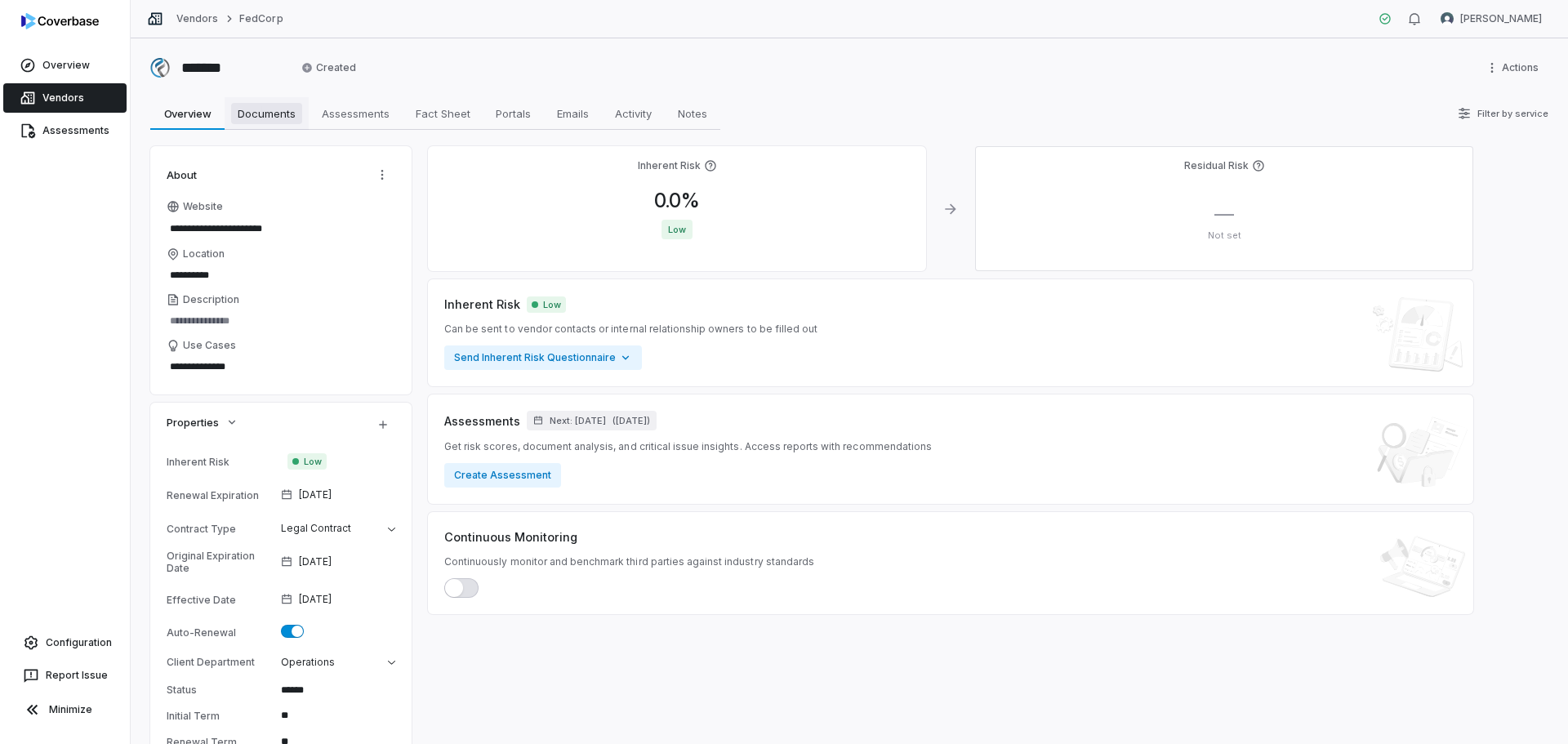
click at [263, 124] on link "Documents Documents" at bounding box center [266, 113] width 84 height 33
type textarea "*"
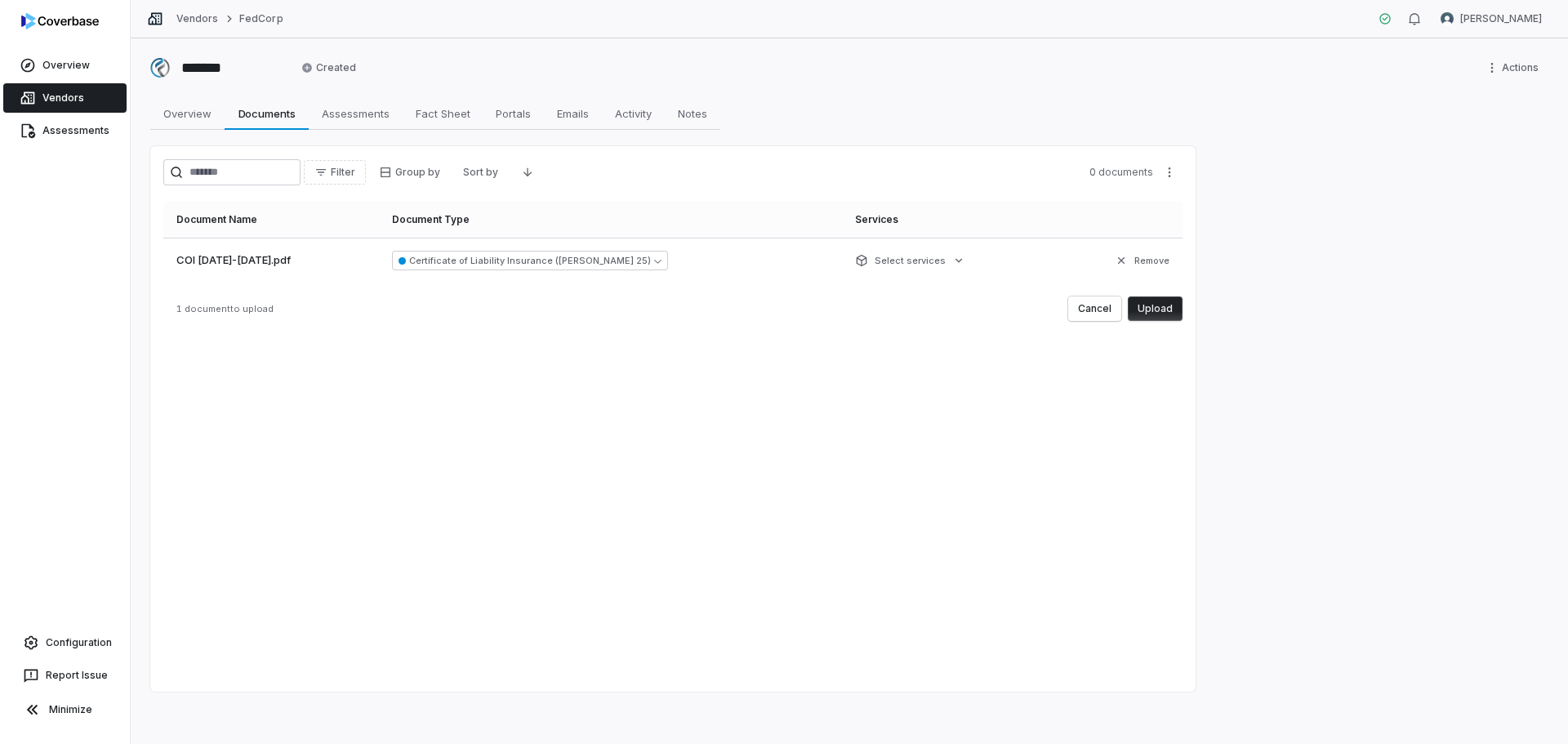
click at [1162, 306] on button "Upload" at bounding box center [1155, 309] width 55 height 25
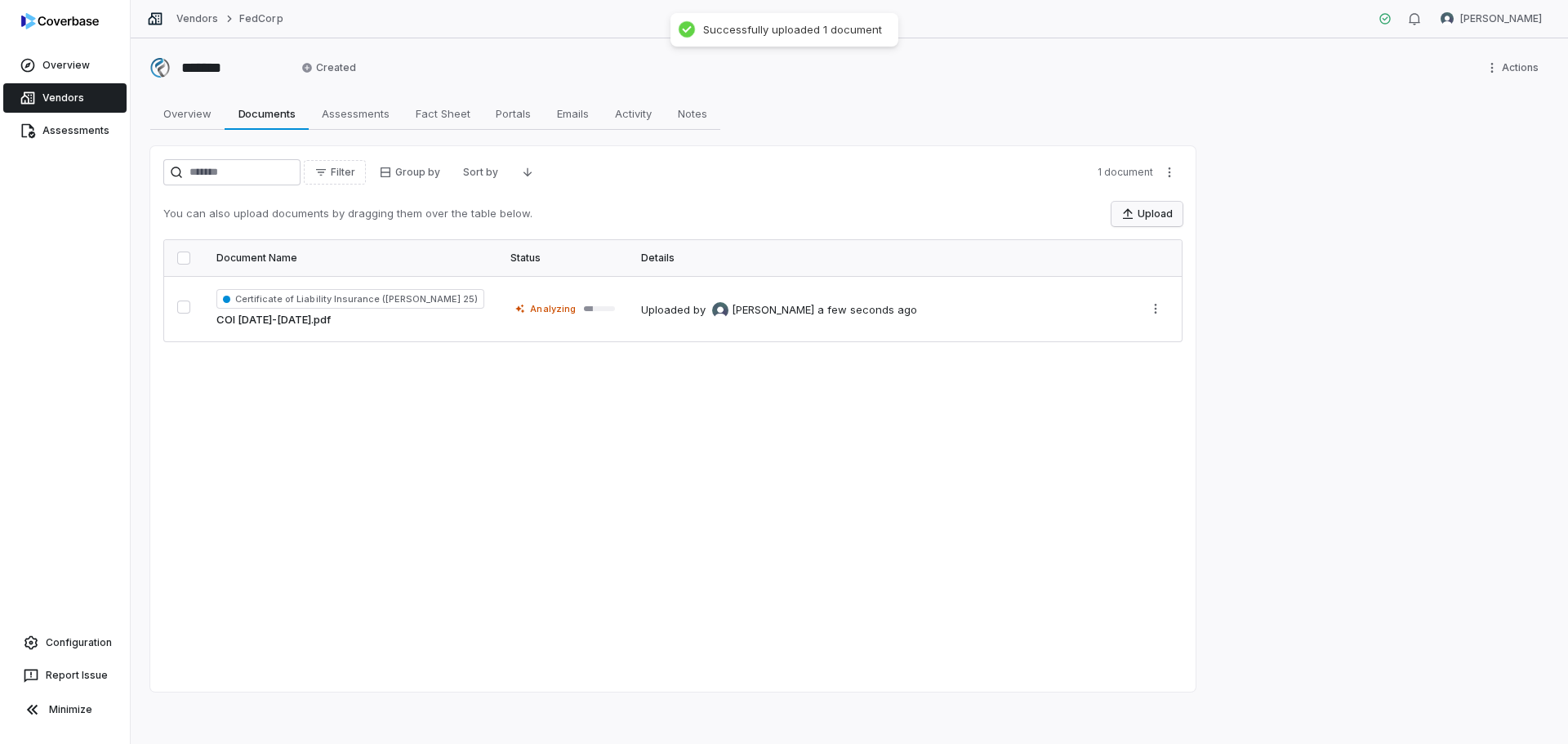
click at [1155, 213] on button "Upload" at bounding box center [1147, 214] width 71 height 25
